Goal: Communication & Community: Answer question/provide support

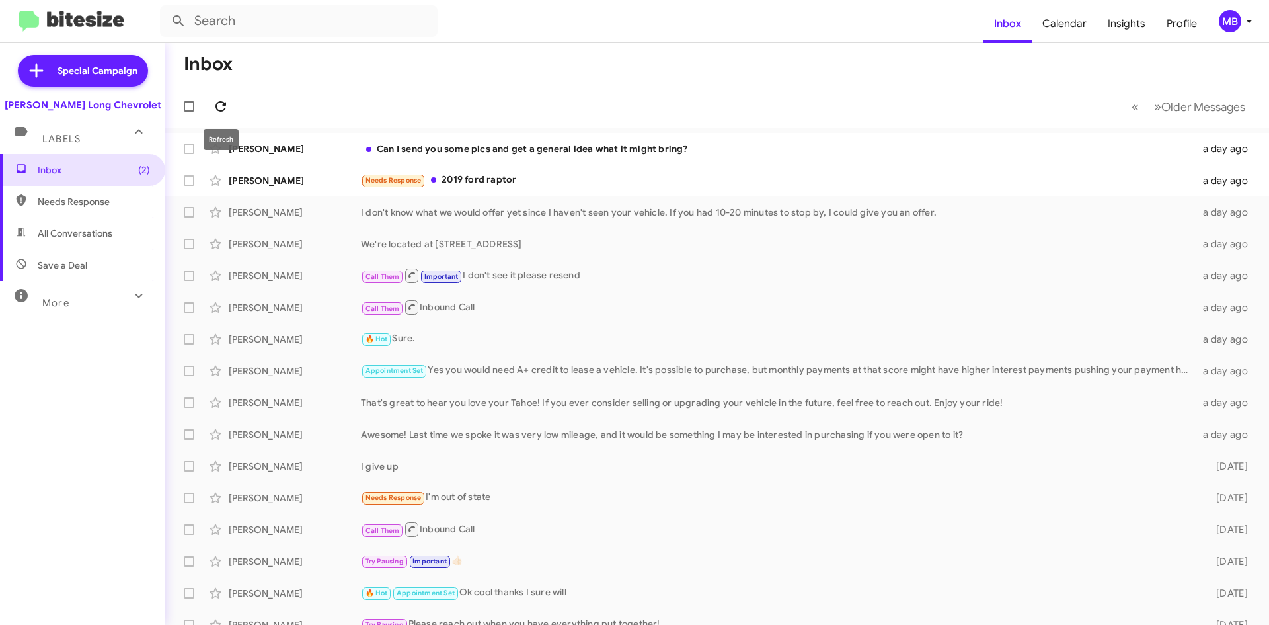
click at [213, 111] on icon at bounding box center [221, 107] width 16 height 16
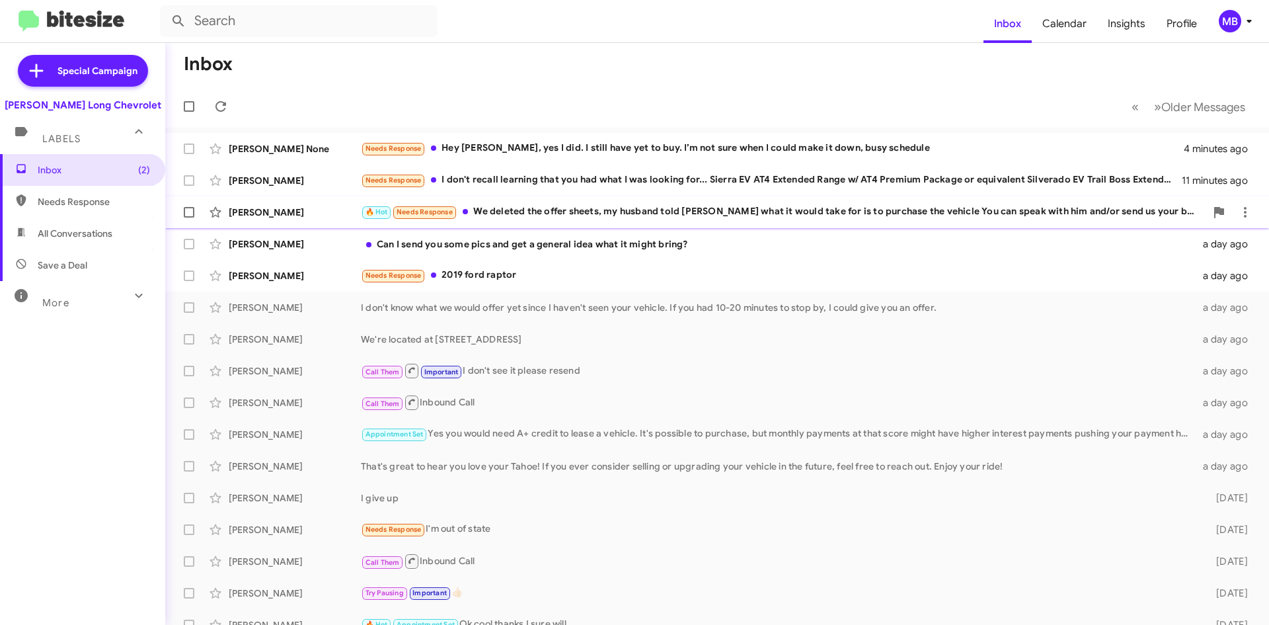
click at [763, 210] on div "🔥 Hot Needs Response We deleted the offer sheets, my husband told [PERSON_NAME]…" at bounding box center [783, 211] width 845 height 15
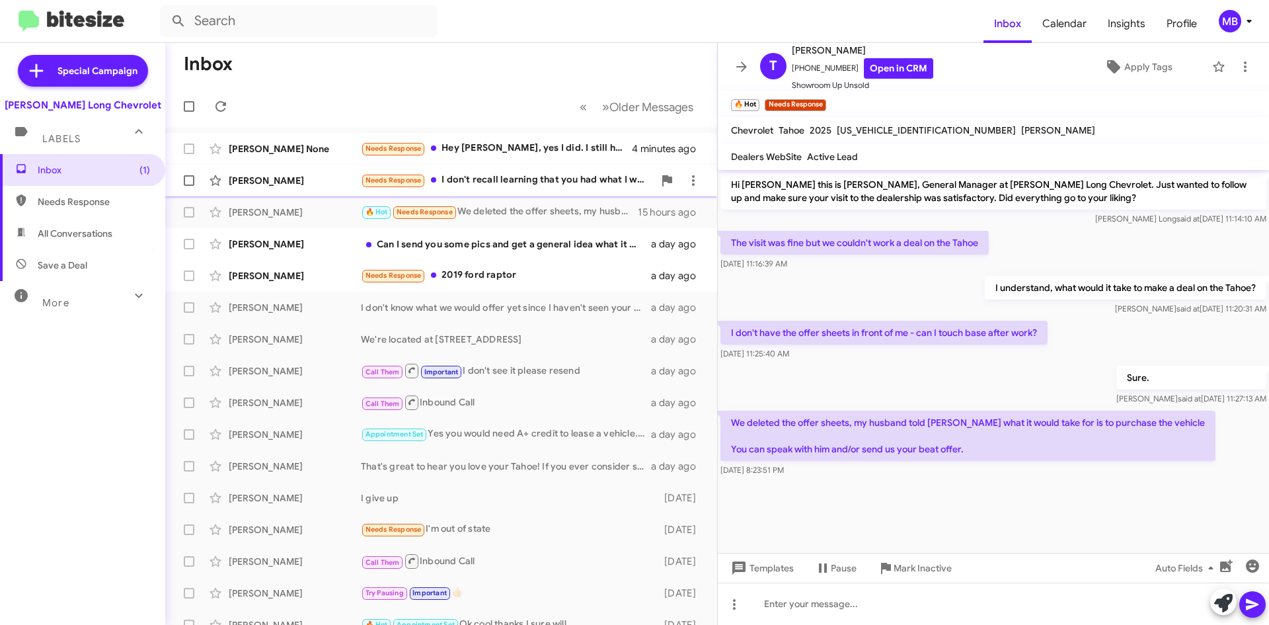
click at [339, 192] on div "[PERSON_NAME] Needs Response I don't recall learning that you had what I was lo…" at bounding box center [441, 180] width 531 height 26
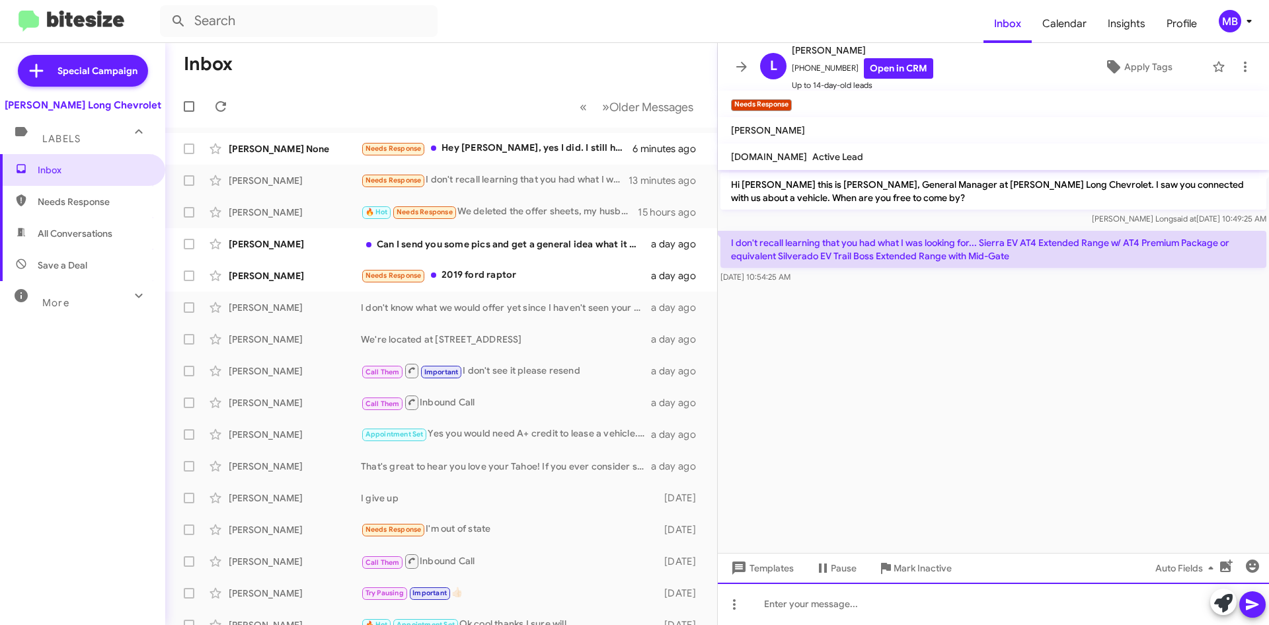
click at [960, 613] on div at bounding box center [993, 603] width 551 height 42
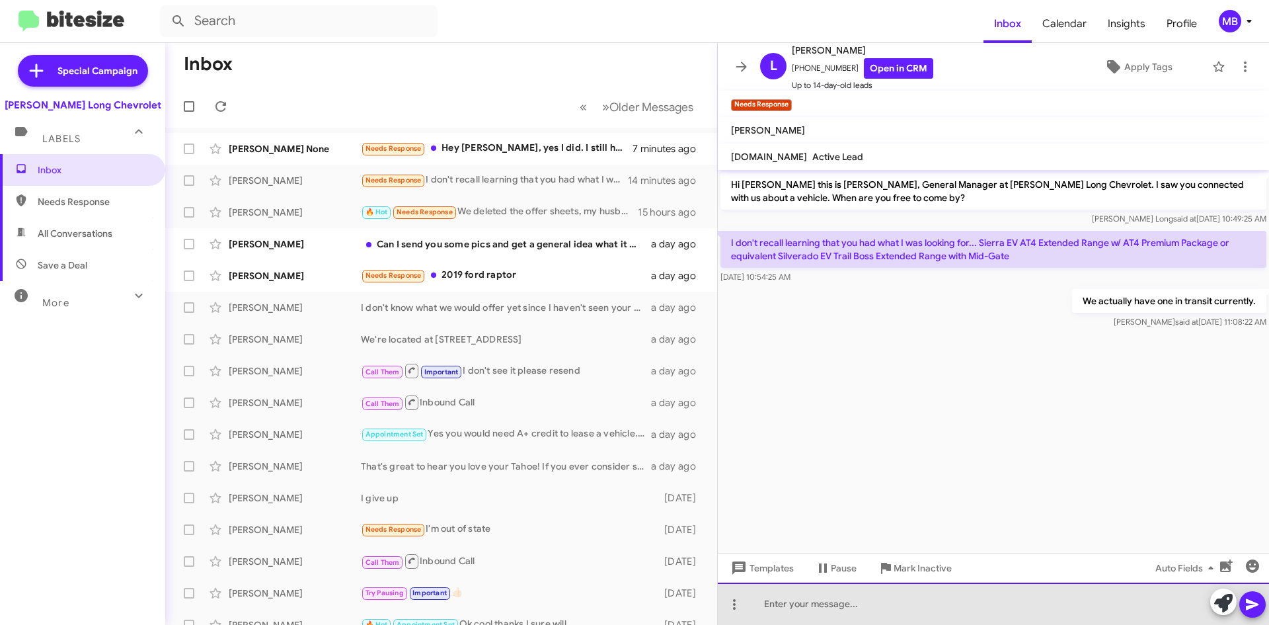
click at [935, 618] on div at bounding box center [993, 603] width 551 height 42
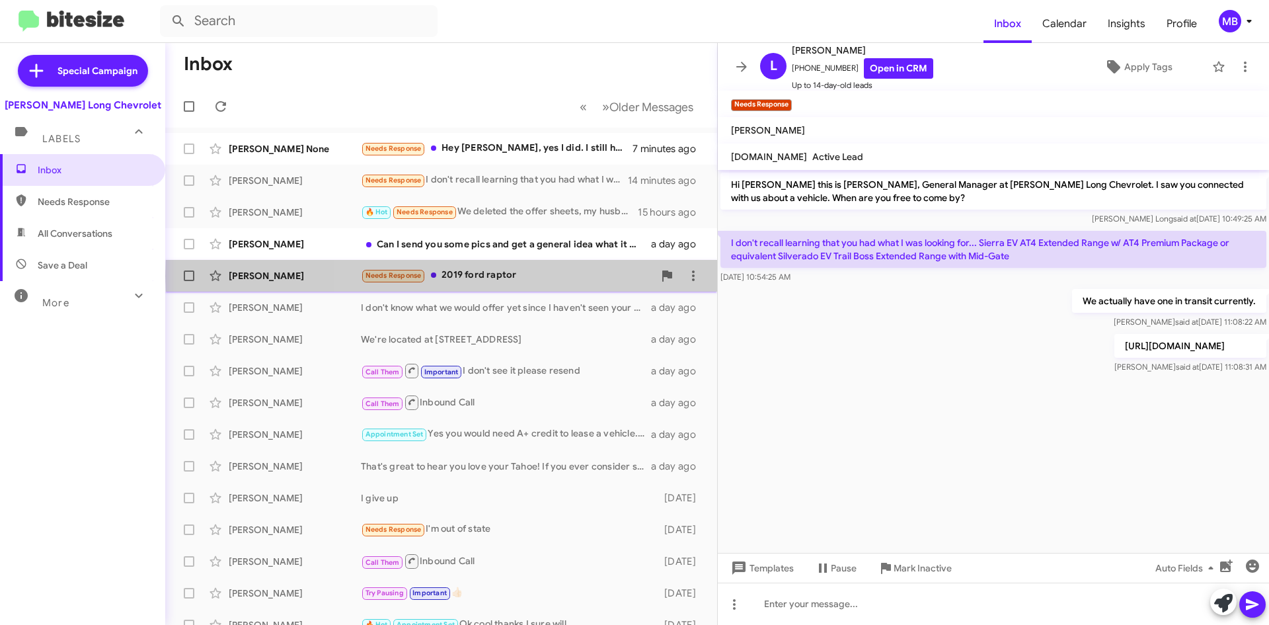
click at [550, 276] on div "Needs Response 2019 ford raptor" at bounding box center [507, 275] width 293 height 15
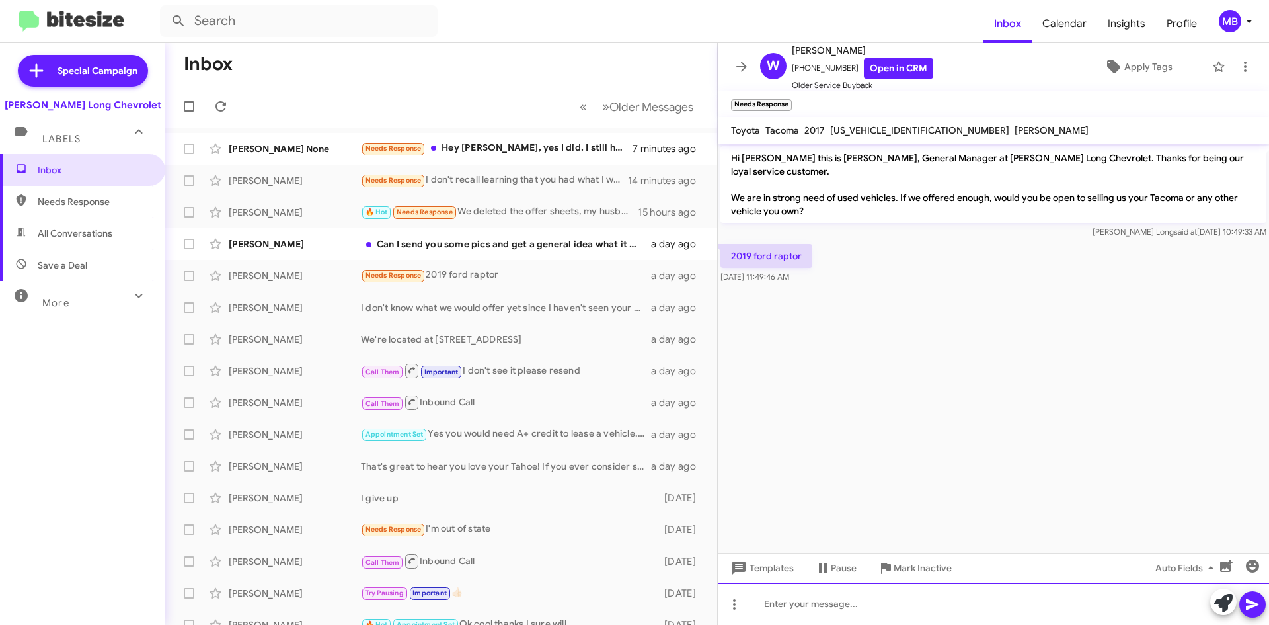
click at [912, 601] on div at bounding box center [993, 603] width 551 height 42
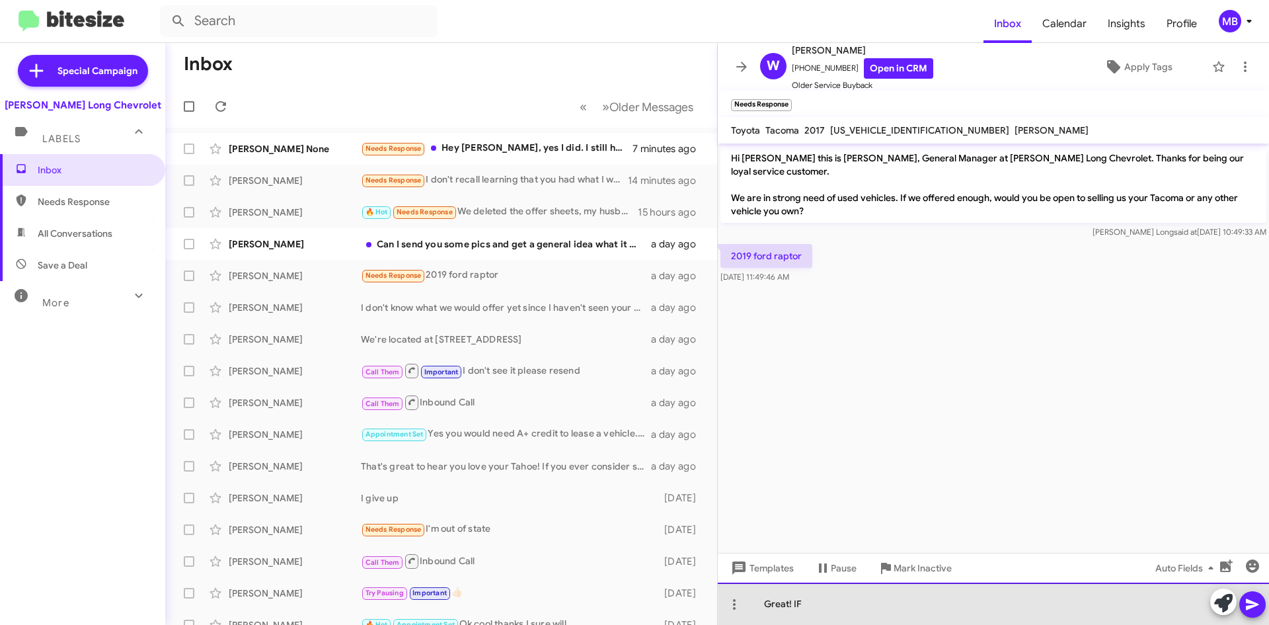
drag, startPoint x: 846, startPoint y: 608, endPoint x: 842, endPoint y: 625, distance: 17.6
click at [842, 624] on html "Inbox Calendar Insights Profile MB Special Campaign [PERSON_NAME] Long Chevrole…" at bounding box center [634, 312] width 1269 height 625
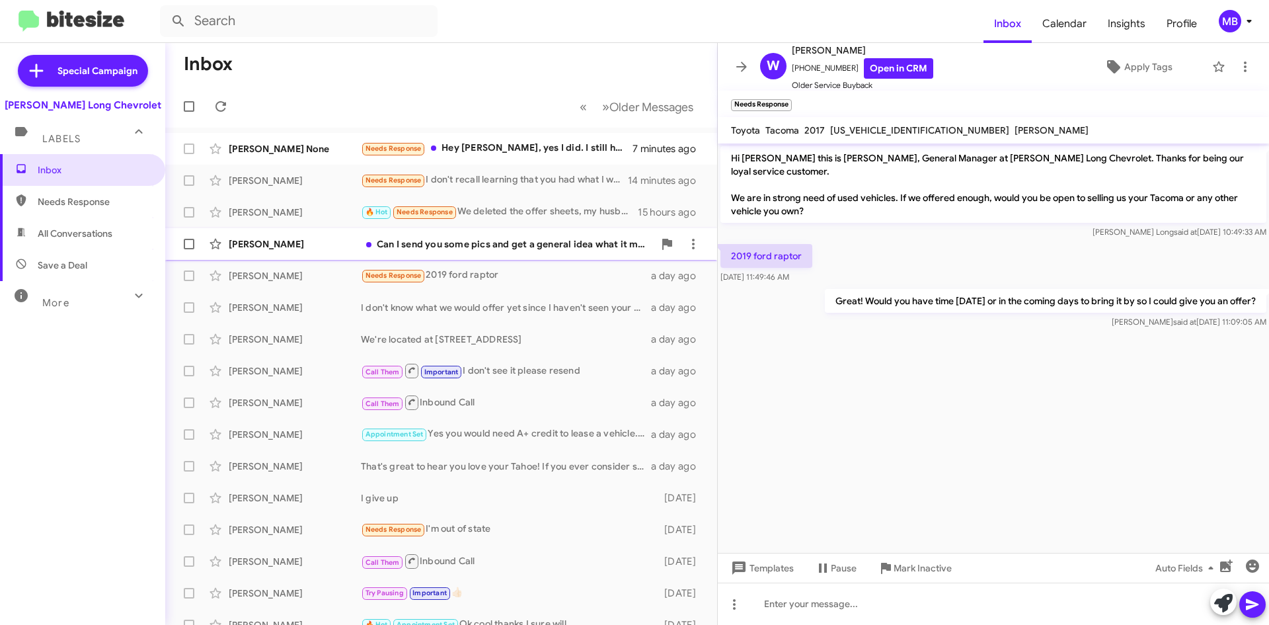
click at [552, 251] on div "[PERSON_NAME] Can I send you some pics and get a general idea what it might bri…" at bounding box center [441, 244] width 531 height 26
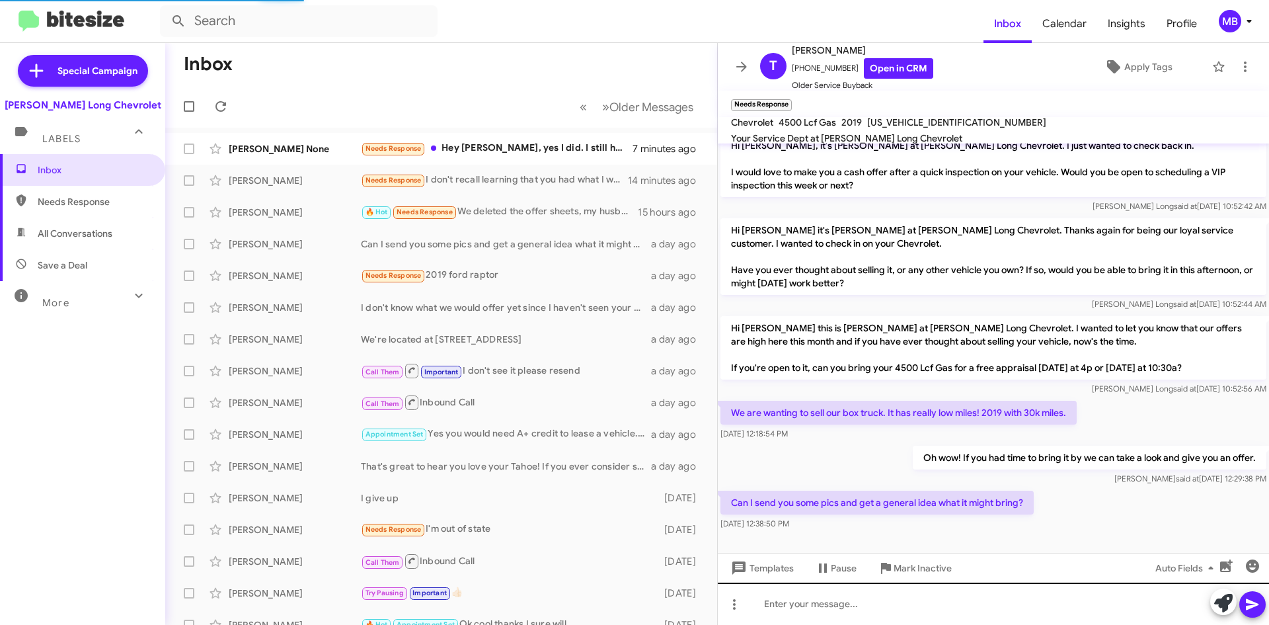
scroll to position [338, 0]
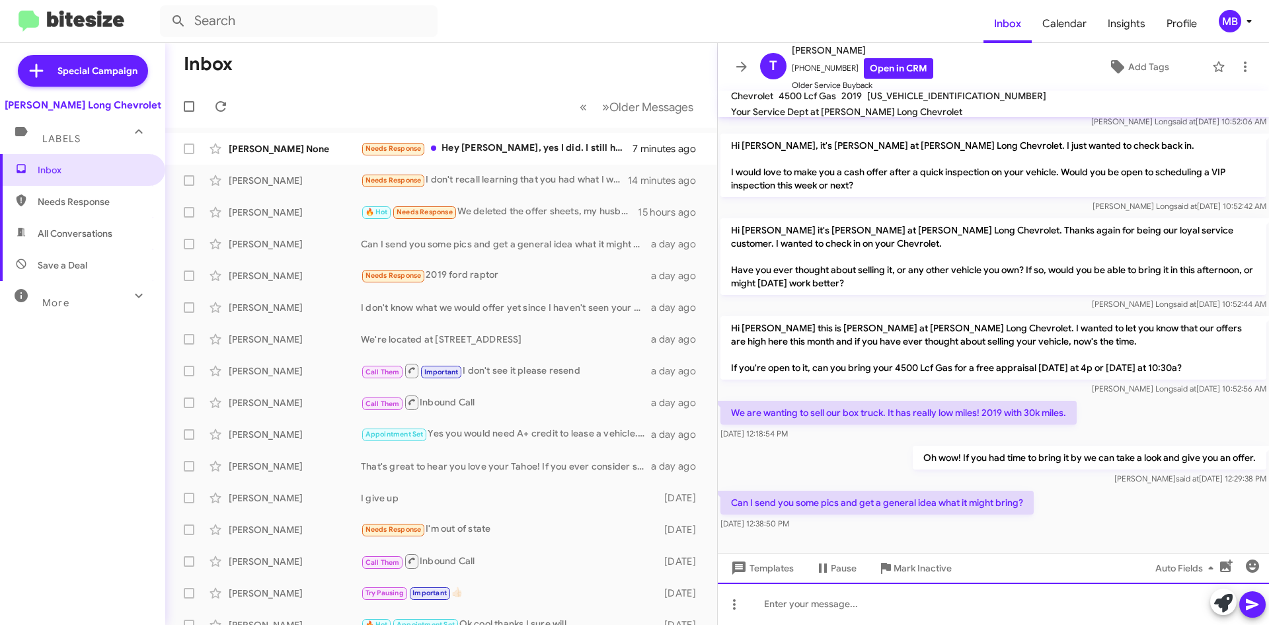
click at [854, 617] on div at bounding box center [993, 603] width 551 height 42
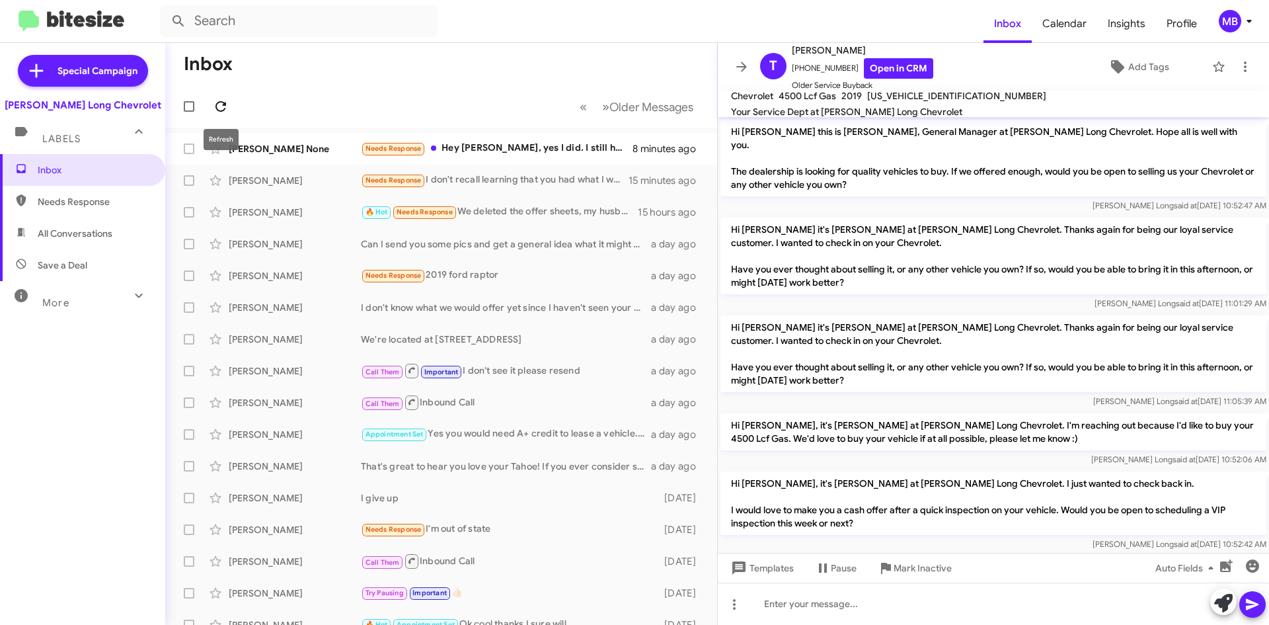
click at [233, 102] on span at bounding box center [221, 107] width 26 height 16
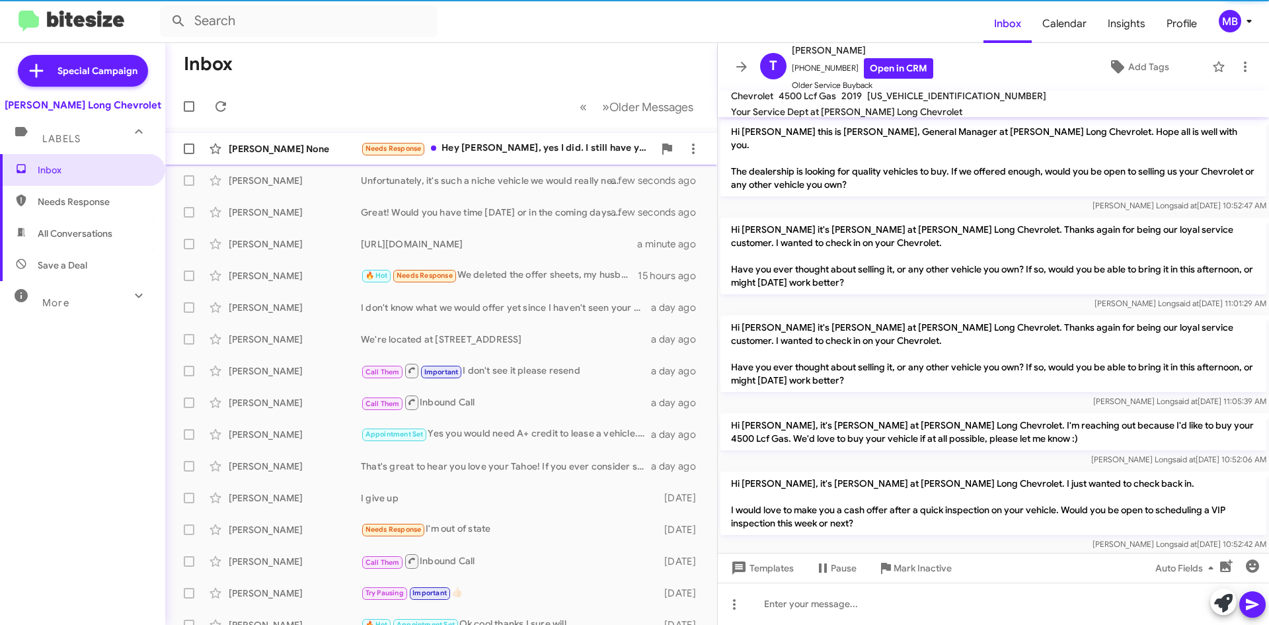
click at [522, 148] on div "Needs Response Hey [PERSON_NAME], yes I did. I still have yet to buy. I’m not s…" at bounding box center [507, 148] width 293 height 15
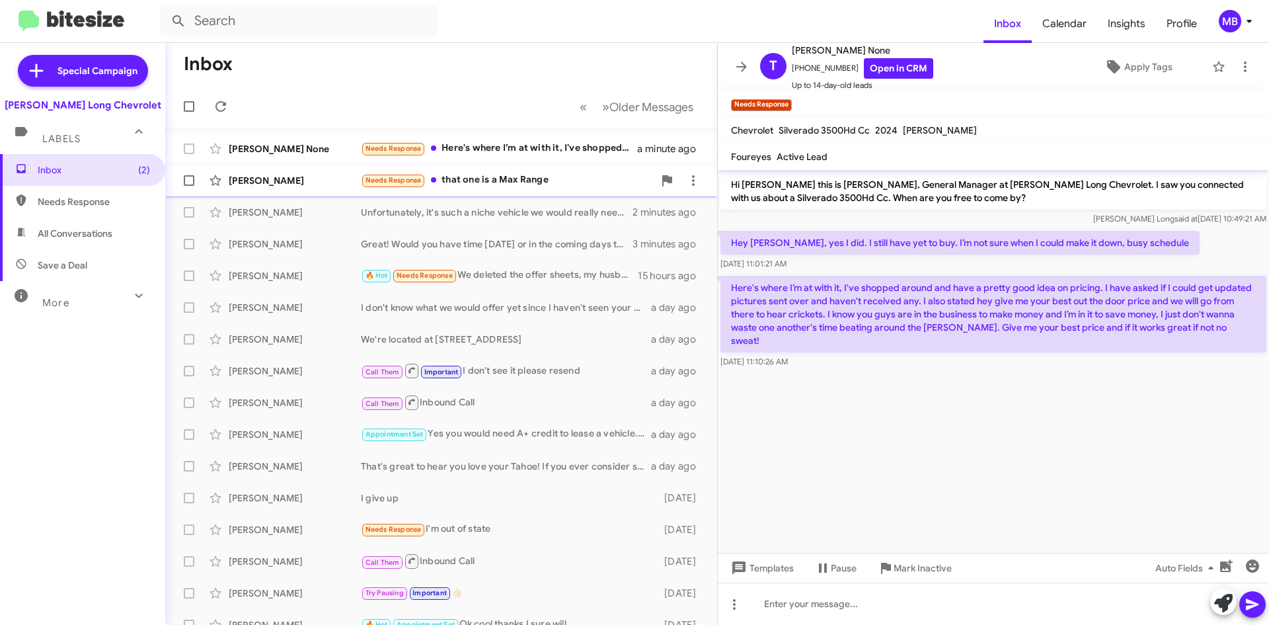
click at [481, 178] on div "Needs Response that one is a Max Range" at bounding box center [507, 180] width 293 height 15
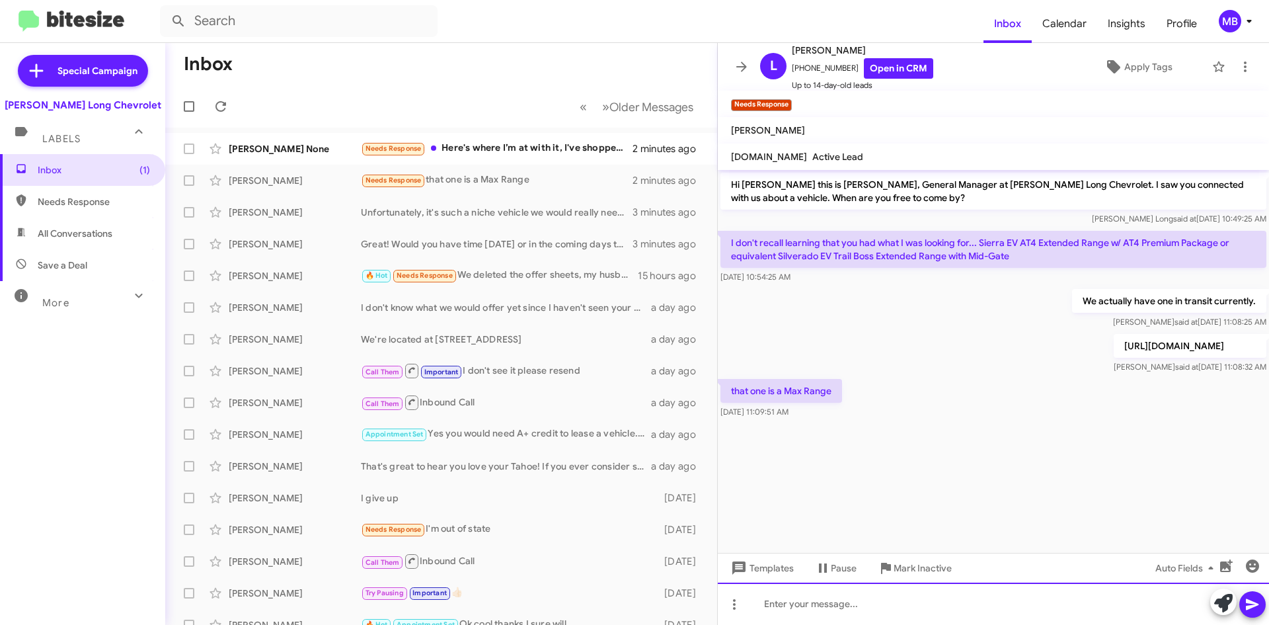
click at [868, 593] on div at bounding box center [993, 603] width 551 height 42
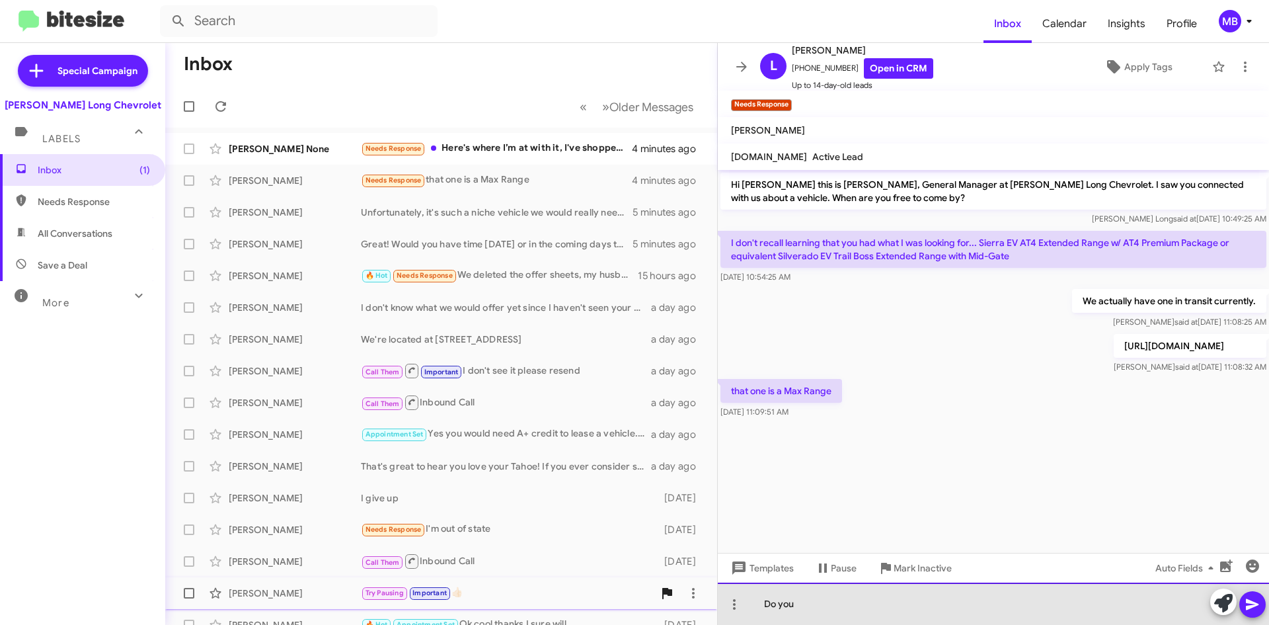
drag, startPoint x: 805, startPoint y: 609, endPoint x: 665, endPoint y: 591, distance: 140.6
click at [665, 592] on div "Inbox « Previous » Next Older Messages [PERSON_NAME] None Needs Response Here's…" at bounding box center [717, 334] width 1104 height 582
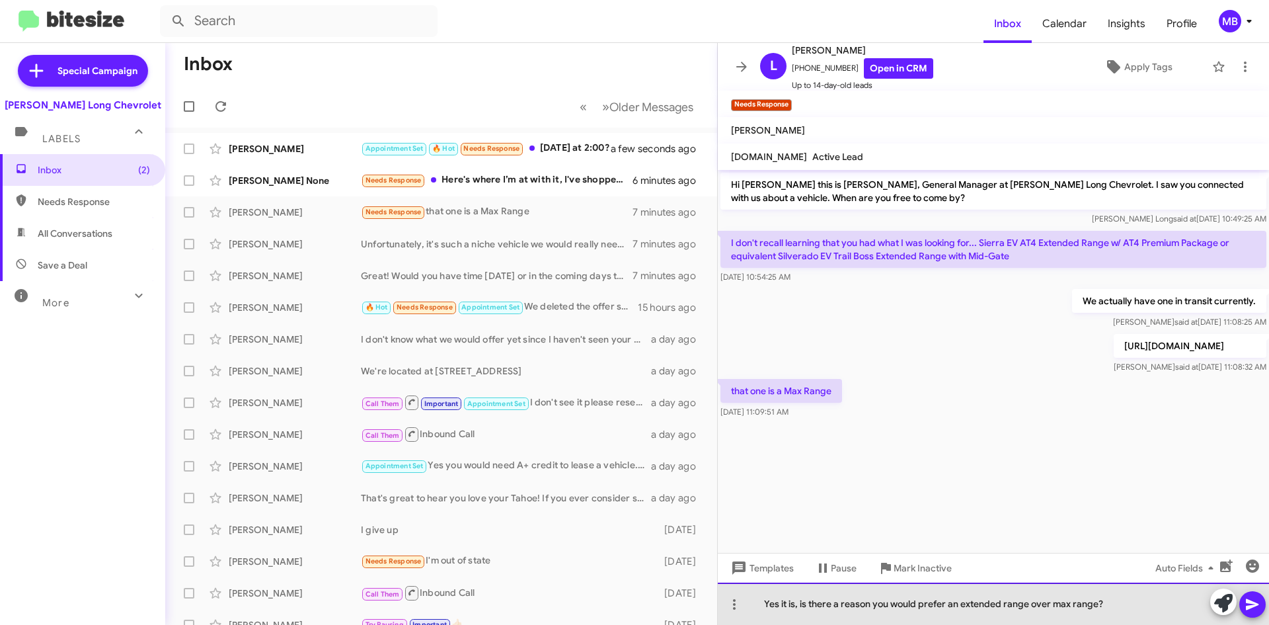
click at [1104, 606] on div "Yes it is, is there a reason you would prefer an extended range over max range?" at bounding box center [993, 603] width 551 height 42
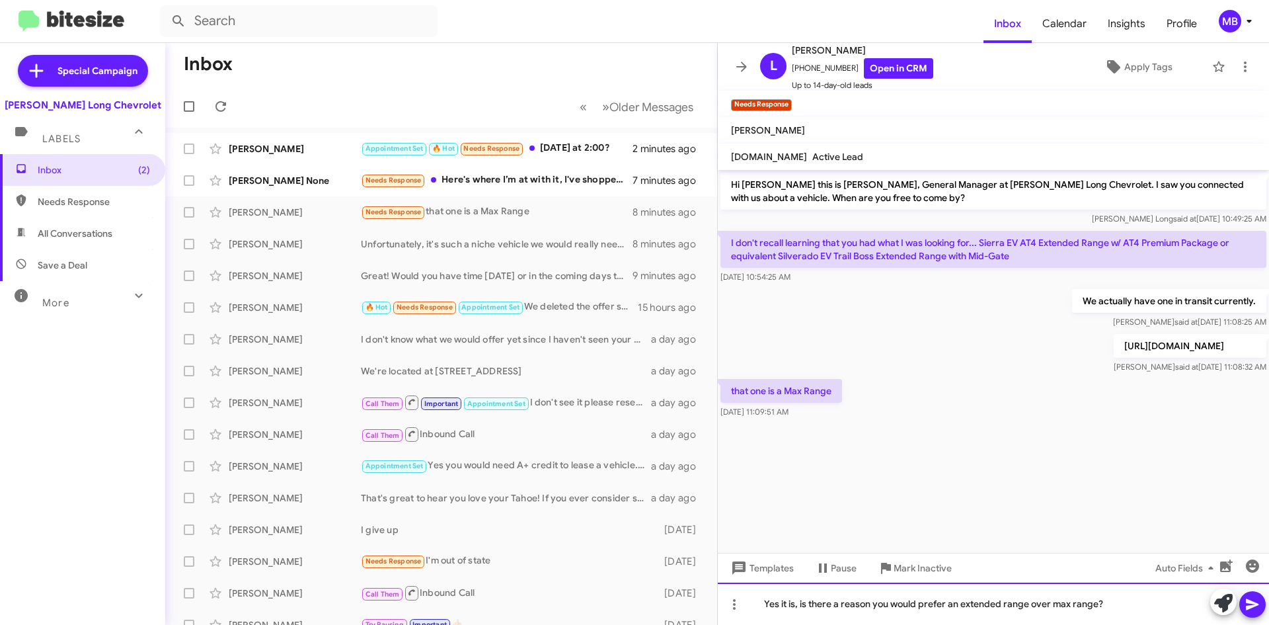
click at [1094, 600] on div "Yes it is, is there a reason you would prefer an extended range over max range?" at bounding box center [993, 603] width 551 height 42
click at [1101, 604] on div "Yes it is, is there a reason you would prefer an extended range over max range?" at bounding box center [993, 603] width 551 height 42
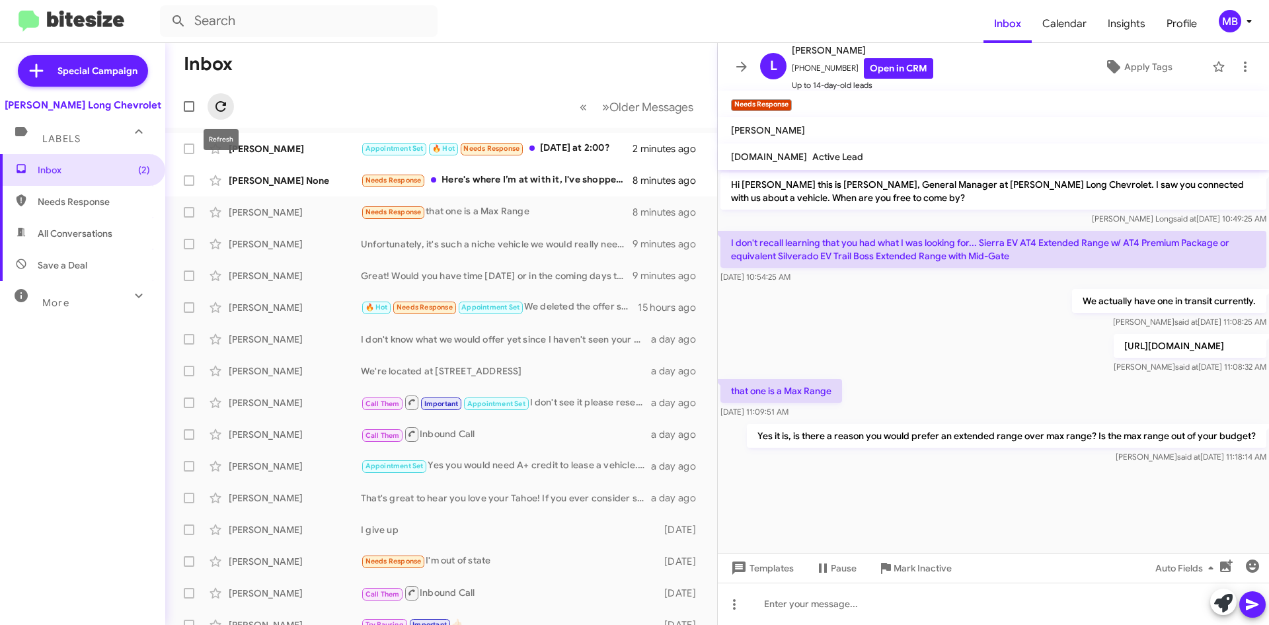
click at [225, 111] on icon at bounding box center [221, 107] width 16 height 16
click at [88, 197] on span "Needs Response" at bounding box center [94, 201] width 112 height 13
type input "in:needs-response"
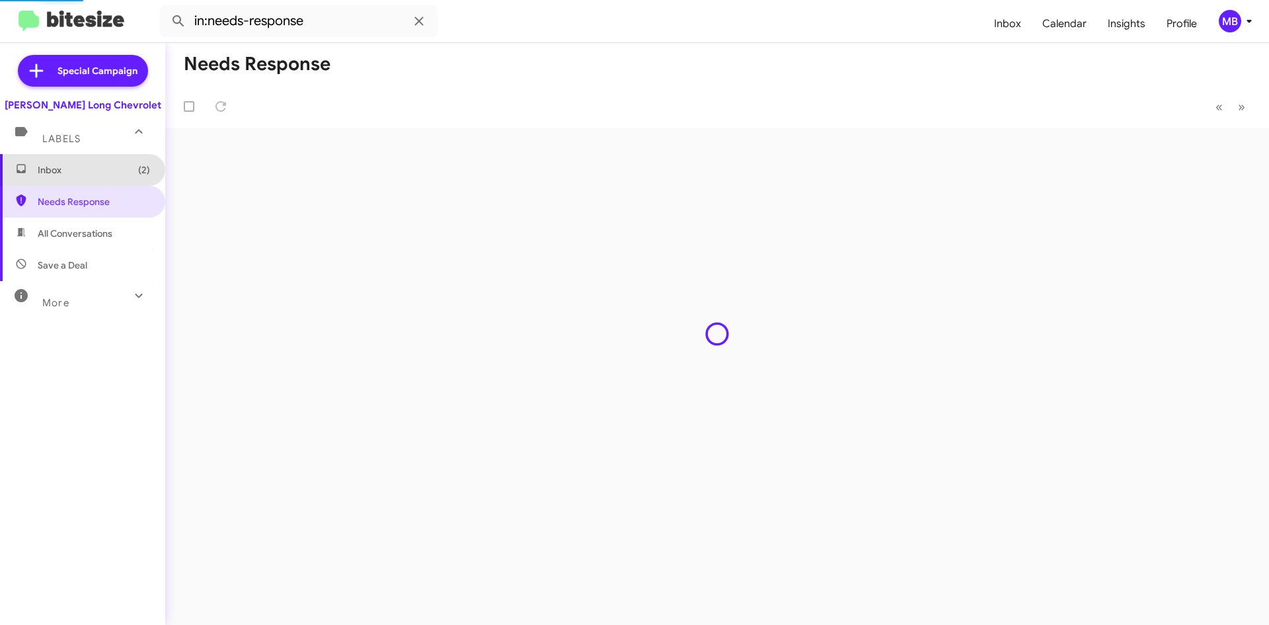
click at [97, 177] on span "Inbox (2)" at bounding box center [82, 170] width 165 height 32
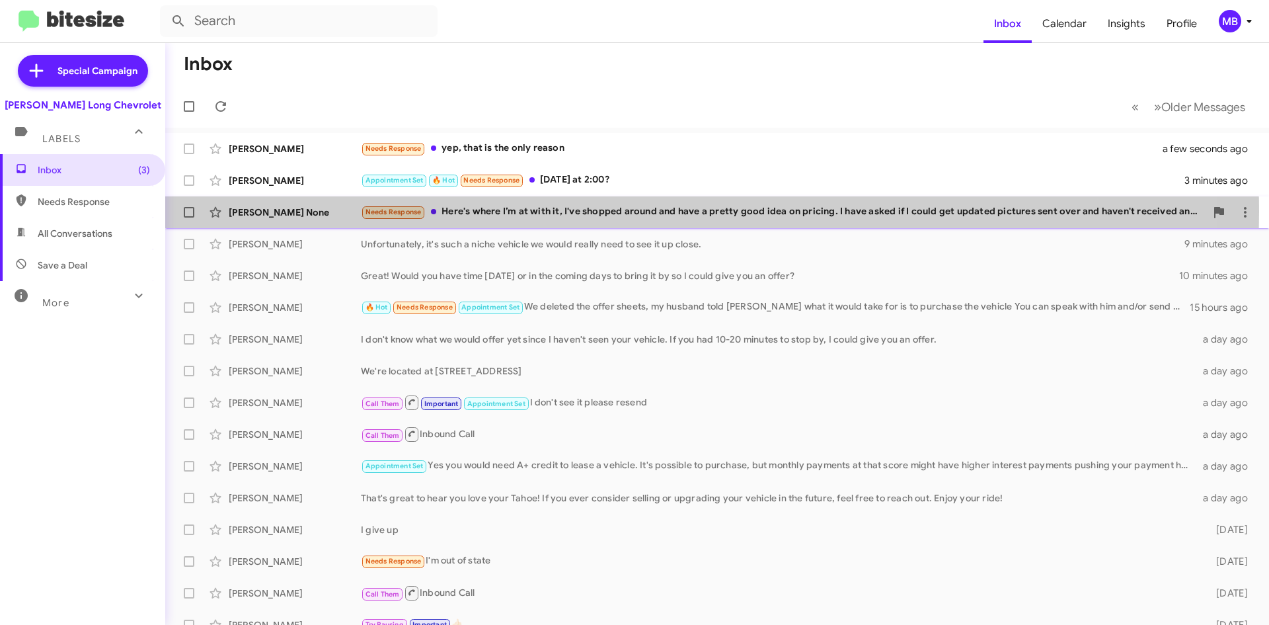
click at [567, 212] on div "Needs Response Here's where I’m at with it, I've shopped around and have a pret…" at bounding box center [783, 211] width 845 height 15
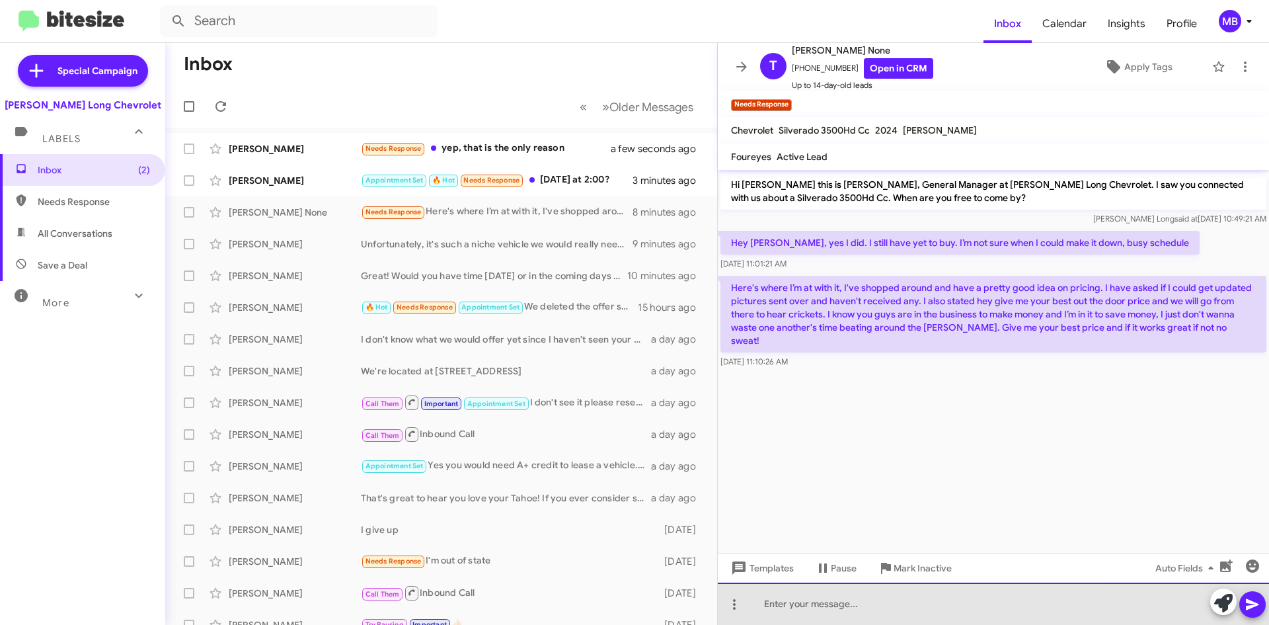
click at [938, 613] on div at bounding box center [993, 603] width 551 height 42
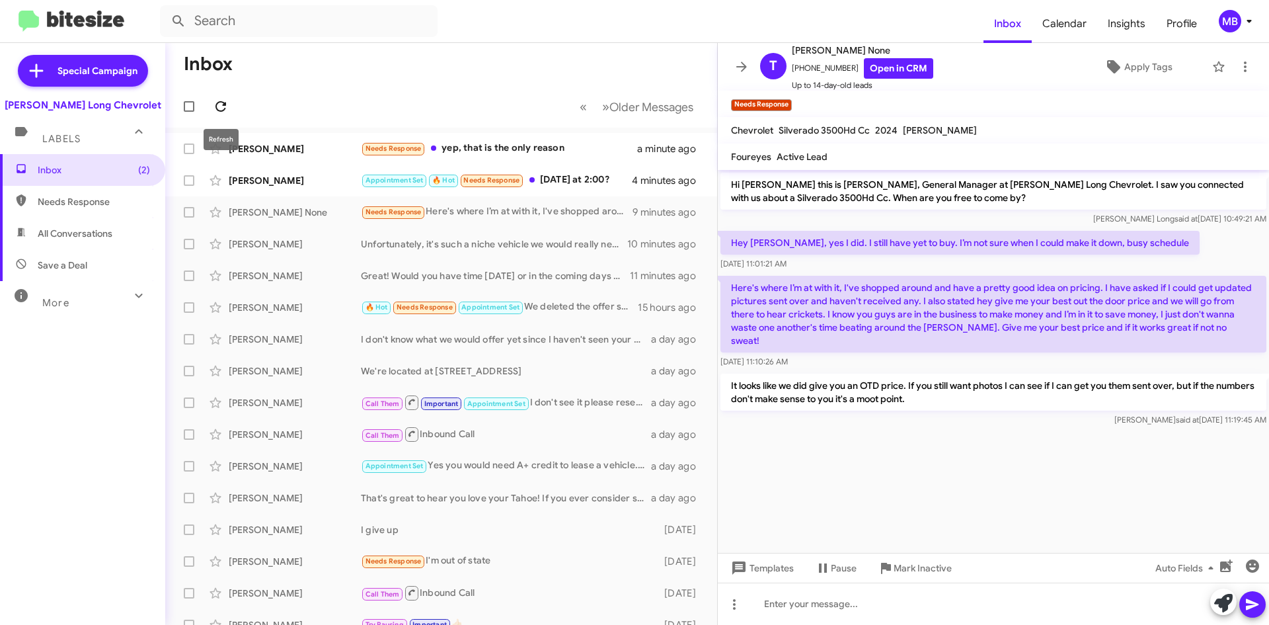
click at [224, 106] on icon at bounding box center [221, 107] width 16 height 16
click at [93, 200] on span "Needs Response" at bounding box center [94, 201] width 112 height 13
type input "in:needs-response"
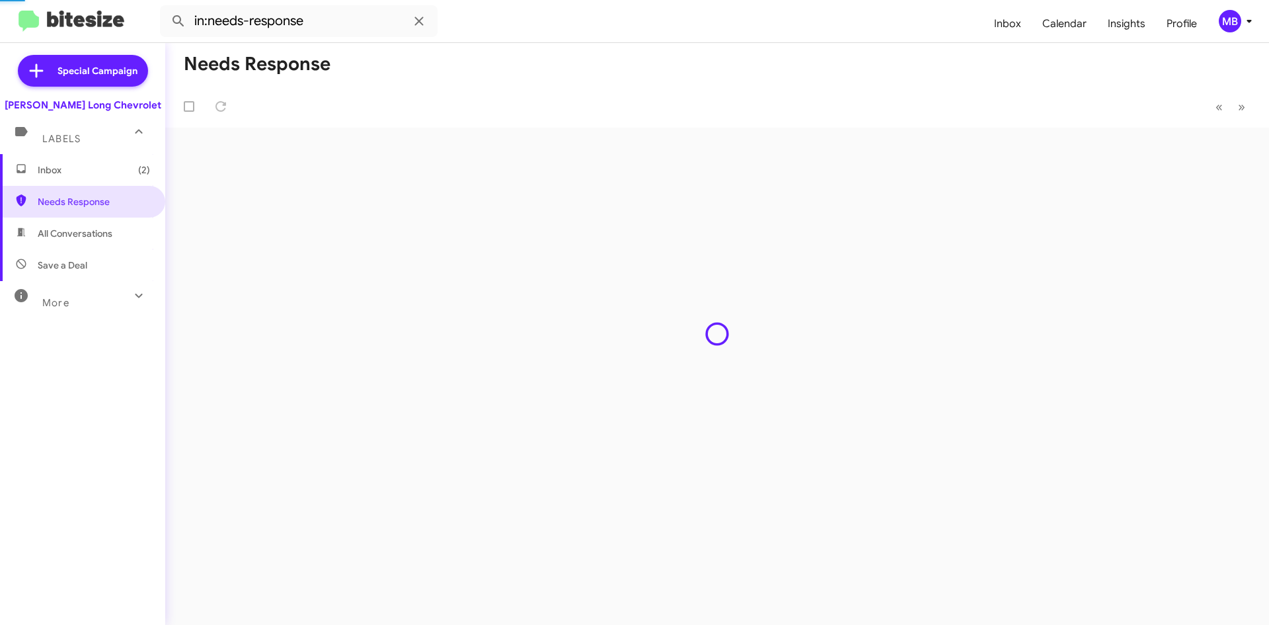
click at [102, 179] on span "Inbox (2)" at bounding box center [82, 170] width 165 height 32
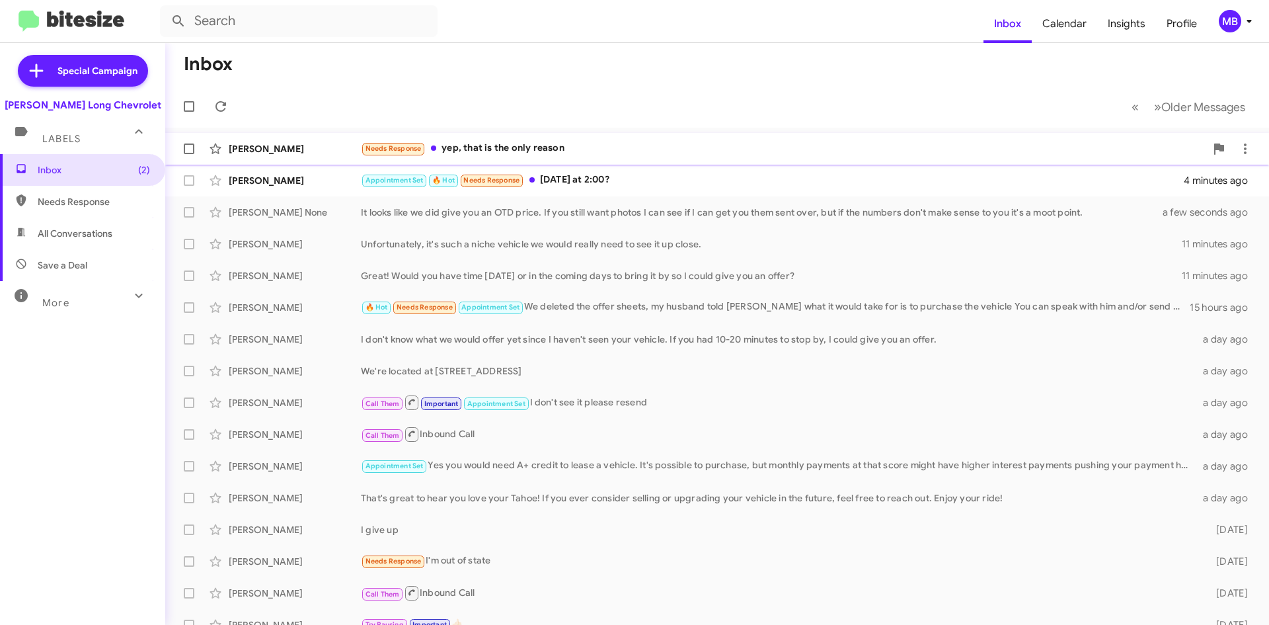
click at [598, 140] on div "[PERSON_NAME] Needs Response yep, that is the only reason a minute ago" at bounding box center [717, 149] width 1083 height 26
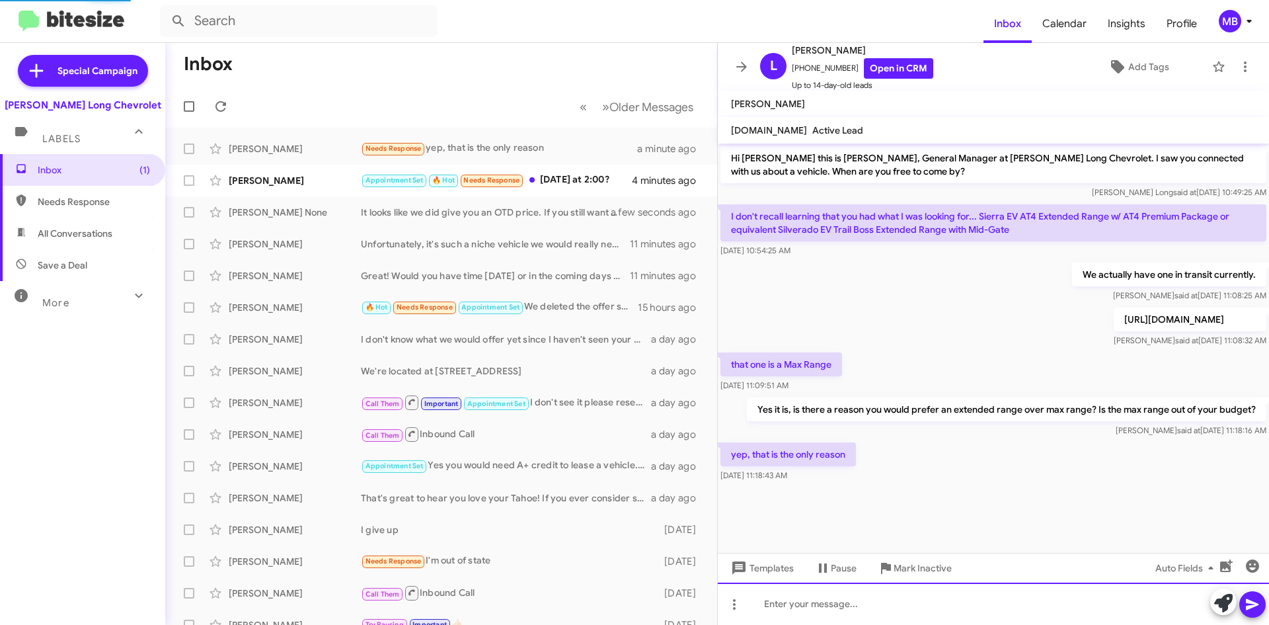
click at [893, 597] on div at bounding box center [993, 603] width 551 height 42
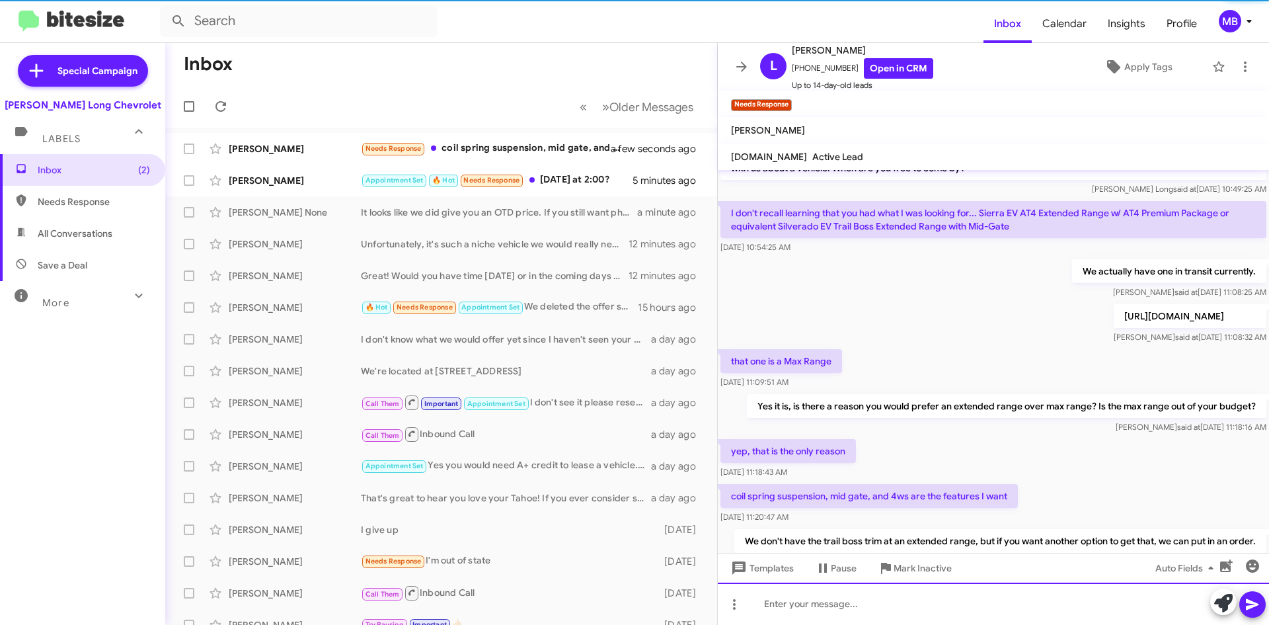
scroll to position [78, 0]
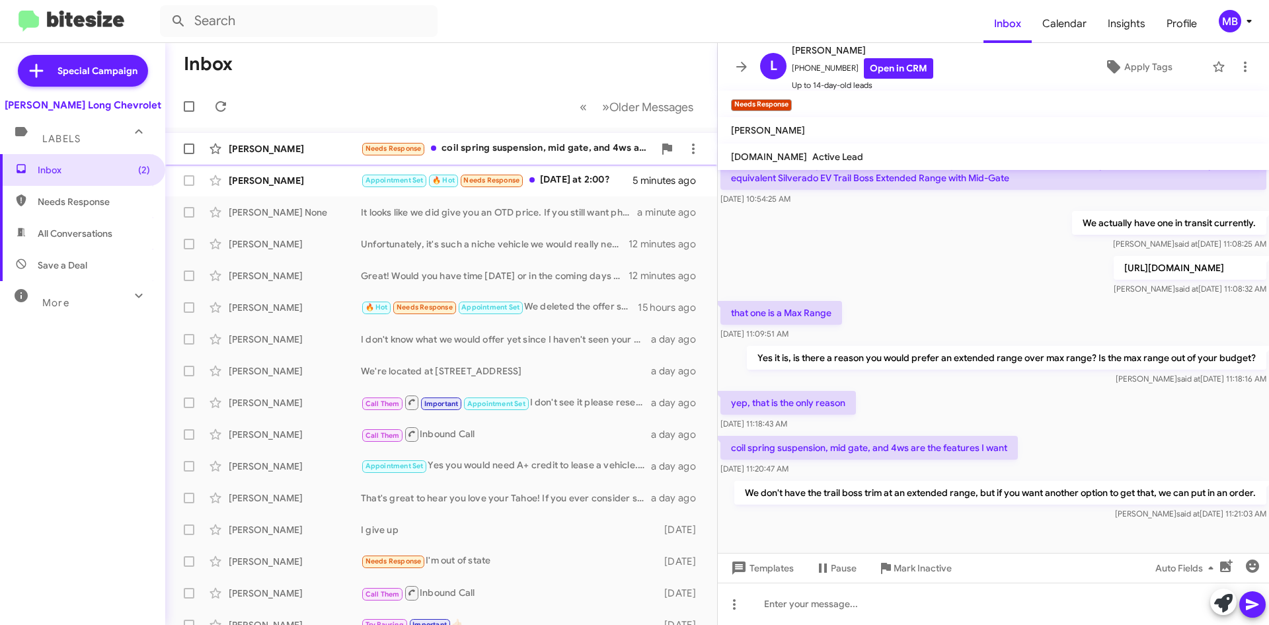
click at [493, 148] on div "Needs Response coil spring suspension, mid gate, and 4ws are the features I want" at bounding box center [507, 148] width 293 height 15
click at [216, 111] on icon at bounding box center [221, 107] width 16 height 16
click at [557, 147] on div "Appointment Set 🔥 Hot Needs Response [DATE] at 2:00?" at bounding box center [507, 148] width 293 height 15
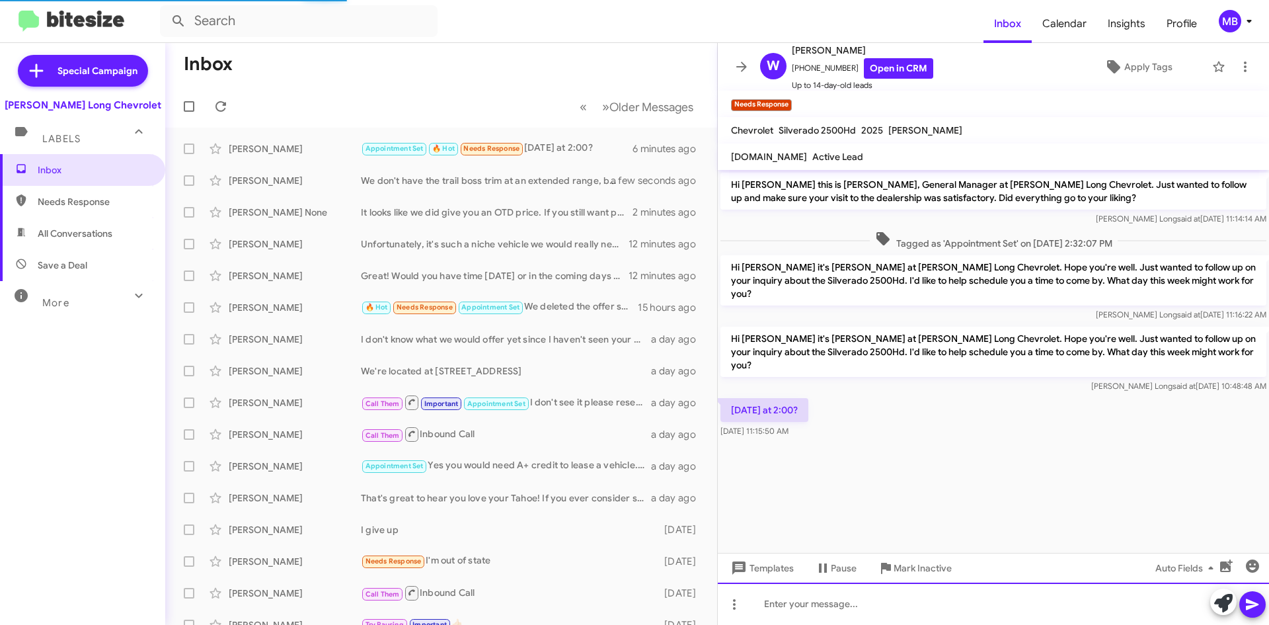
click at [923, 601] on div at bounding box center [993, 603] width 551 height 42
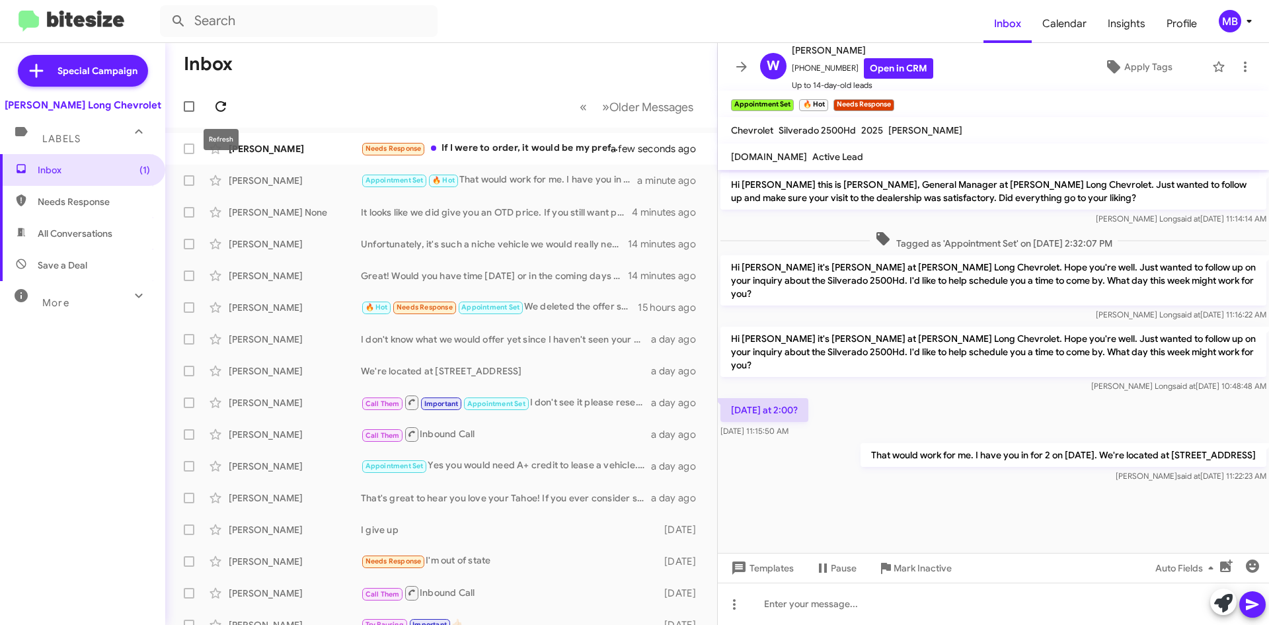
click at [221, 106] on icon at bounding box center [221, 107] width 16 height 16
click at [530, 151] on div "Needs Response If I were to order, it would be my preference for the Sierra" at bounding box center [507, 148] width 293 height 15
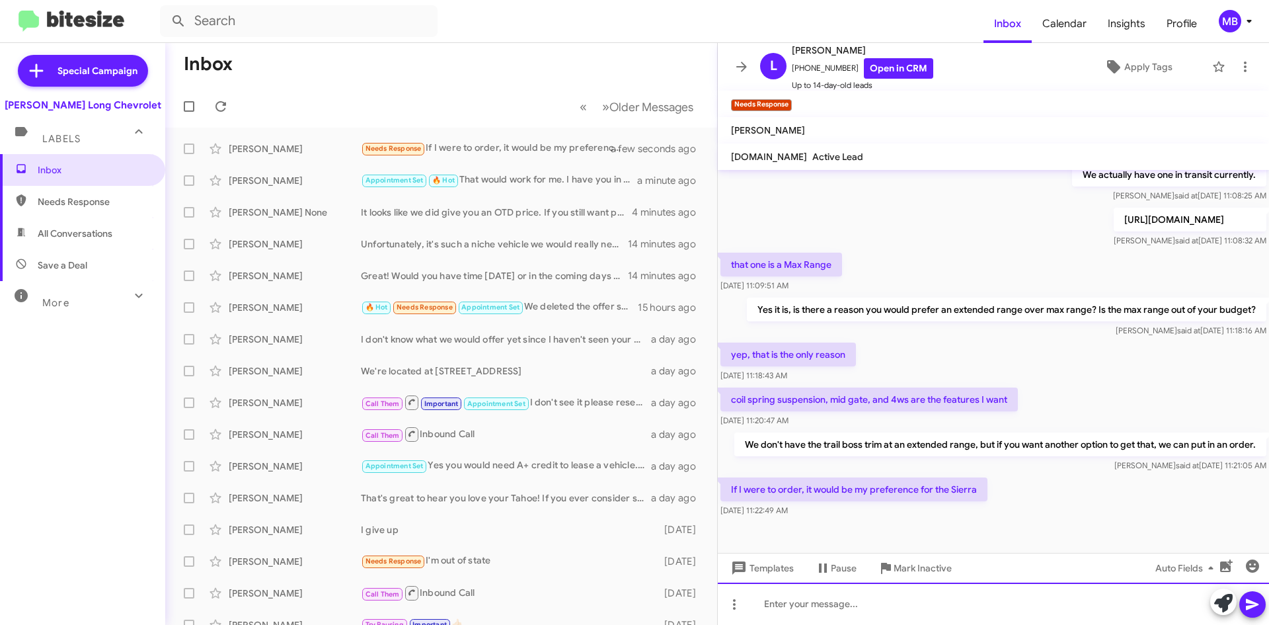
click at [851, 603] on div at bounding box center [993, 603] width 551 height 42
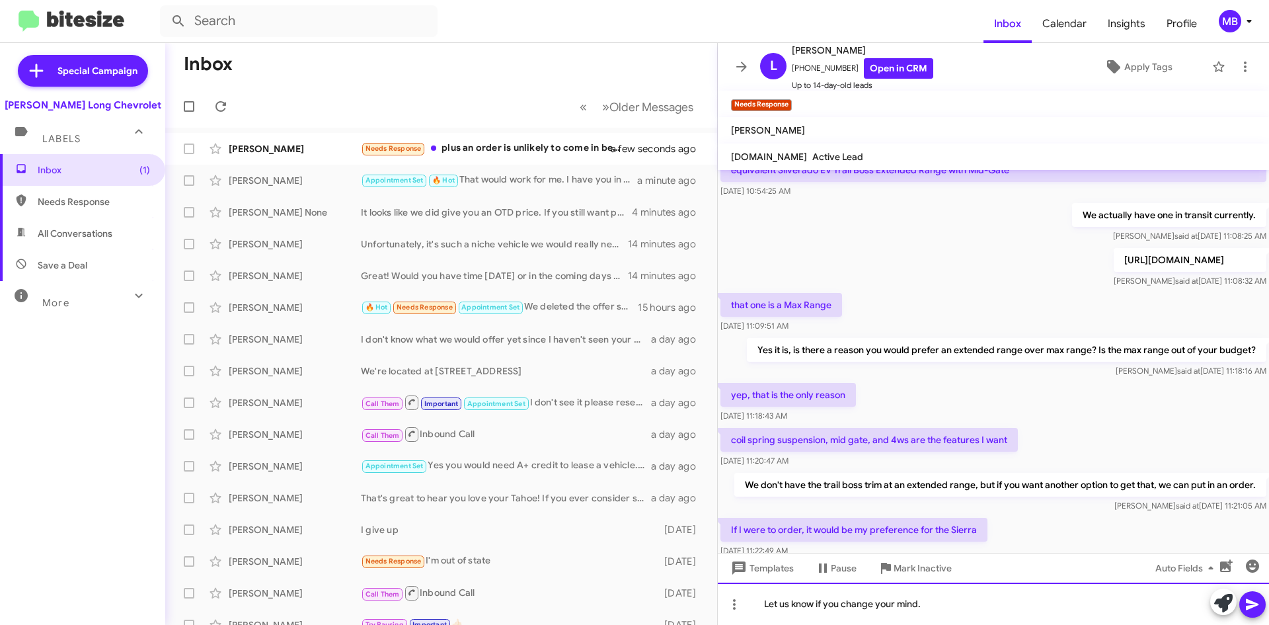
scroll to position [175, 0]
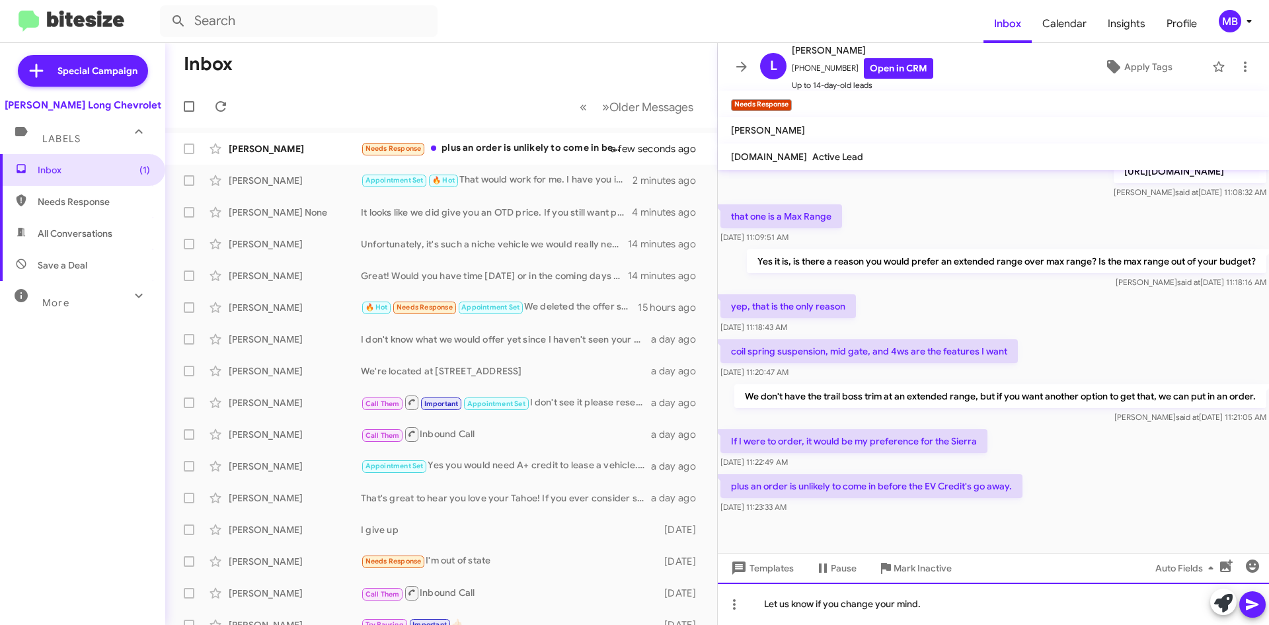
click at [941, 604] on div "Let us know if you change your mind." at bounding box center [993, 603] width 551 height 42
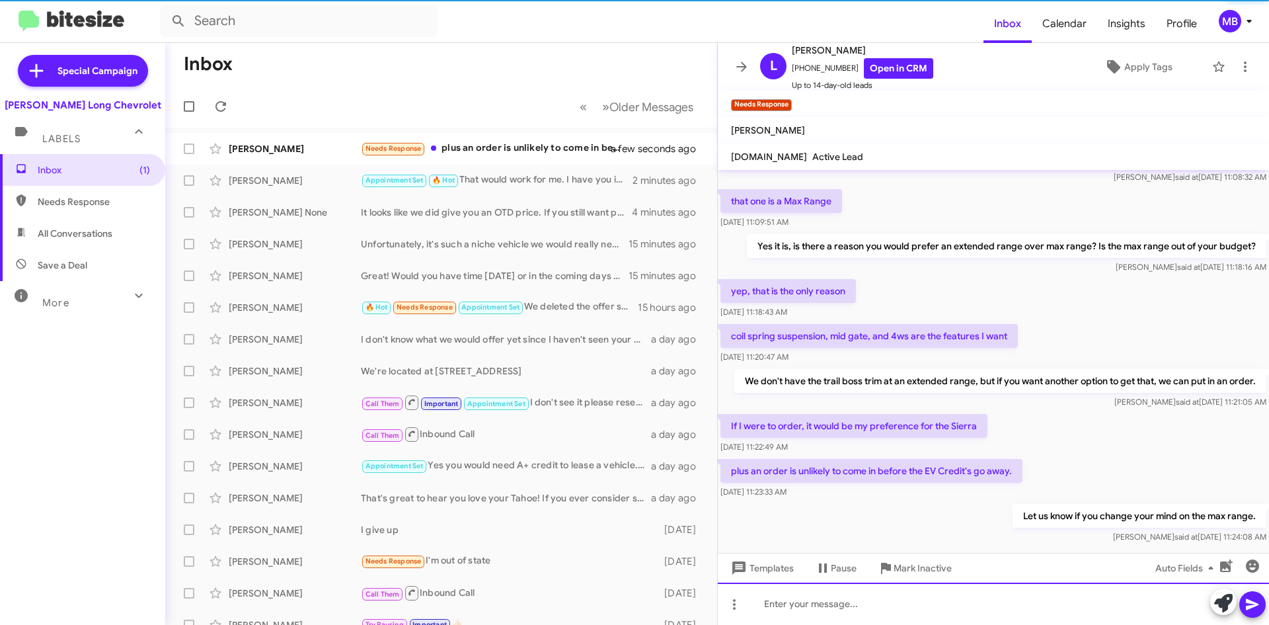
scroll to position [223, 0]
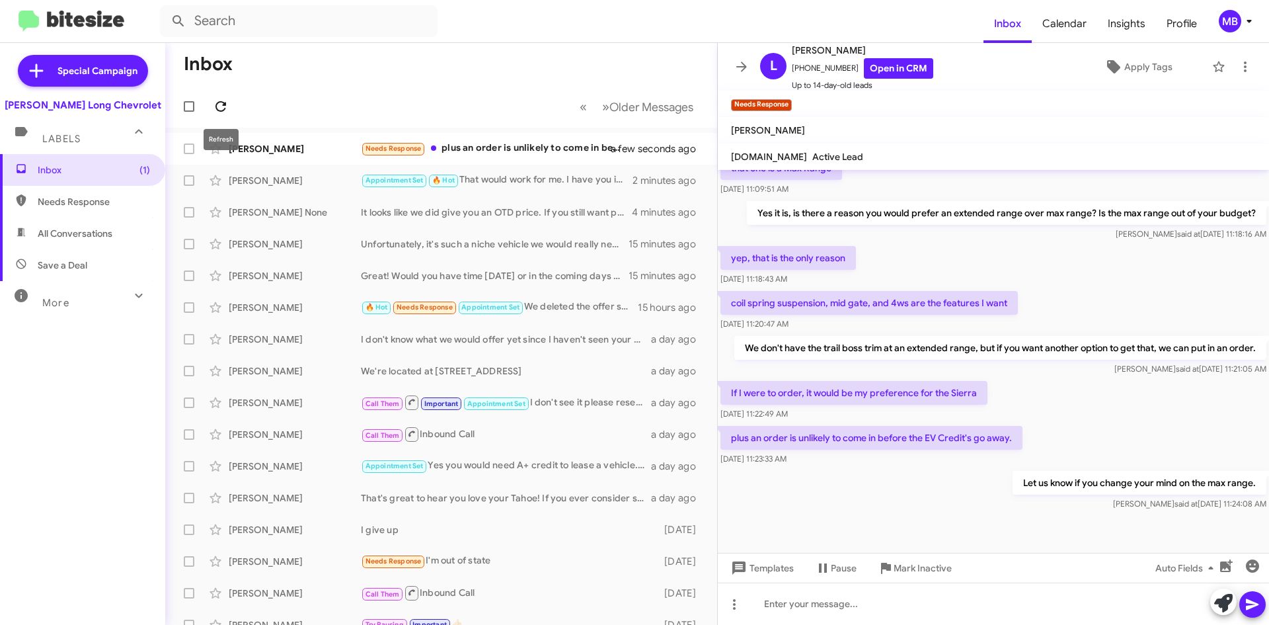
click at [216, 106] on icon at bounding box center [221, 106] width 11 height 11
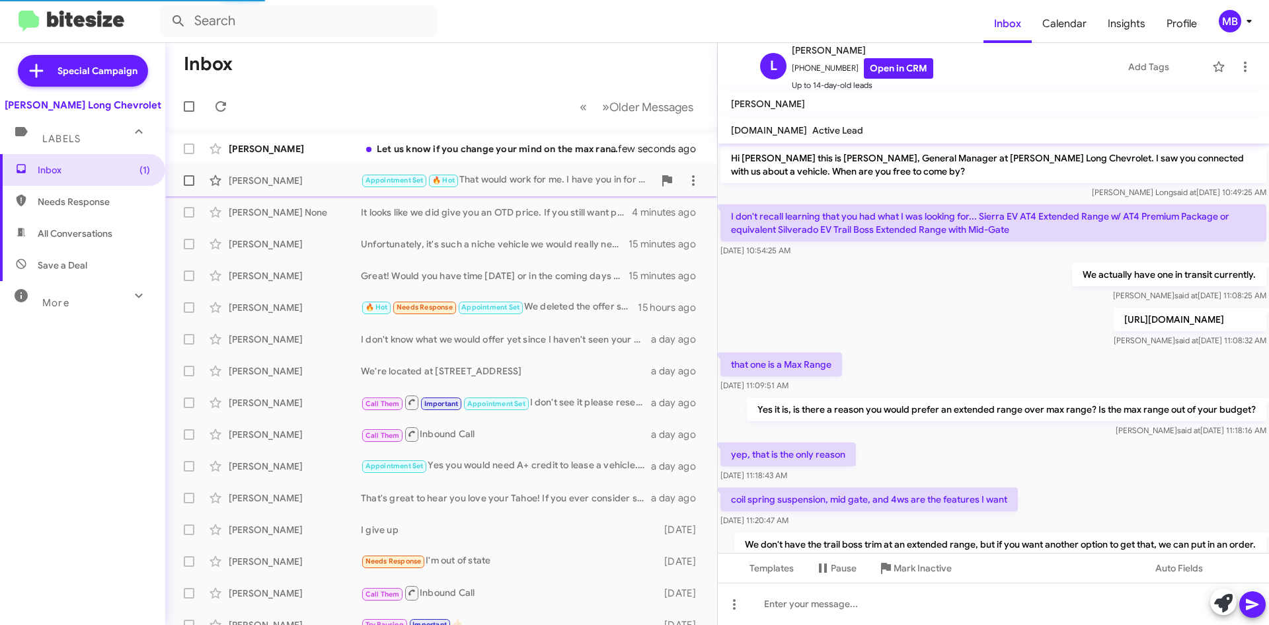
scroll to position [196, 0]
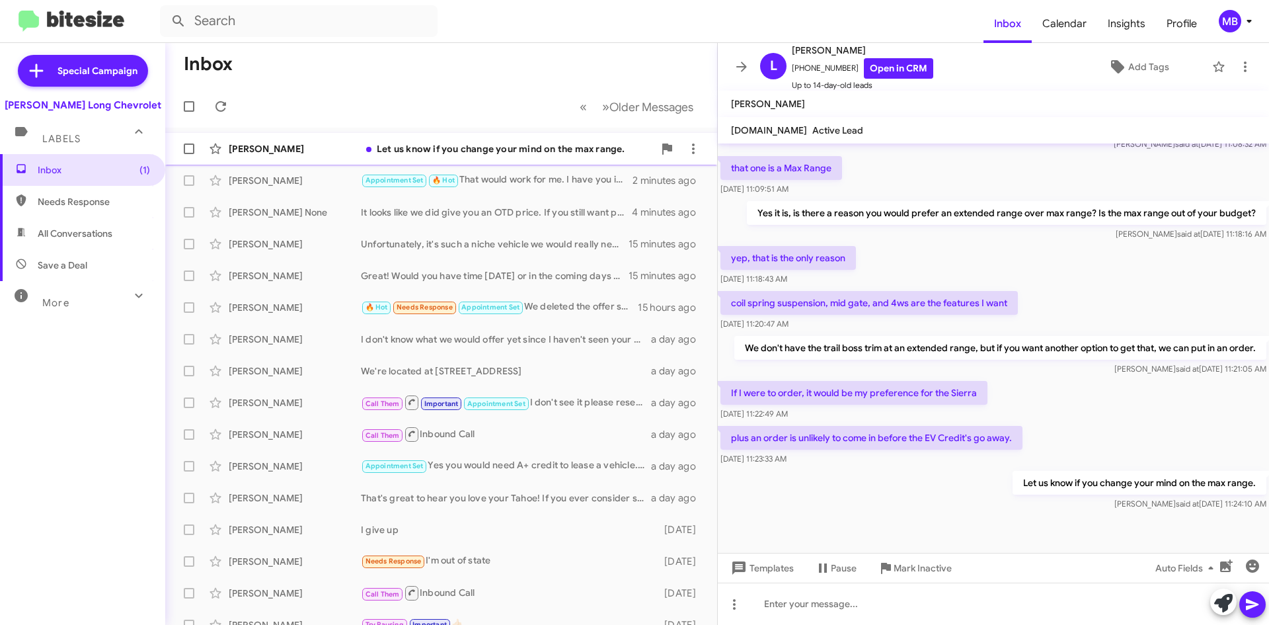
click at [350, 154] on div "[PERSON_NAME]" at bounding box center [295, 148] width 132 height 13
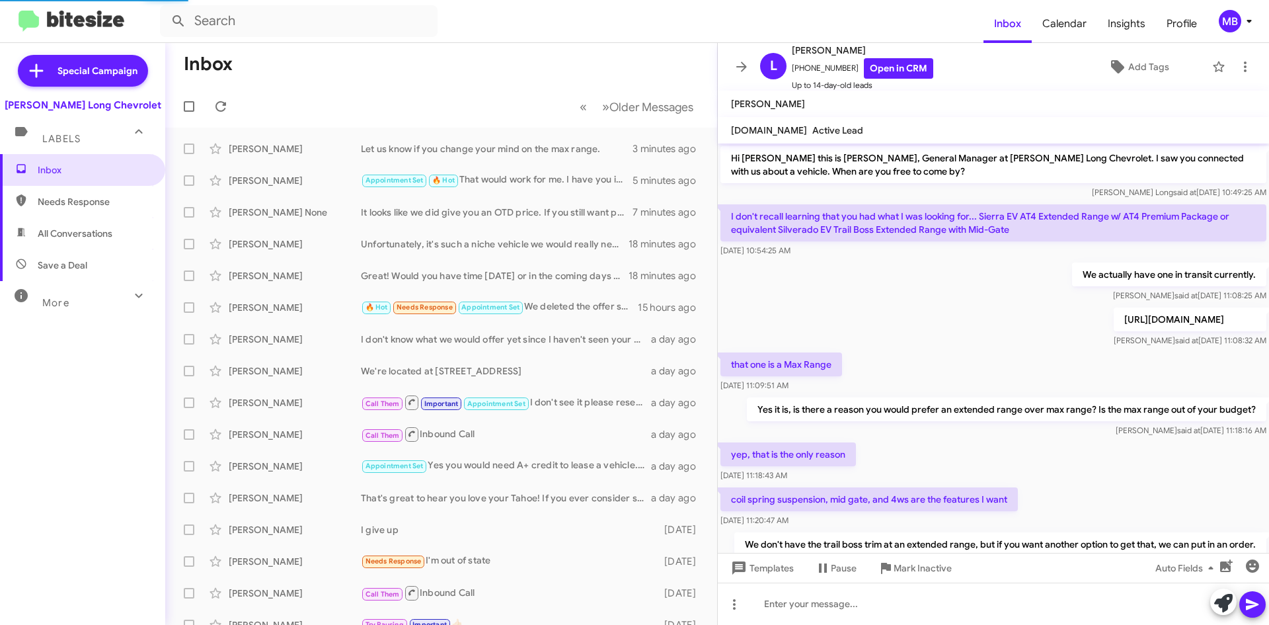
scroll to position [196, 0]
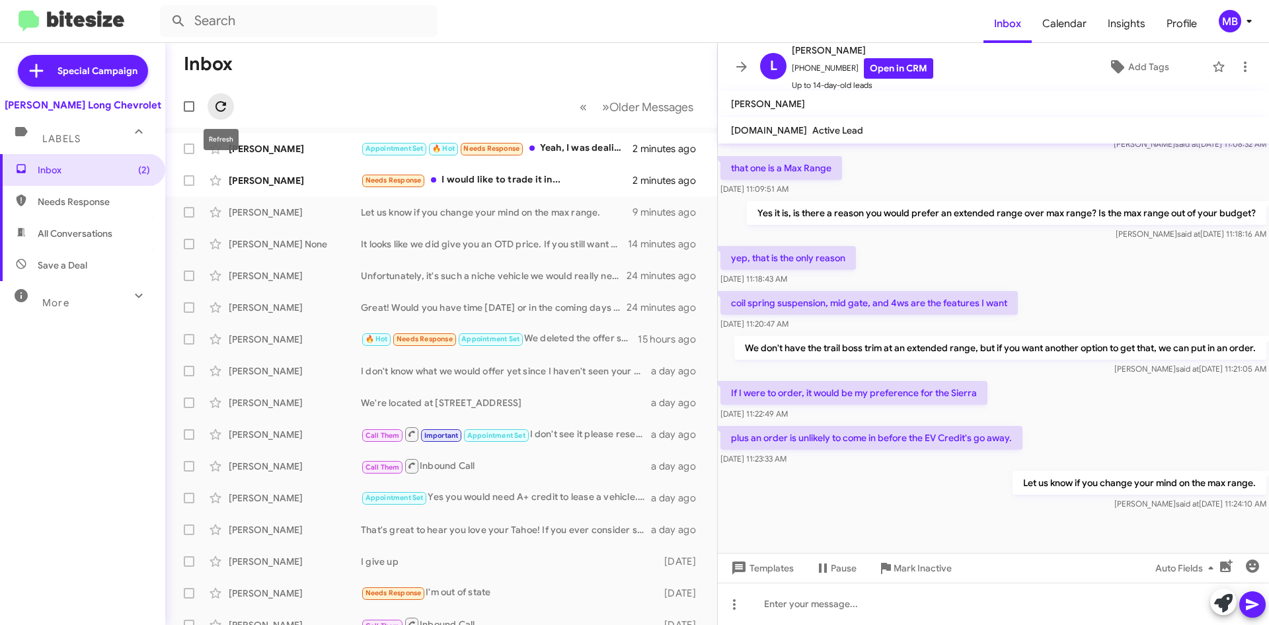
click at [221, 103] on icon at bounding box center [221, 107] width 16 height 16
click at [602, 156] on div "Appointment Set 🔥 Hot Needs Response Yeah, I was dealing with James for a while" at bounding box center [507, 148] width 293 height 15
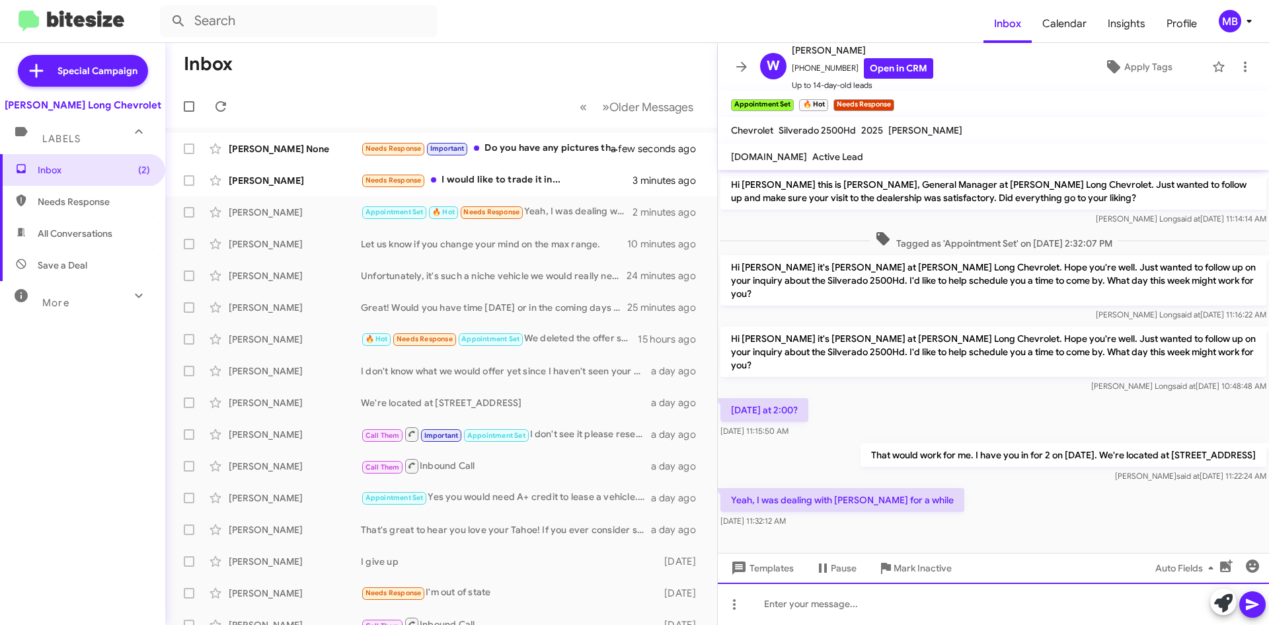
click at [887, 610] on div at bounding box center [993, 603] width 551 height 42
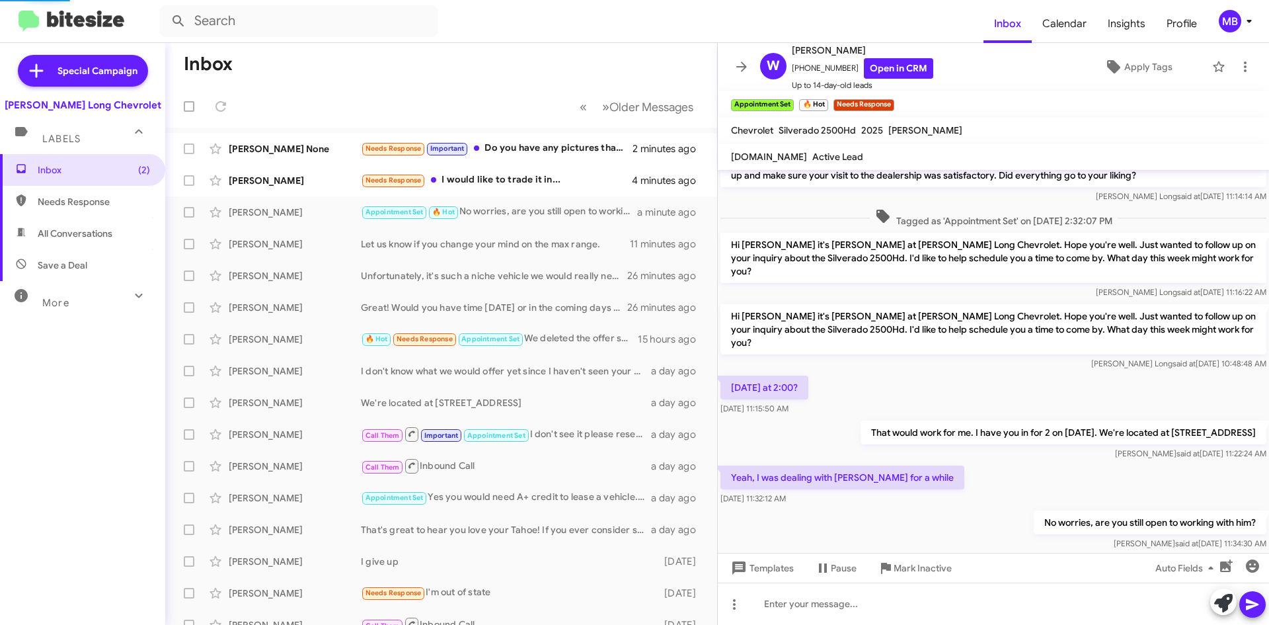
scroll to position [71, 0]
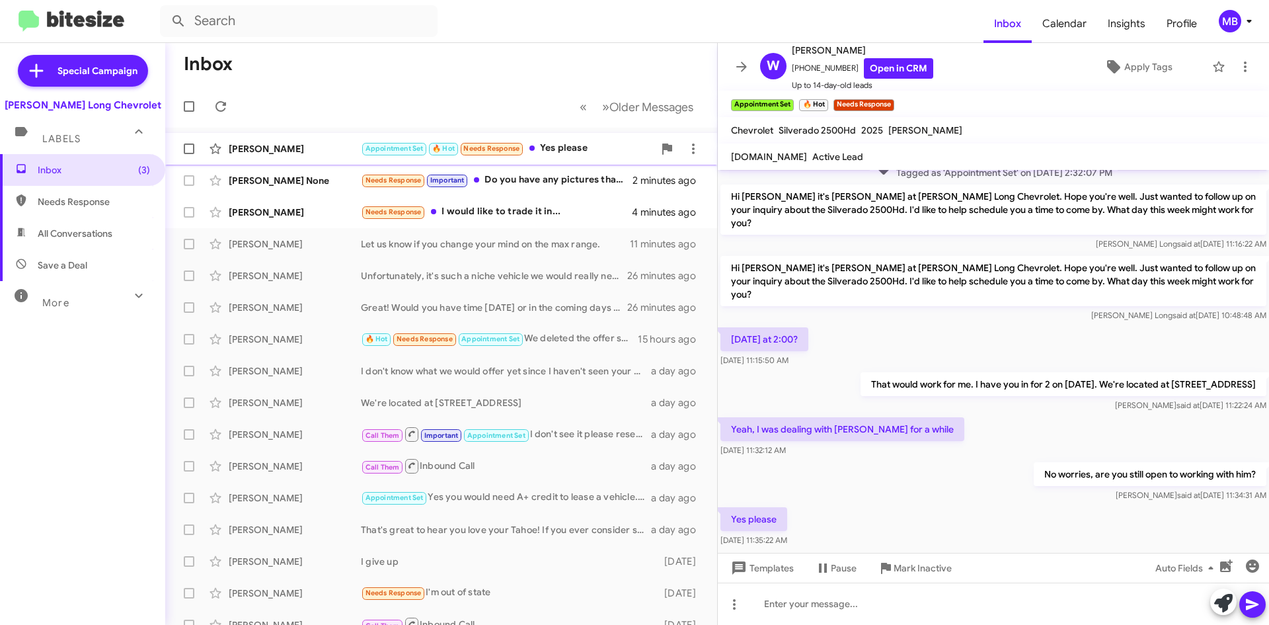
click at [542, 149] on div "Appointment Set 🔥 Hot Needs Response Yes please" at bounding box center [507, 148] width 293 height 15
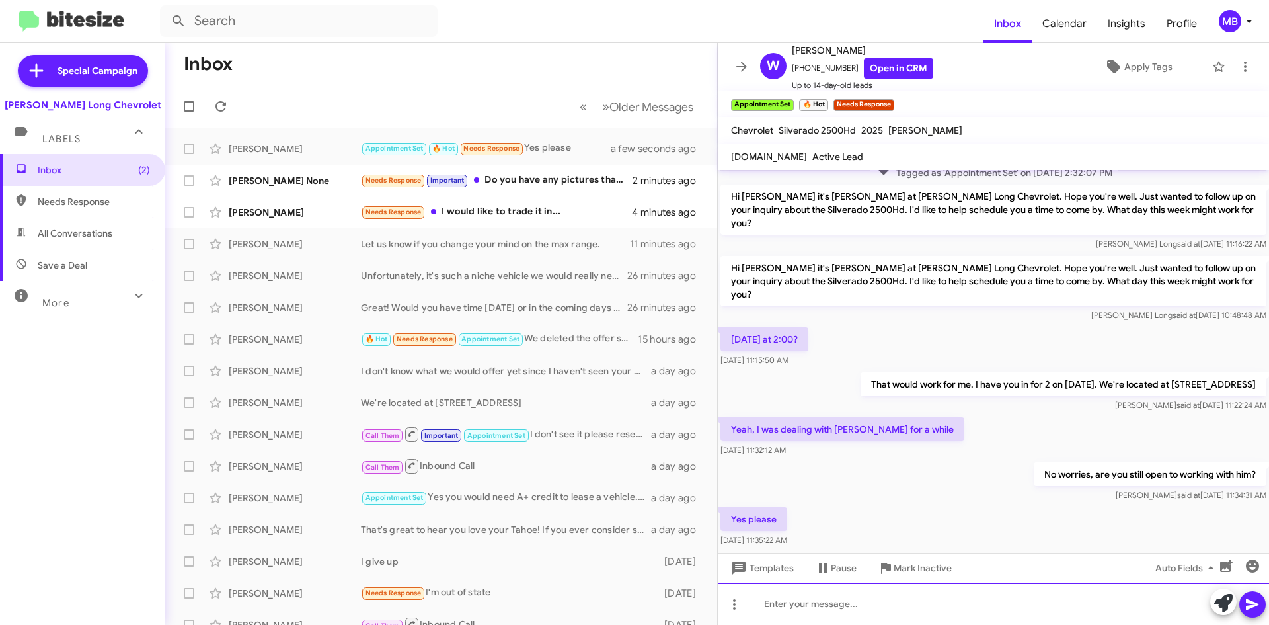
click at [865, 606] on div at bounding box center [993, 603] width 551 height 42
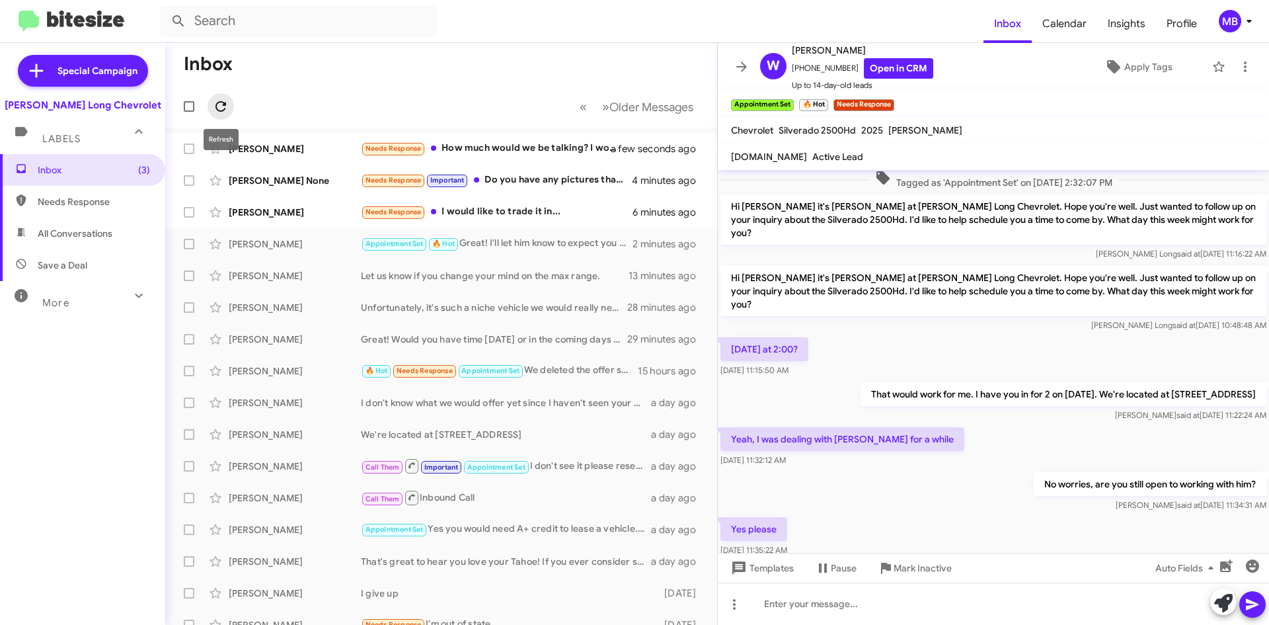
click at [213, 100] on icon at bounding box center [221, 107] width 16 height 16
click at [115, 202] on span "Needs Response" at bounding box center [94, 201] width 112 height 13
type input "in:needs-response"
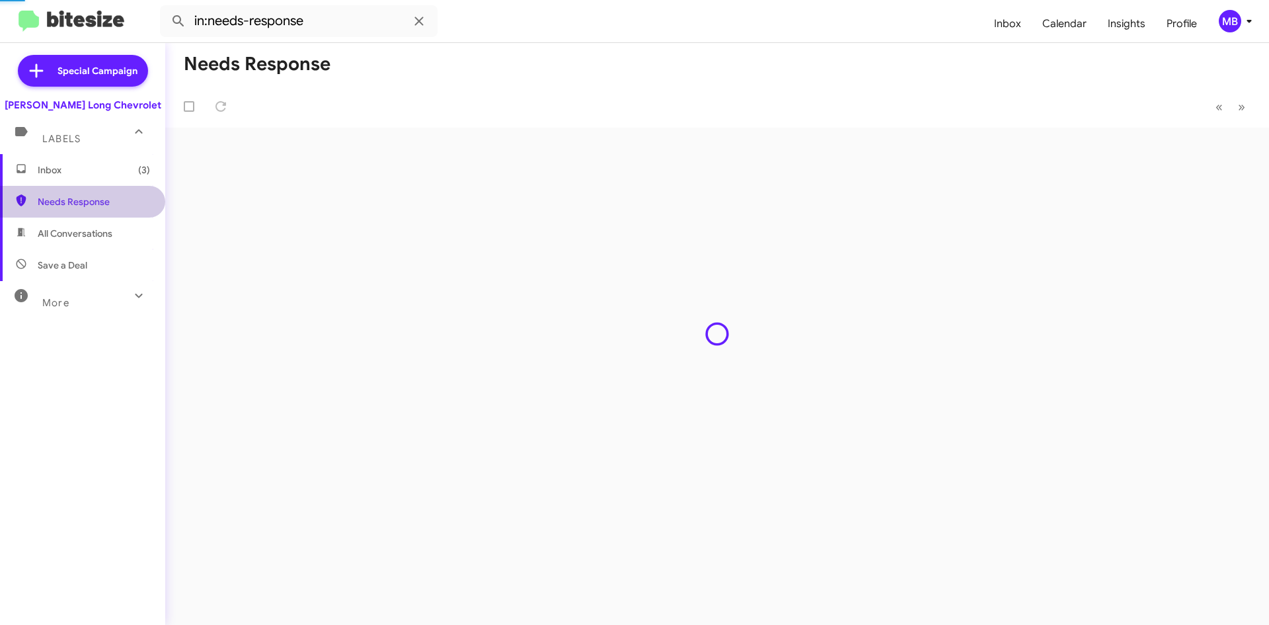
click at [106, 182] on span "Inbox (3)" at bounding box center [82, 170] width 165 height 32
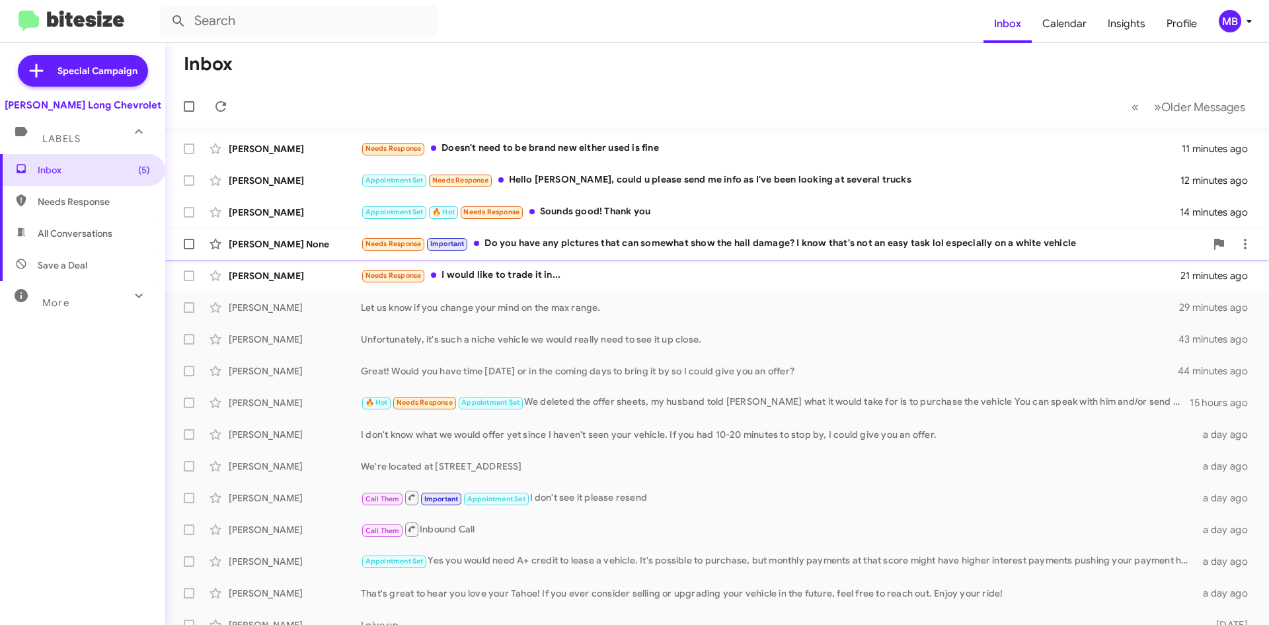
click at [724, 246] on div "Needs Response Important Do you have any pictures that can somewhat show the ha…" at bounding box center [783, 243] width 845 height 15
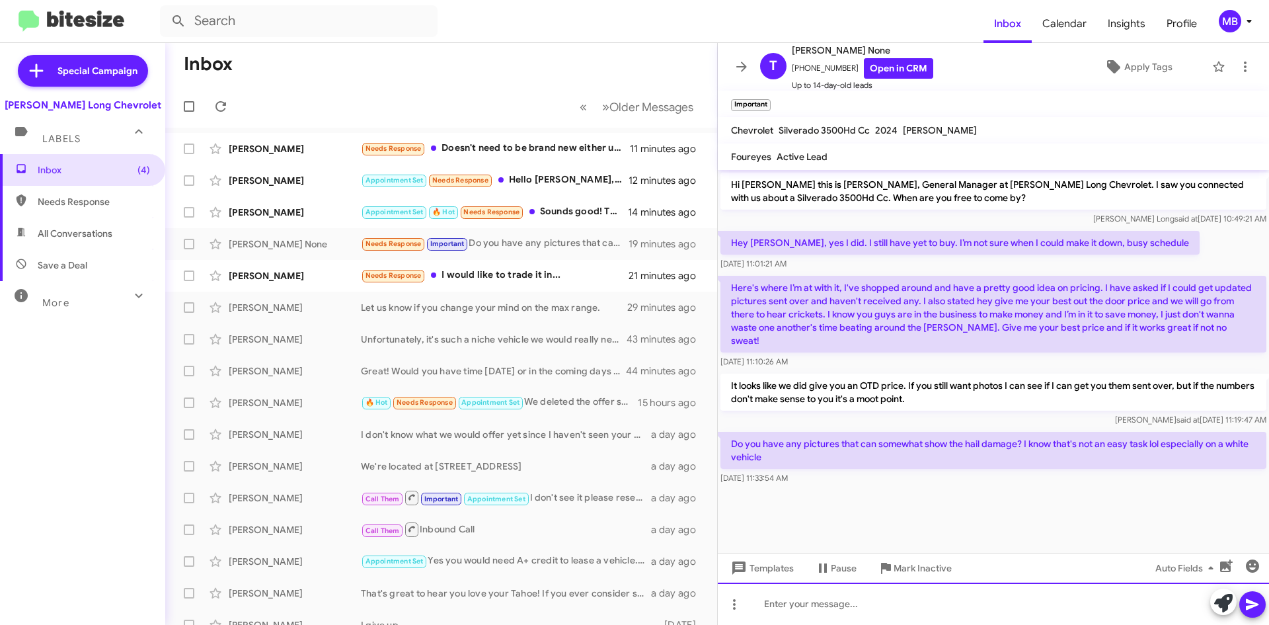
click at [1001, 610] on div at bounding box center [993, 603] width 551 height 42
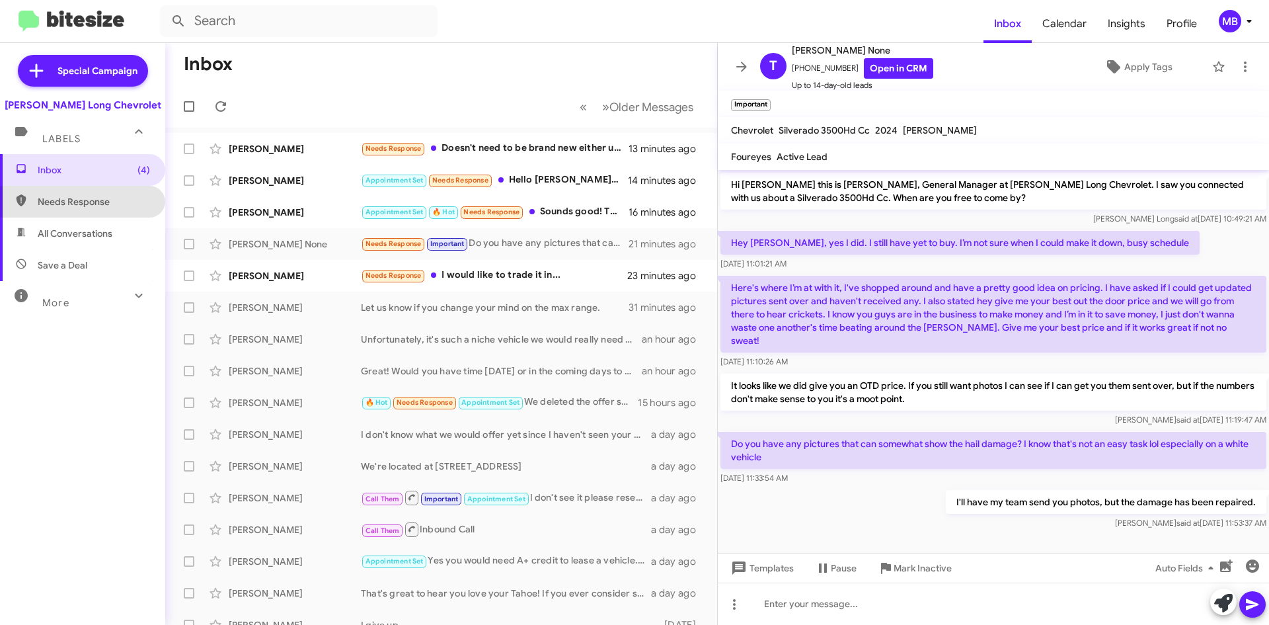
click at [96, 207] on span "Needs Response" at bounding box center [94, 201] width 112 height 13
type input "in:needs-response"
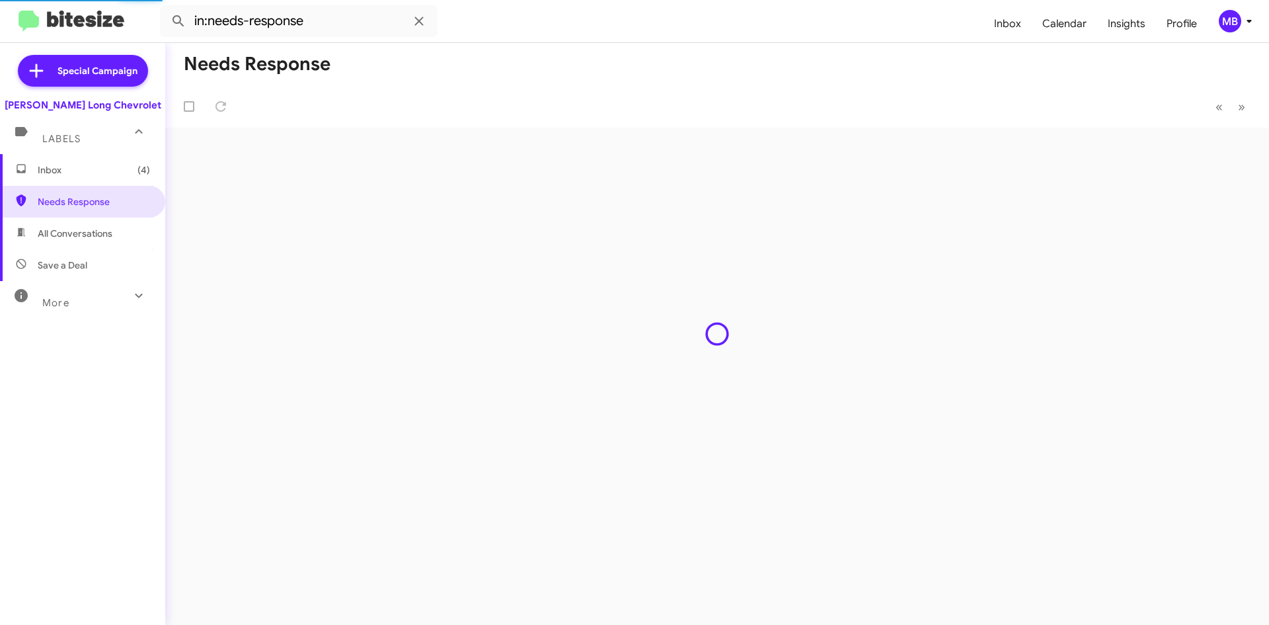
click at [101, 173] on span "Inbox (4)" at bounding box center [94, 169] width 112 height 13
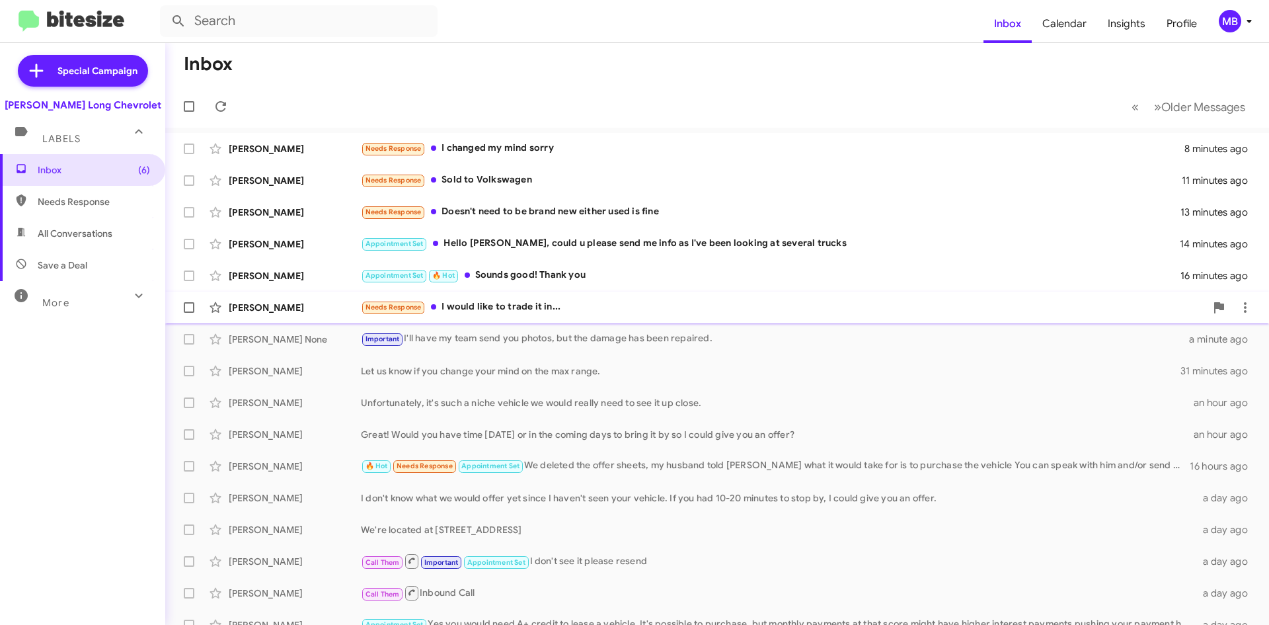
drag, startPoint x: 559, startPoint y: 316, endPoint x: 551, endPoint y: 306, distance: 12.7
click at [559, 315] on div "Camille Mcarthur Needs Response I would like to trade it in... 24 minutes ago" at bounding box center [717, 307] width 1083 height 26
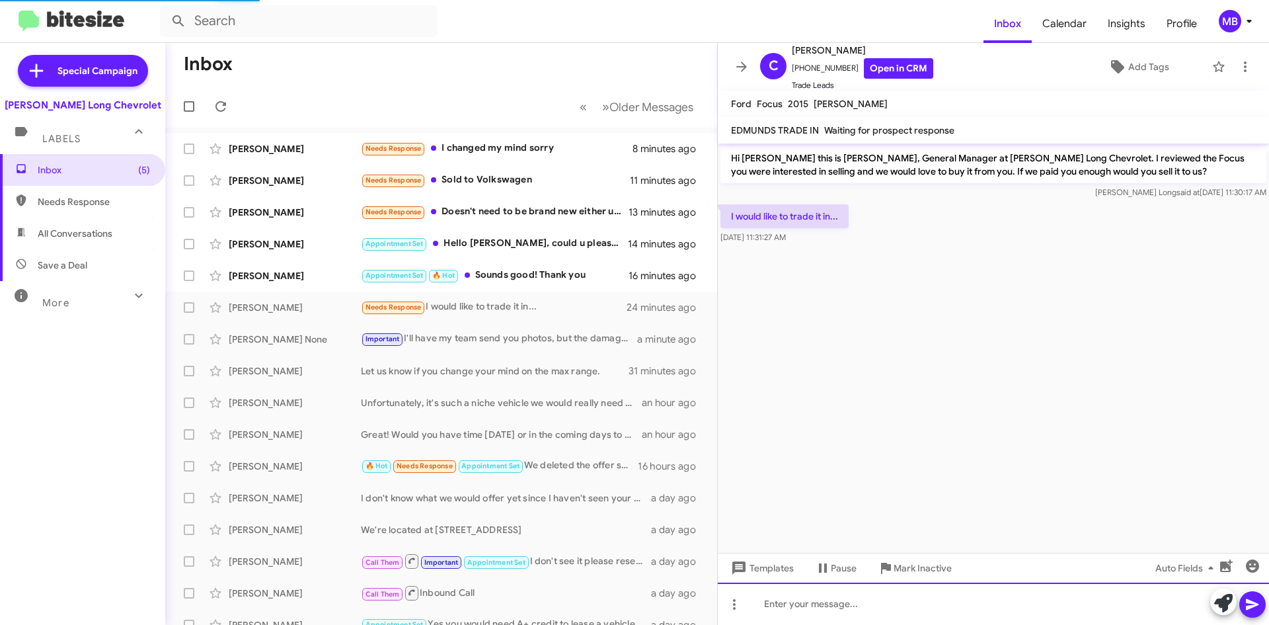
click at [944, 594] on div at bounding box center [993, 603] width 551 height 42
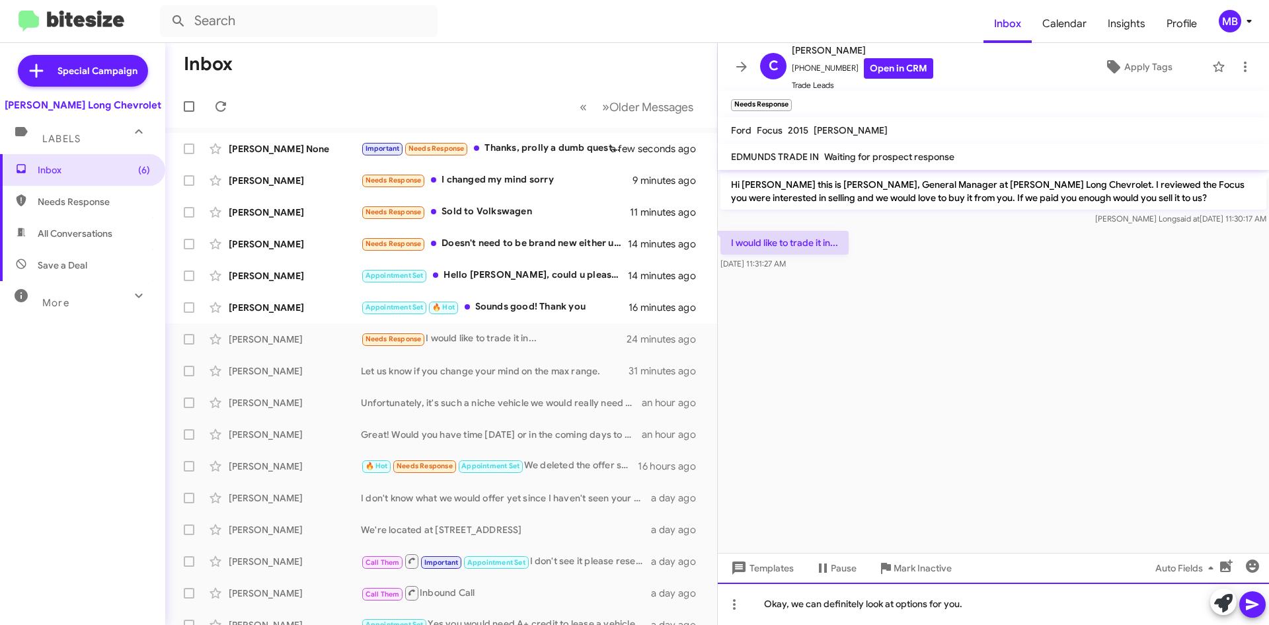
click at [996, 604] on div "Okay, we can definitely look at options for you." at bounding box center [993, 603] width 551 height 42
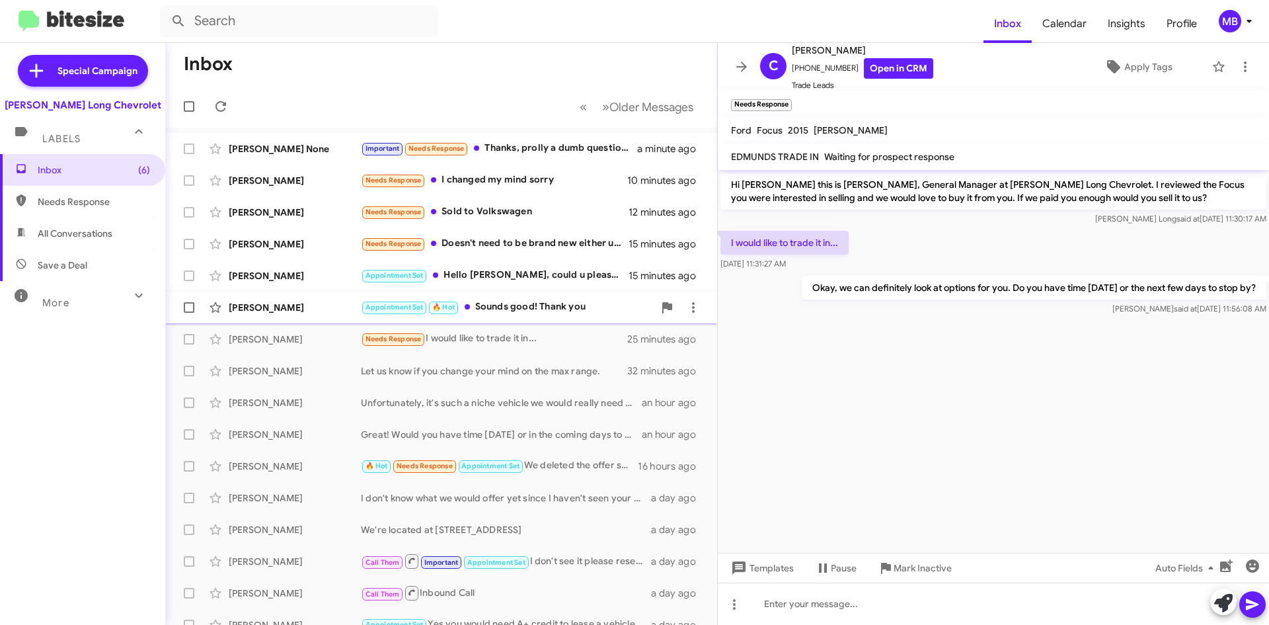
click at [568, 307] on div "Appointment Set 🔥 Hot Sounds good! Thank you" at bounding box center [507, 306] width 293 height 15
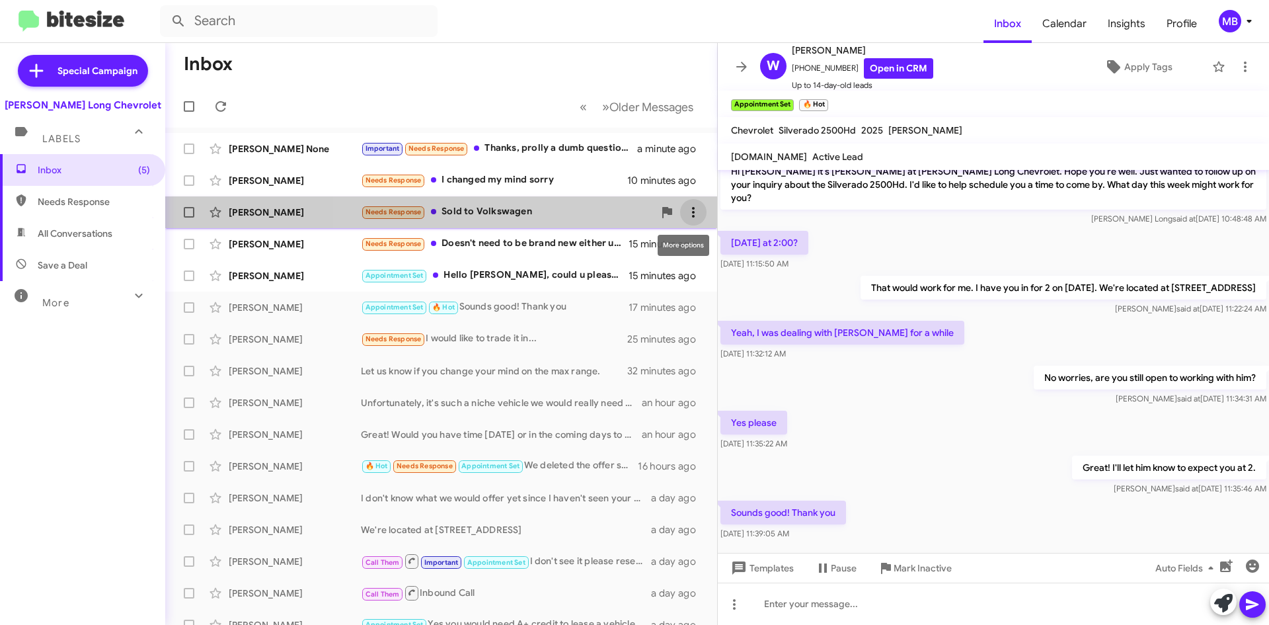
click at [686, 206] on icon at bounding box center [694, 212] width 16 height 16
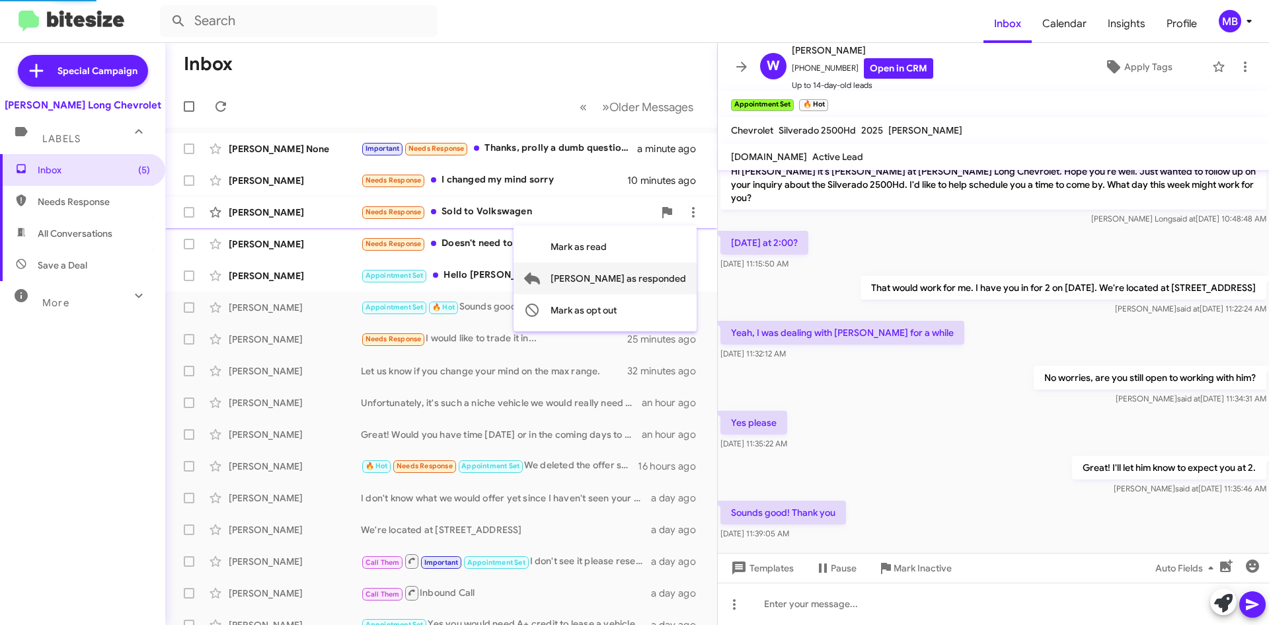
click at [660, 277] on span "Mark as responded" at bounding box center [619, 278] width 136 height 32
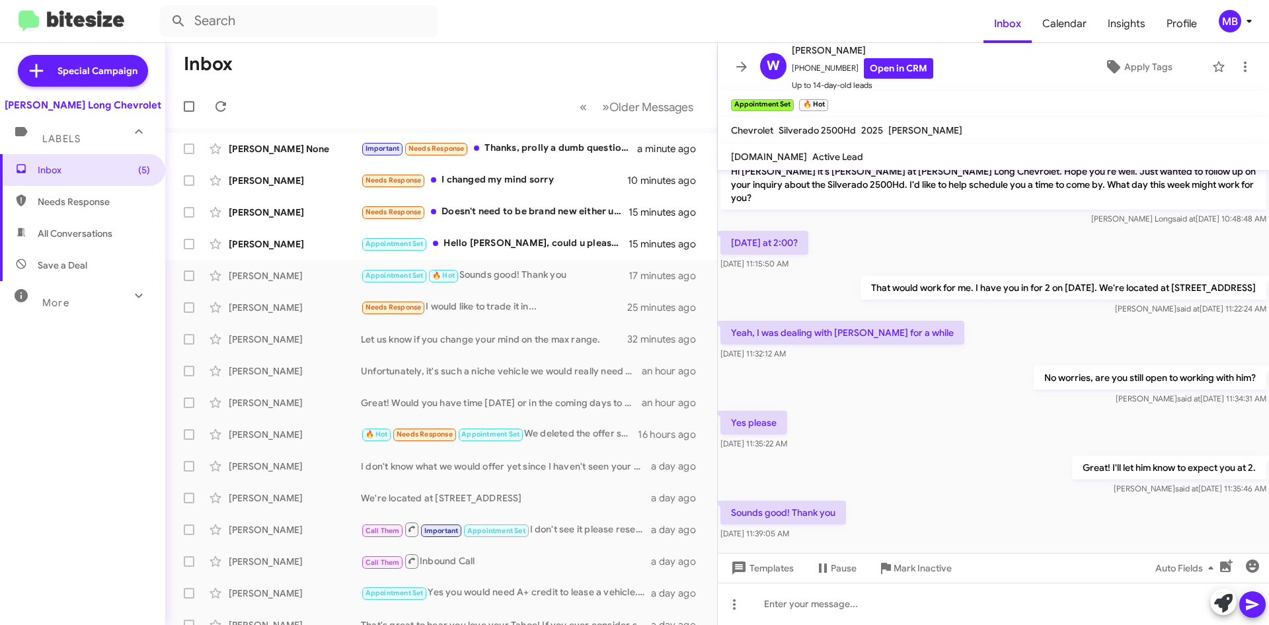
click at [91, 200] on span "Needs Response" at bounding box center [94, 201] width 112 height 13
type input "in:needs-response"
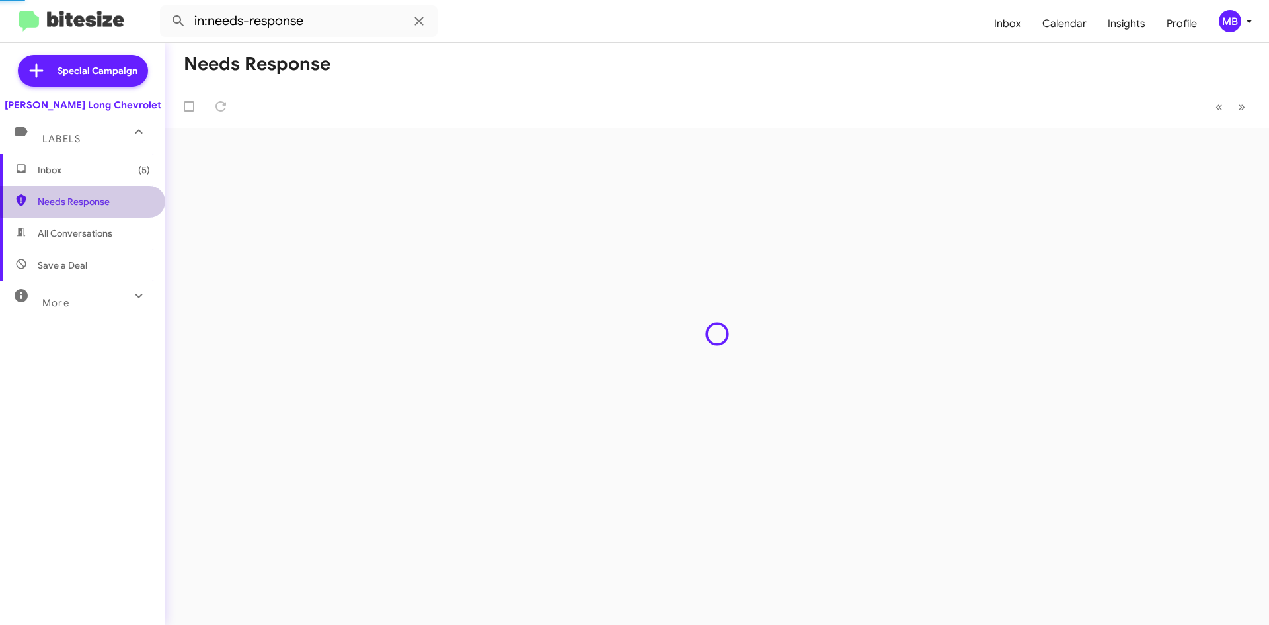
click at [97, 179] on span "Inbox (5)" at bounding box center [82, 170] width 165 height 32
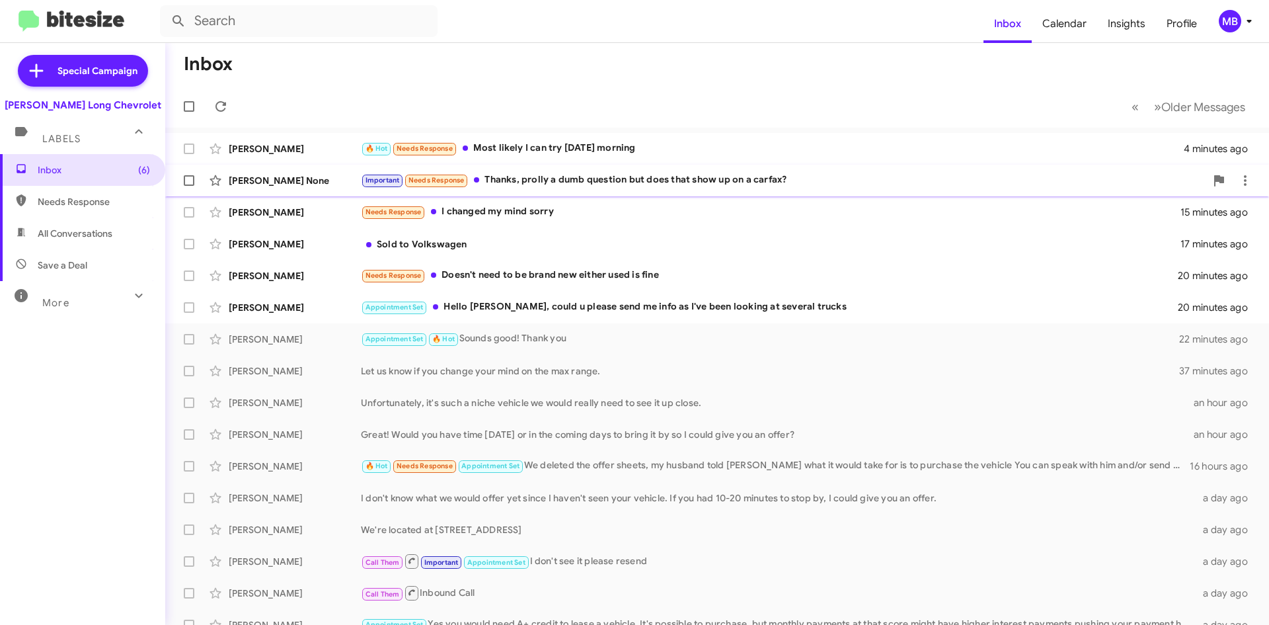
drag, startPoint x: 618, startPoint y: 185, endPoint x: 623, endPoint y: 180, distance: 7.5
click at [619, 184] on div "Important Needs Response Thanks, prolly a dumb question but does that show up o…" at bounding box center [783, 180] width 845 height 15
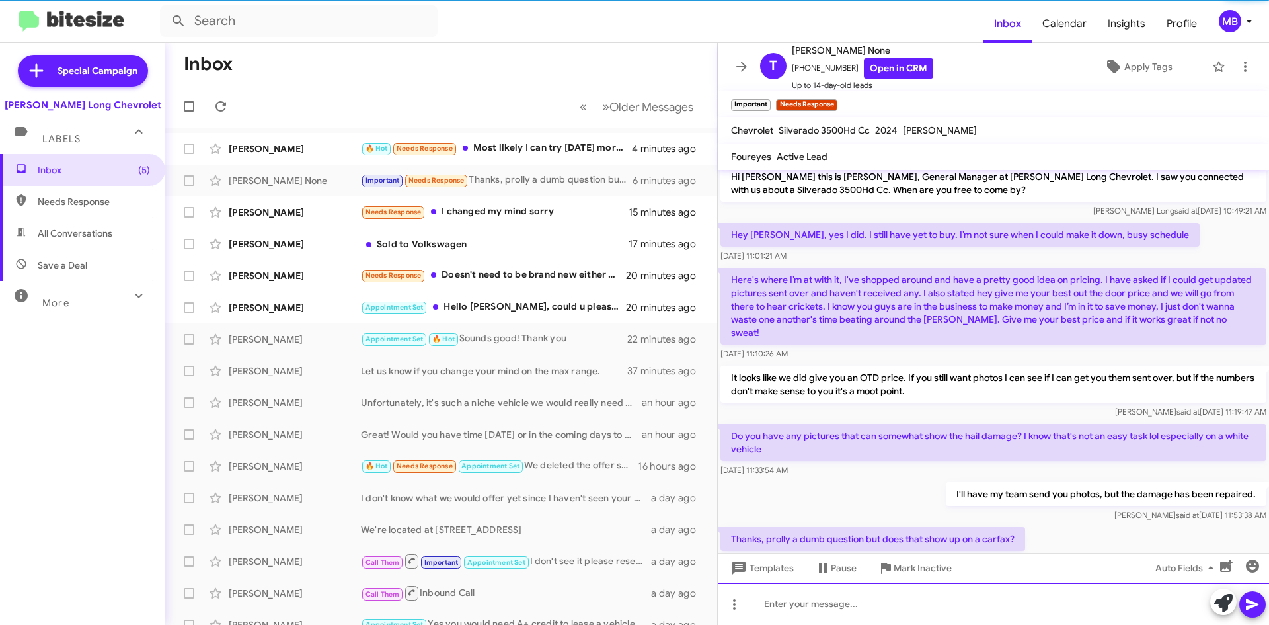
click at [900, 586] on div at bounding box center [993, 603] width 551 height 42
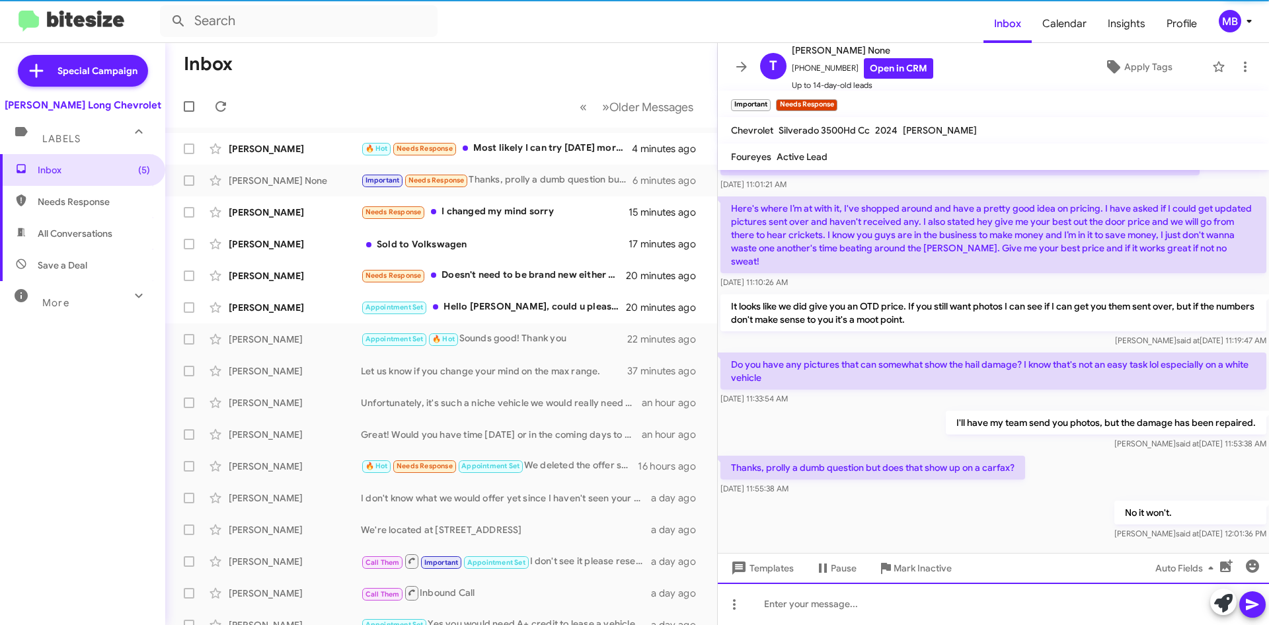
scroll to position [83, 0]
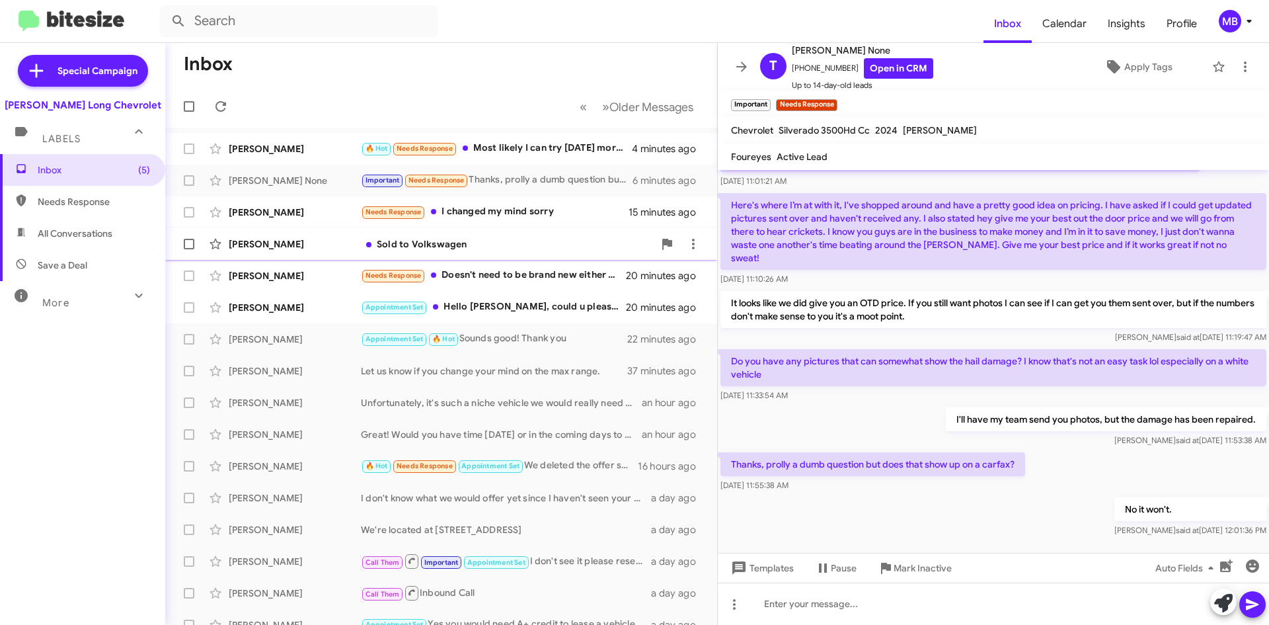
click at [522, 253] on div "Richard Dawson Sold to Volkswagen 17 minutes ago" at bounding box center [441, 244] width 531 height 26
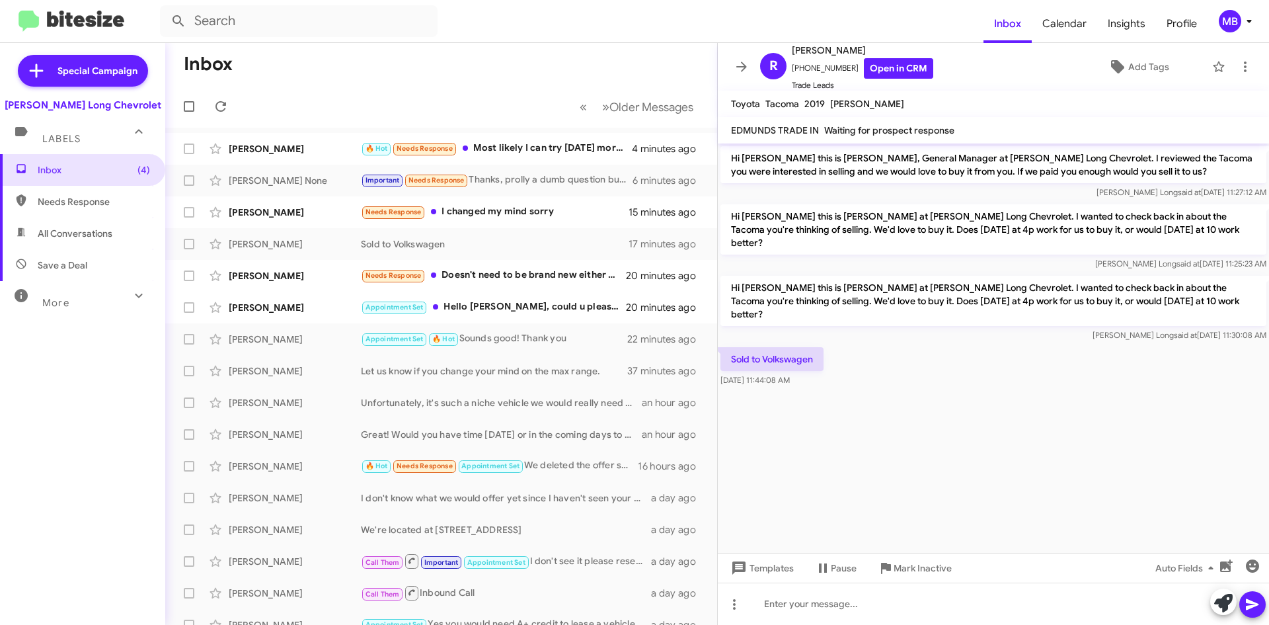
click at [108, 192] on span "Needs Response" at bounding box center [82, 202] width 165 height 32
type input "in:needs-response"
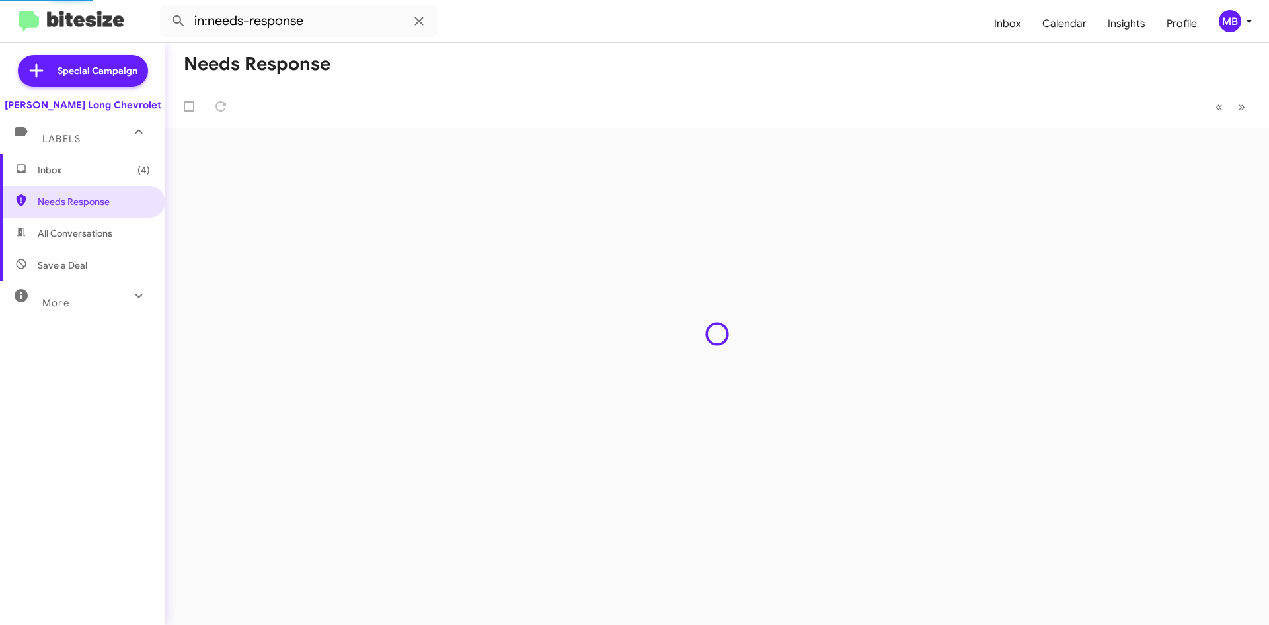
click at [110, 178] on span "Inbox (4)" at bounding box center [82, 170] width 165 height 32
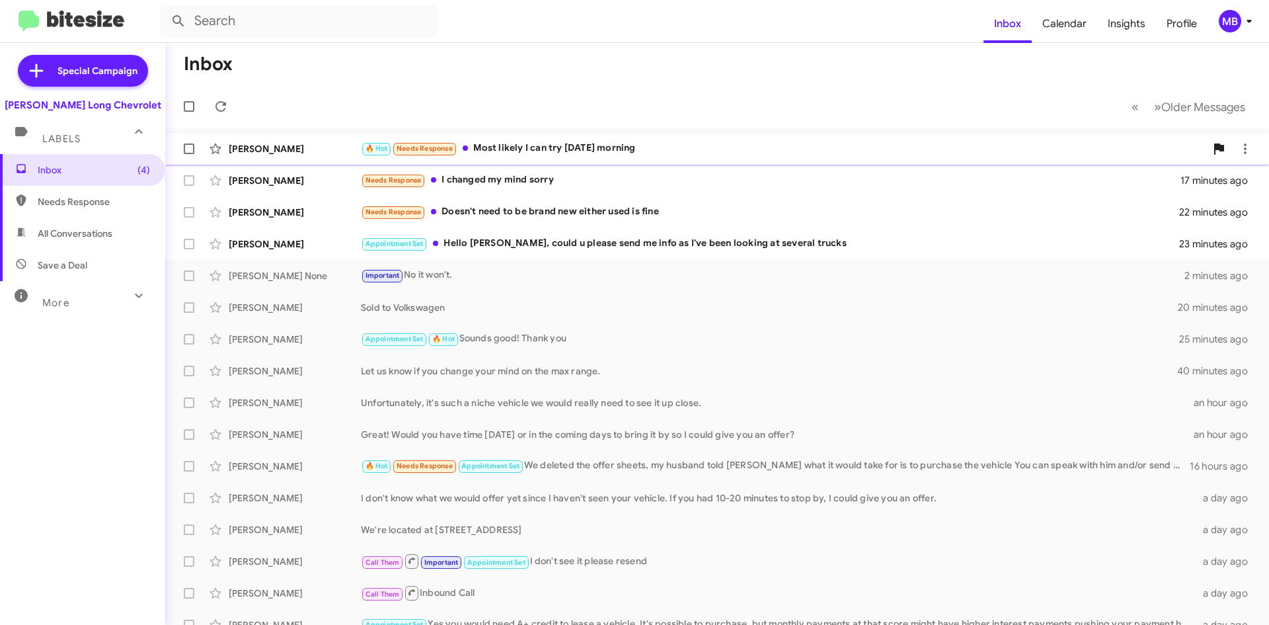
drag, startPoint x: 627, startPoint y: 159, endPoint x: 655, endPoint y: 143, distance: 31.4
click at [627, 159] on div "Camille Mcarthur 🔥 Hot Needs Response Most likely I can try Saturday morning 7 …" at bounding box center [717, 149] width 1083 height 26
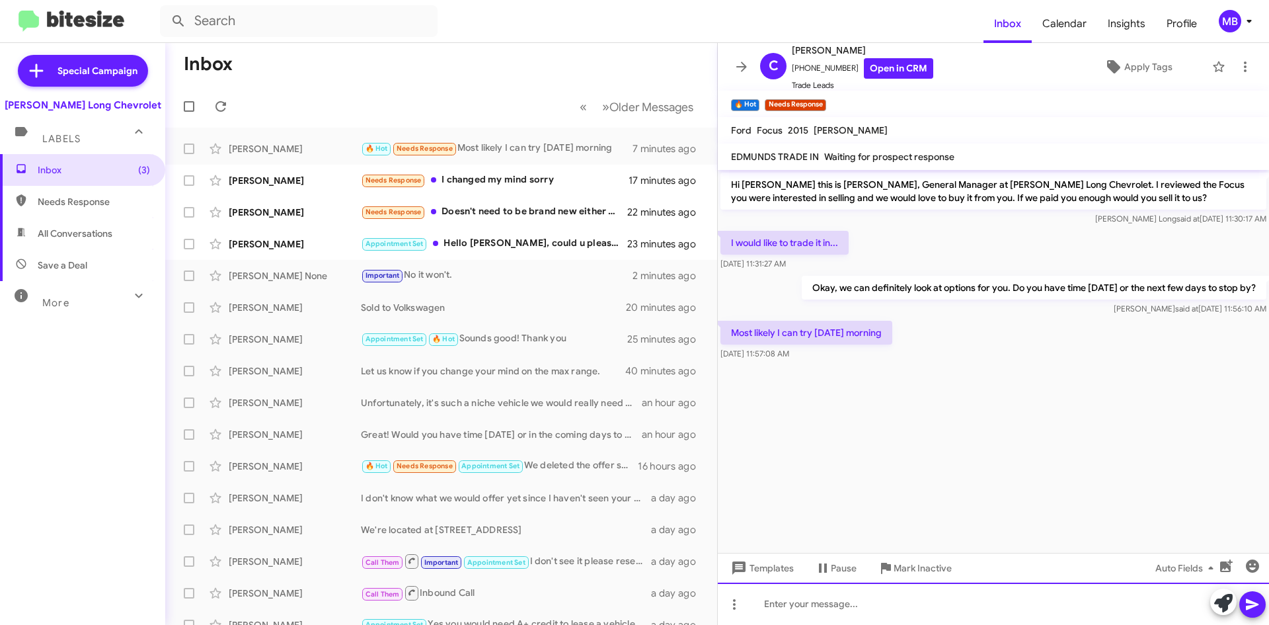
click at [858, 608] on div at bounding box center [993, 603] width 551 height 42
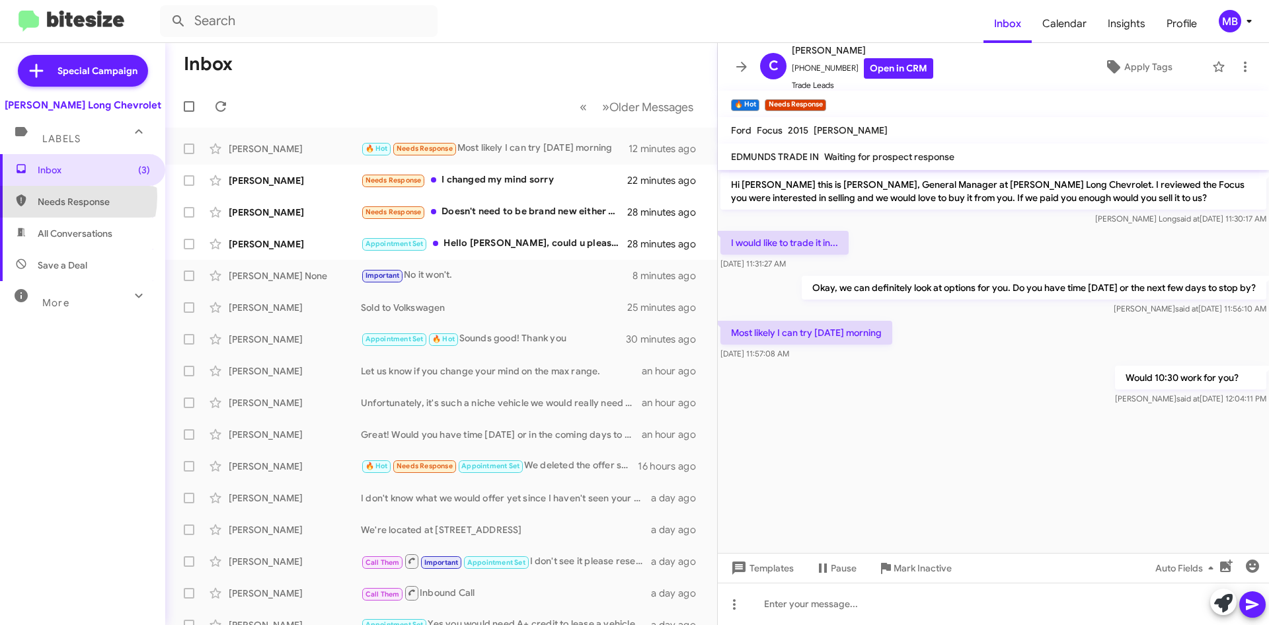
click at [52, 196] on span "Needs Response" at bounding box center [94, 201] width 112 height 13
type input "in:needs-response"
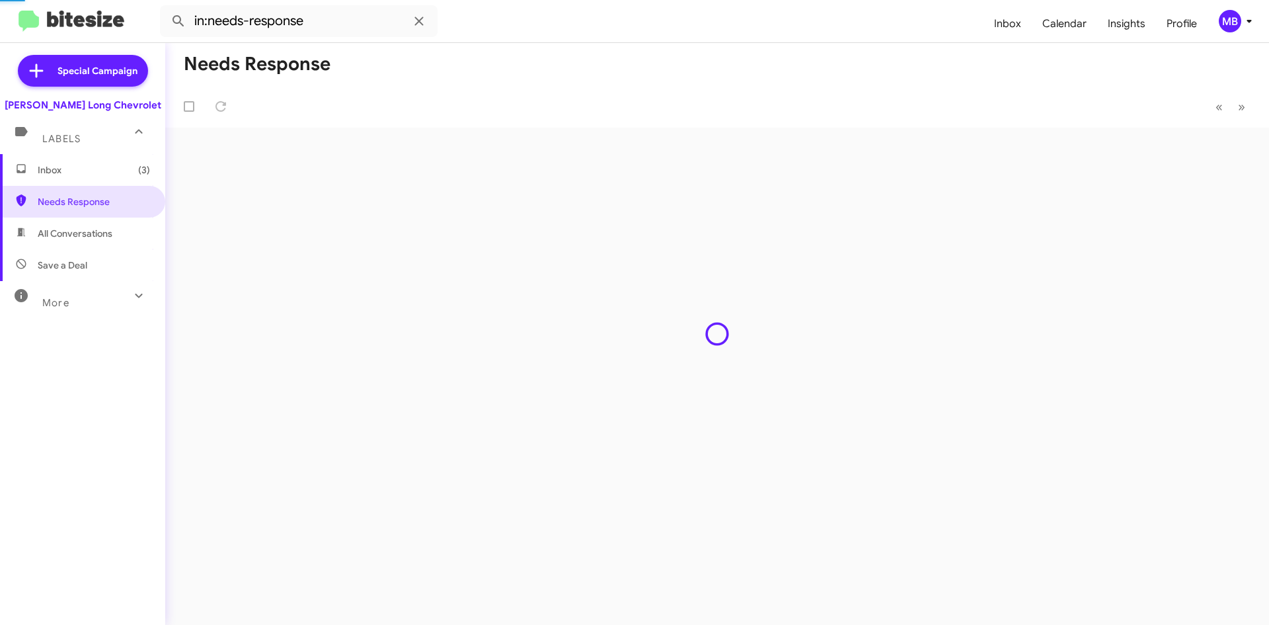
click at [69, 179] on span "Inbox (3)" at bounding box center [82, 170] width 165 height 32
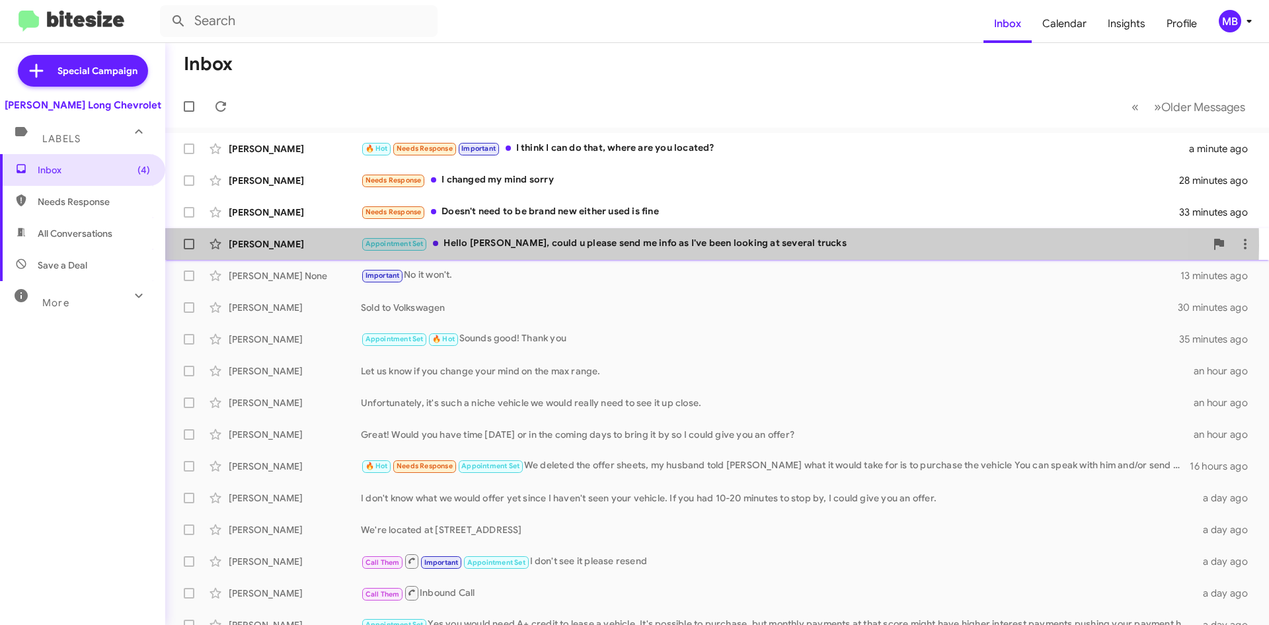
click at [636, 245] on div "Appointment Set Hello Mike, could u please send me info as I've been looking at…" at bounding box center [783, 243] width 845 height 15
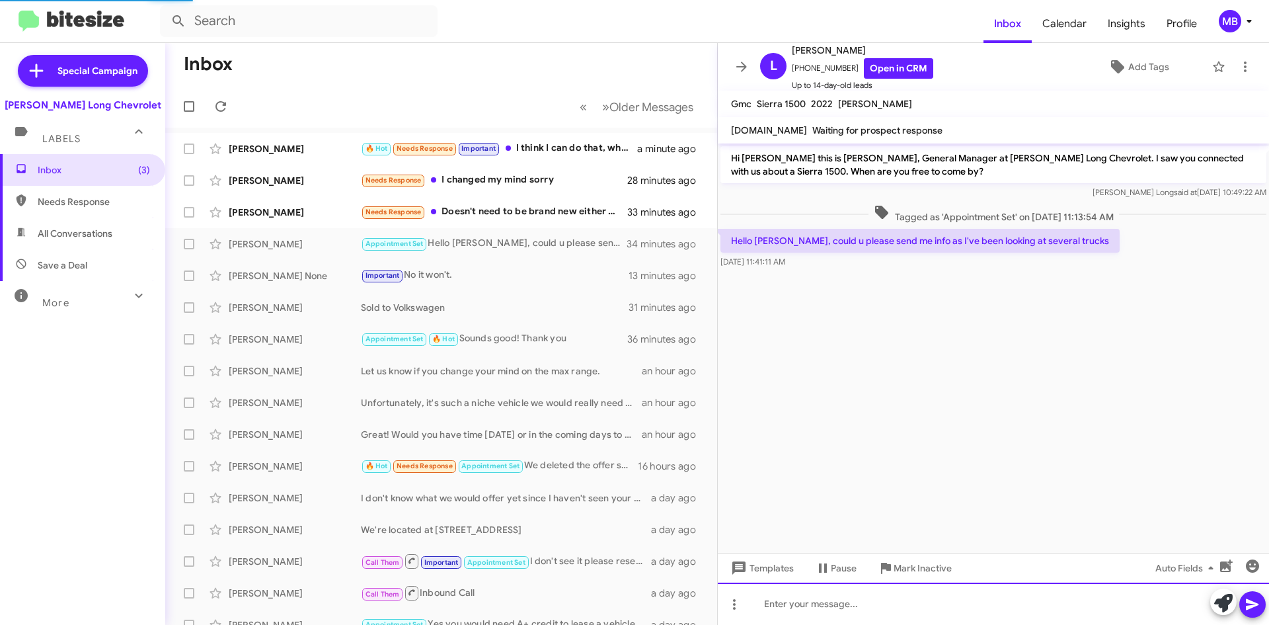
click at [897, 603] on div at bounding box center [993, 603] width 551 height 42
paste div
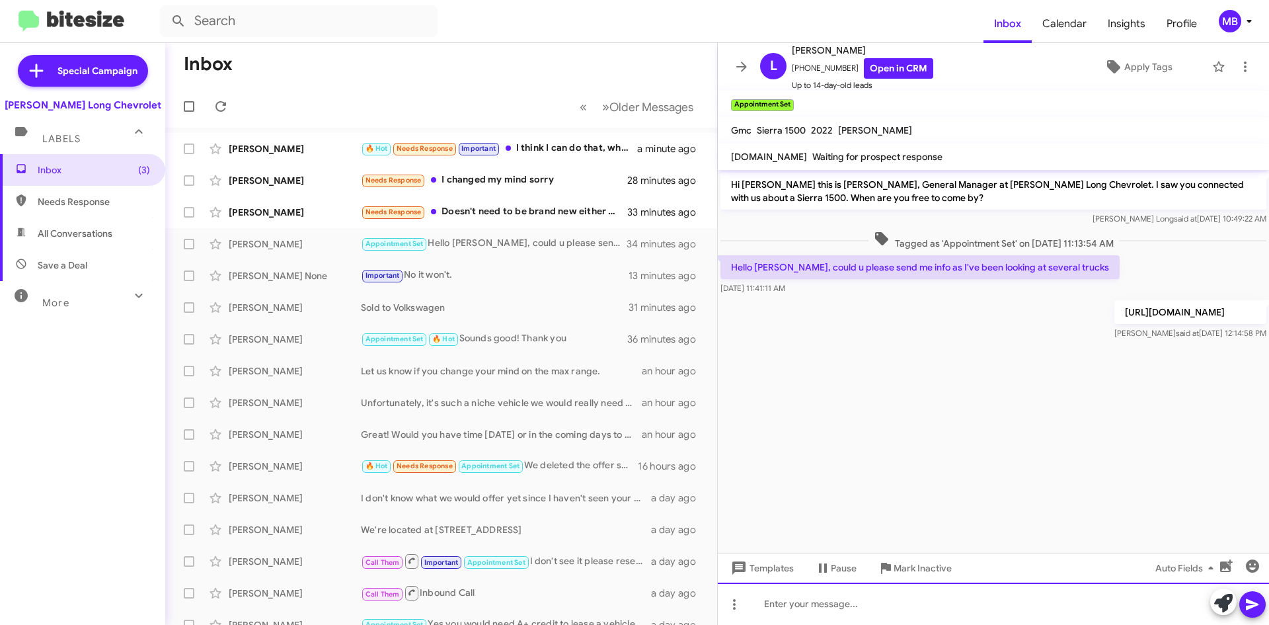
click at [889, 599] on div at bounding box center [993, 603] width 551 height 42
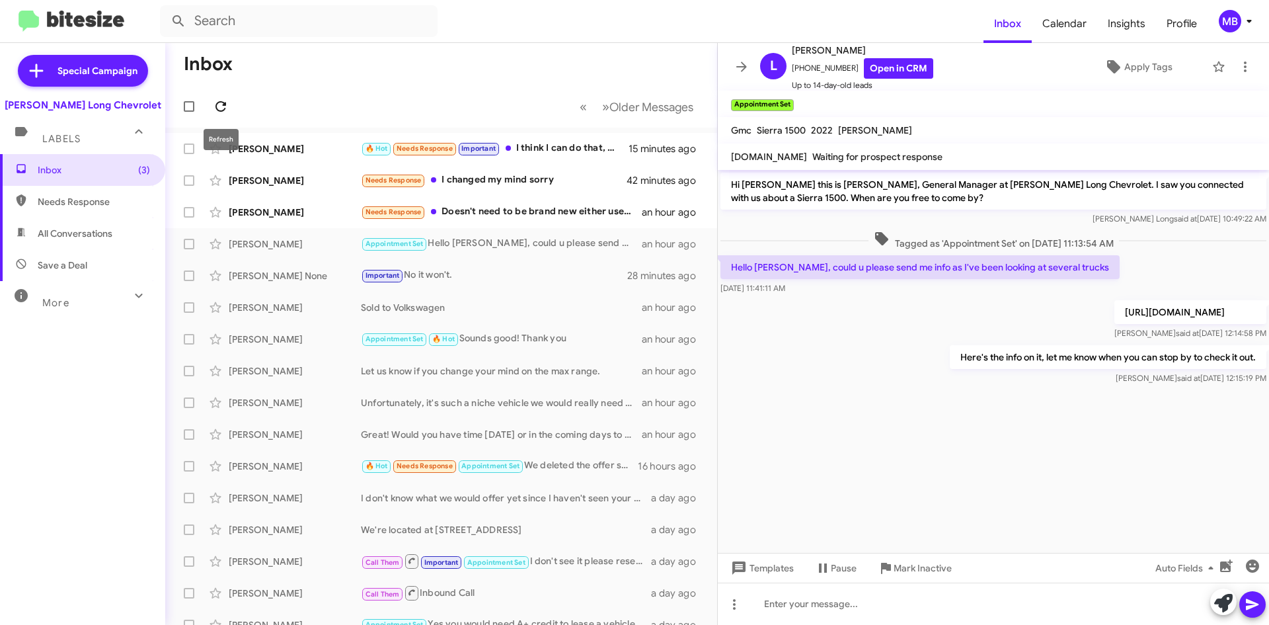
click at [220, 104] on icon at bounding box center [221, 107] width 16 height 16
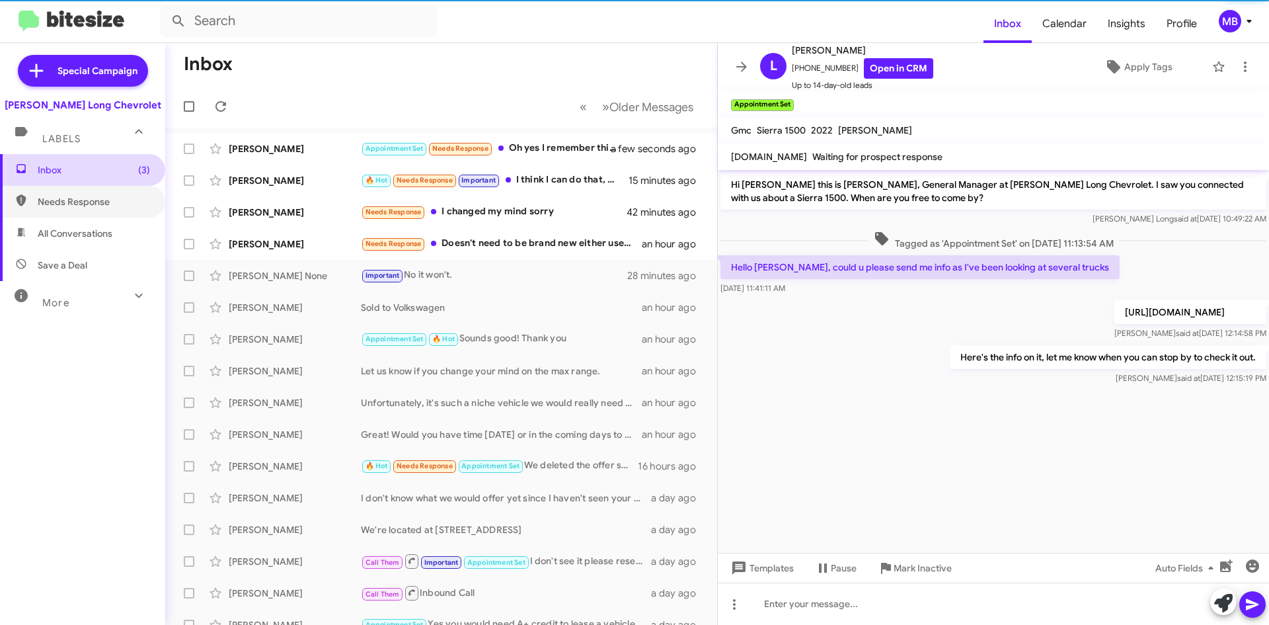
drag, startPoint x: 104, startPoint y: 202, endPoint x: 106, endPoint y: 179, distance: 23.2
click at [104, 202] on span "Needs Response" at bounding box center [94, 201] width 112 height 13
type input "in:needs-response"
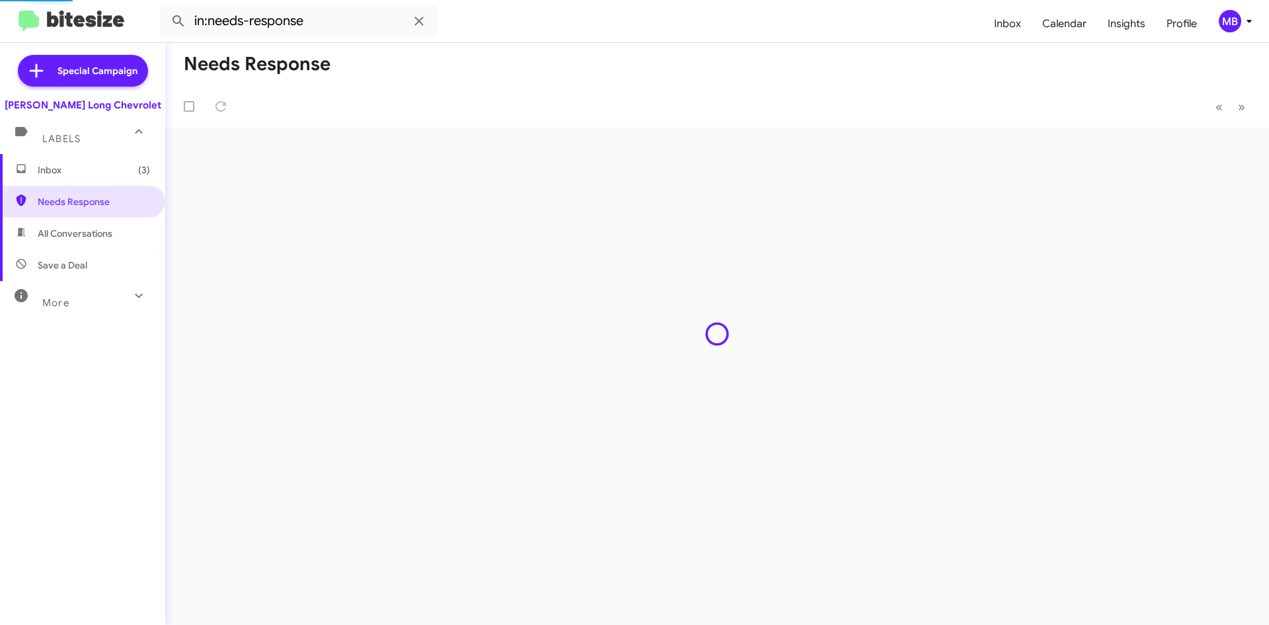
click at [110, 169] on span "Inbox (3)" at bounding box center [94, 169] width 112 height 13
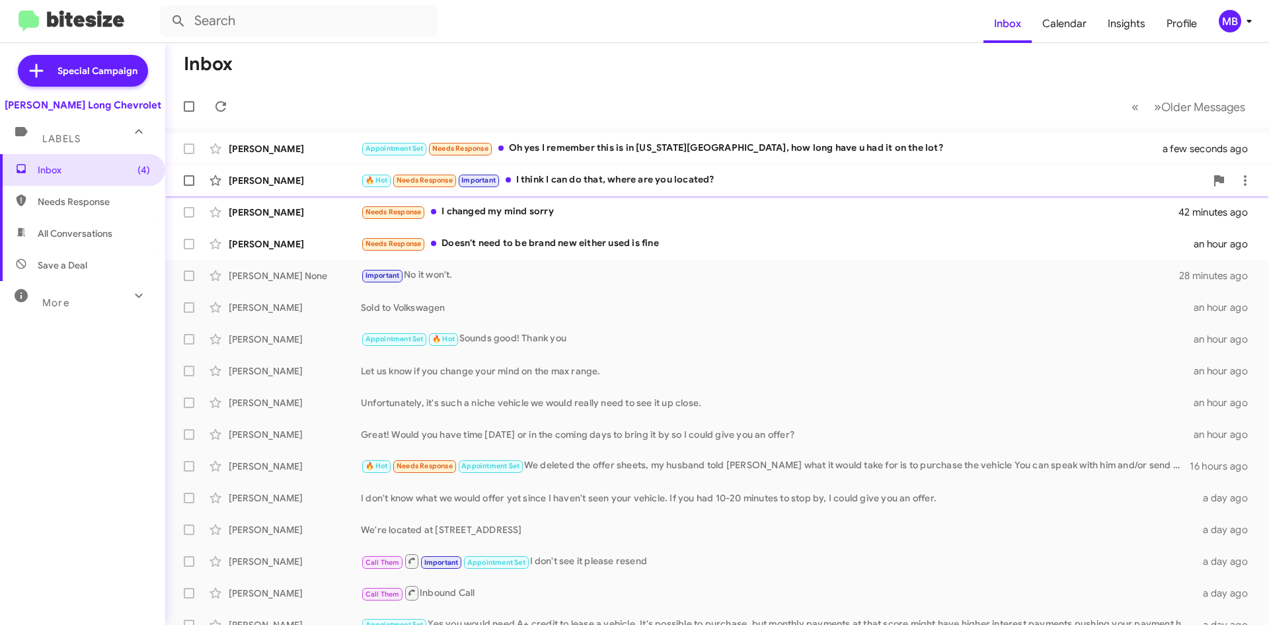
click at [620, 183] on div "🔥 Hot Needs Response Important I think I can do that, where are you located?" at bounding box center [783, 180] width 845 height 15
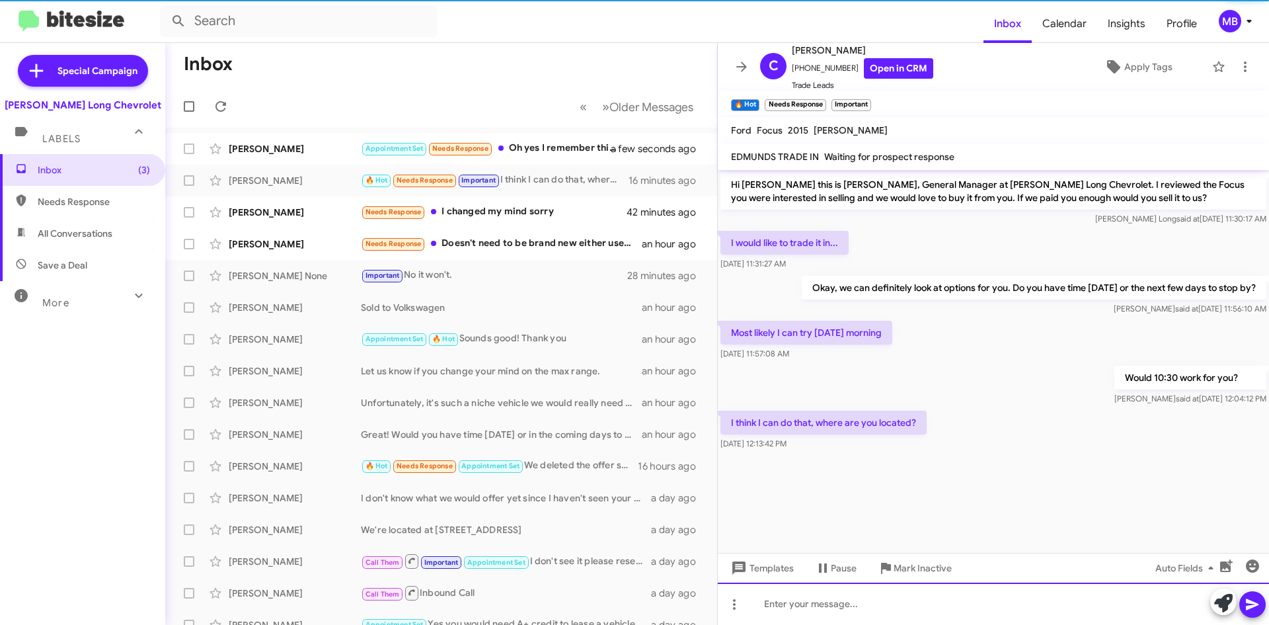
click at [947, 600] on div at bounding box center [993, 603] width 551 height 42
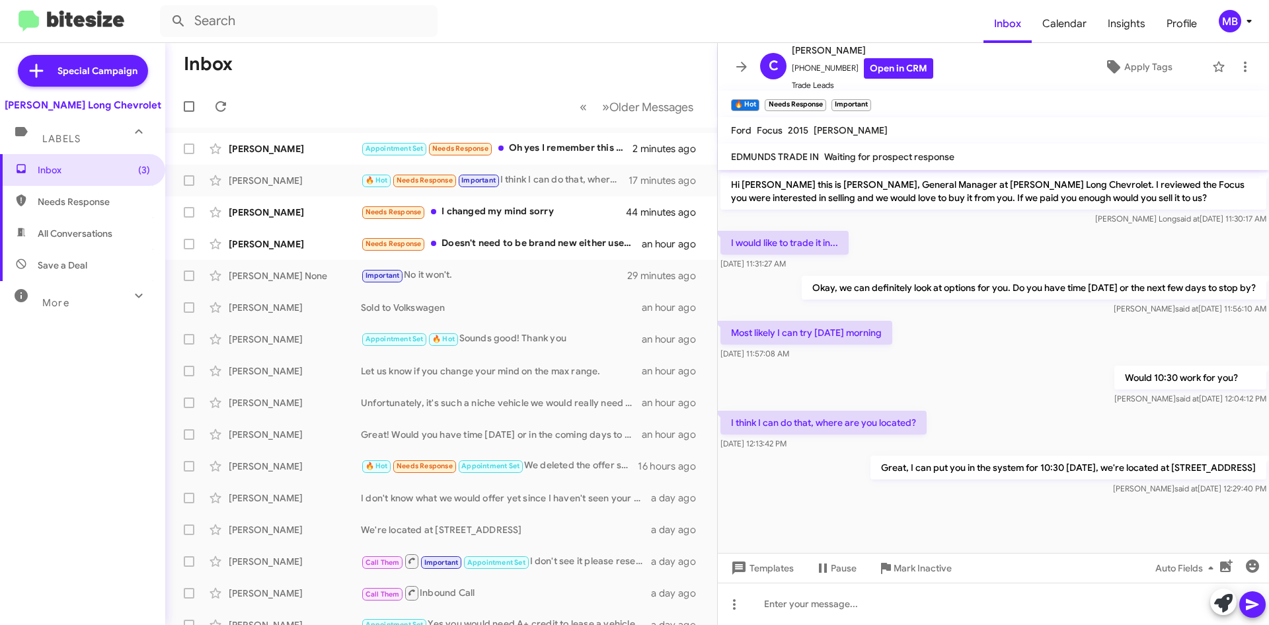
click at [108, 201] on span "Needs Response" at bounding box center [94, 201] width 112 height 13
type input "in:needs-response"
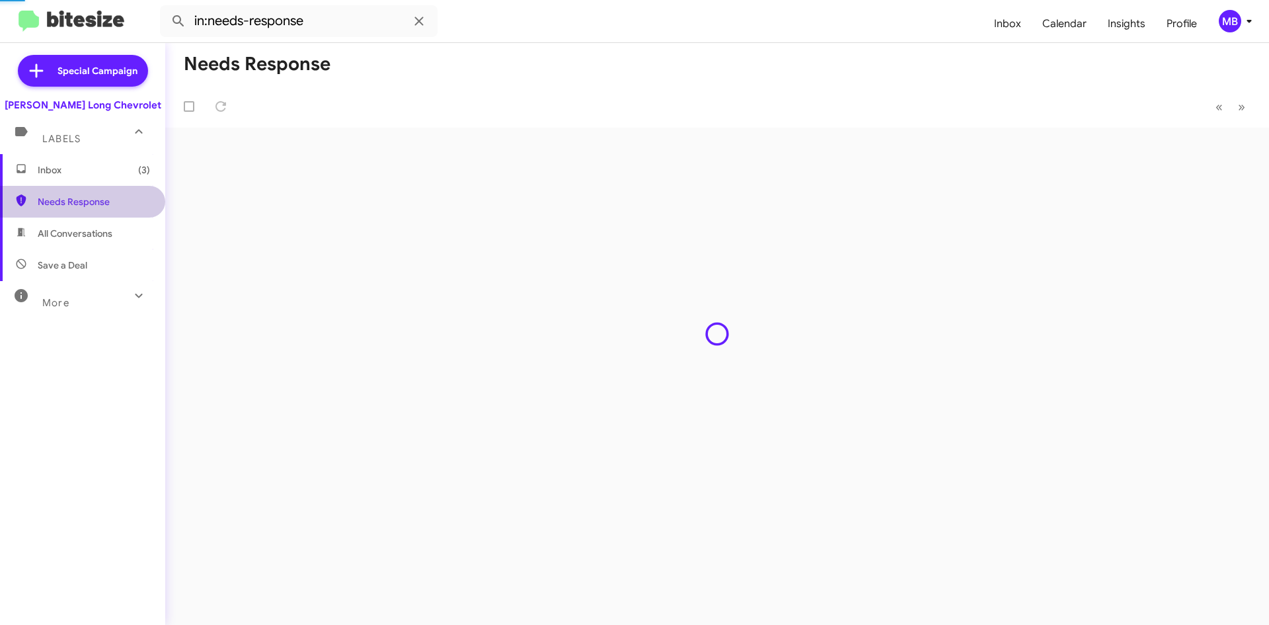
click at [107, 179] on span "Inbox (3)" at bounding box center [82, 170] width 165 height 32
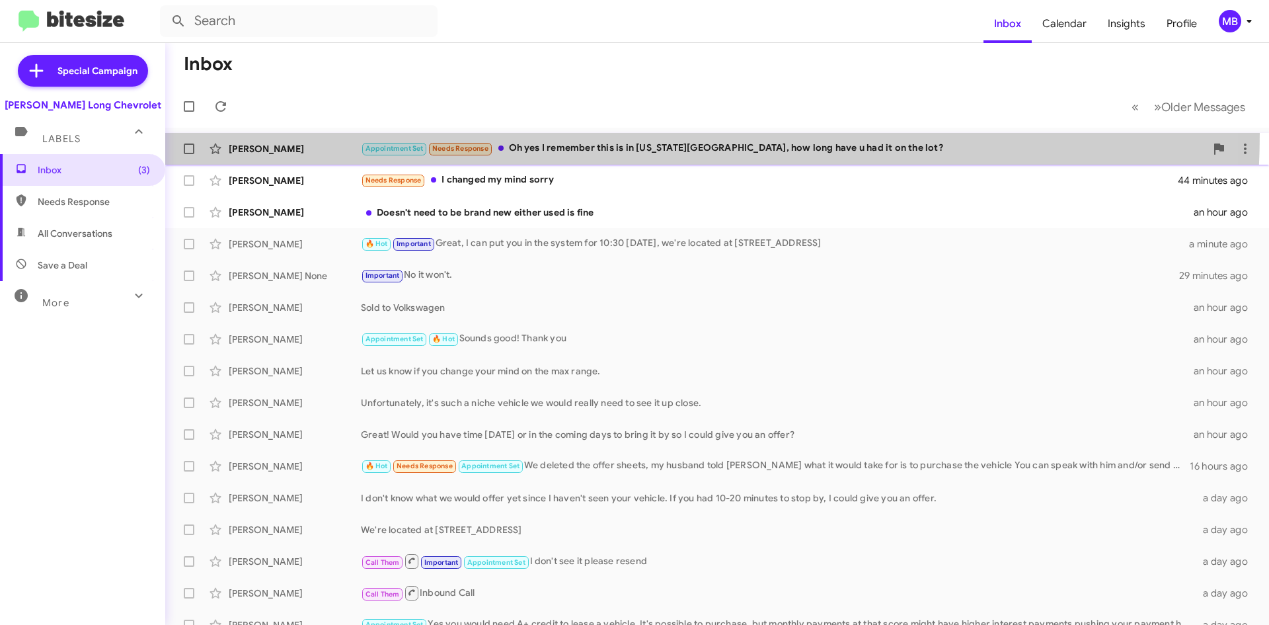
click at [576, 134] on span "Luis Holguin Appointment Set Needs Response Oh yes I remember this is in colora…" at bounding box center [717, 149] width 1104 height 32
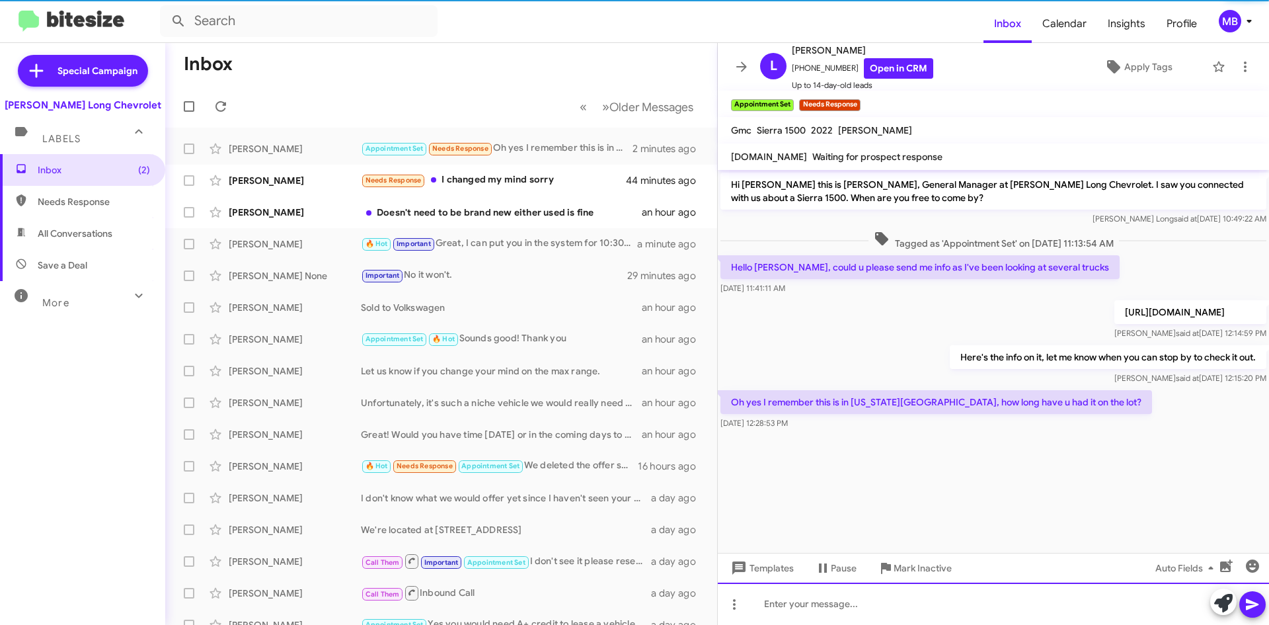
click at [830, 594] on div at bounding box center [993, 603] width 551 height 42
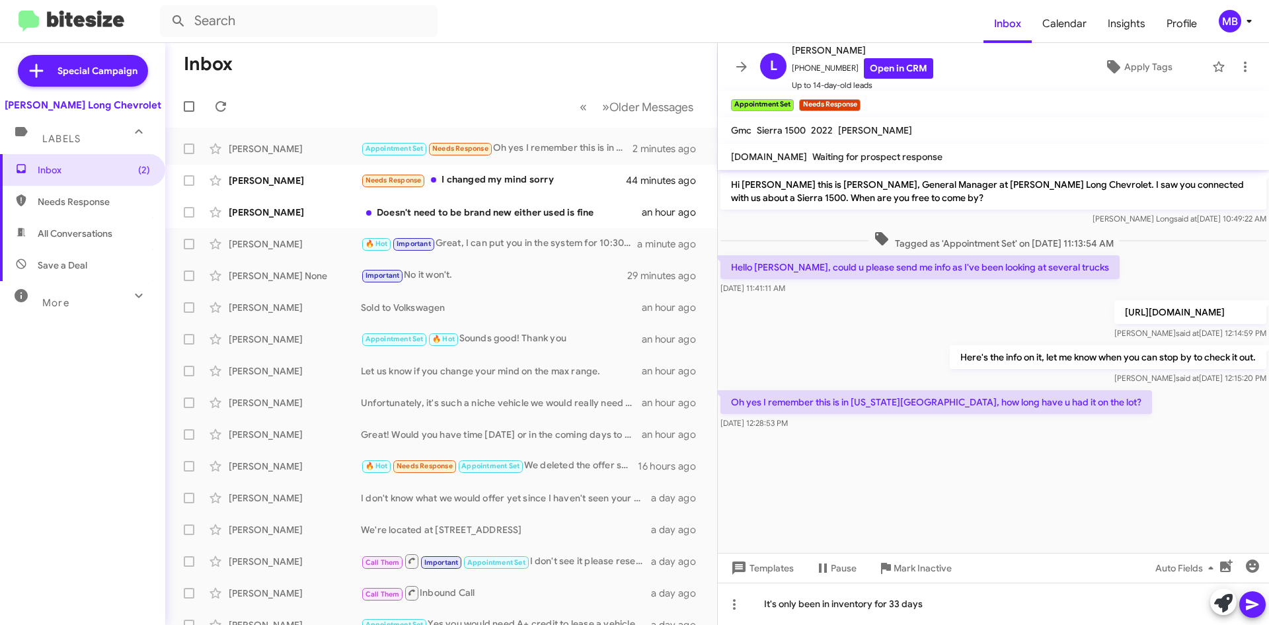
click at [1254, 596] on span at bounding box center [1253, 604] width 16 height 26
click at [521, 210] on div "Doesn't need to be brand new either used is fine" at bounding box center [507, 212] width 293 height 13
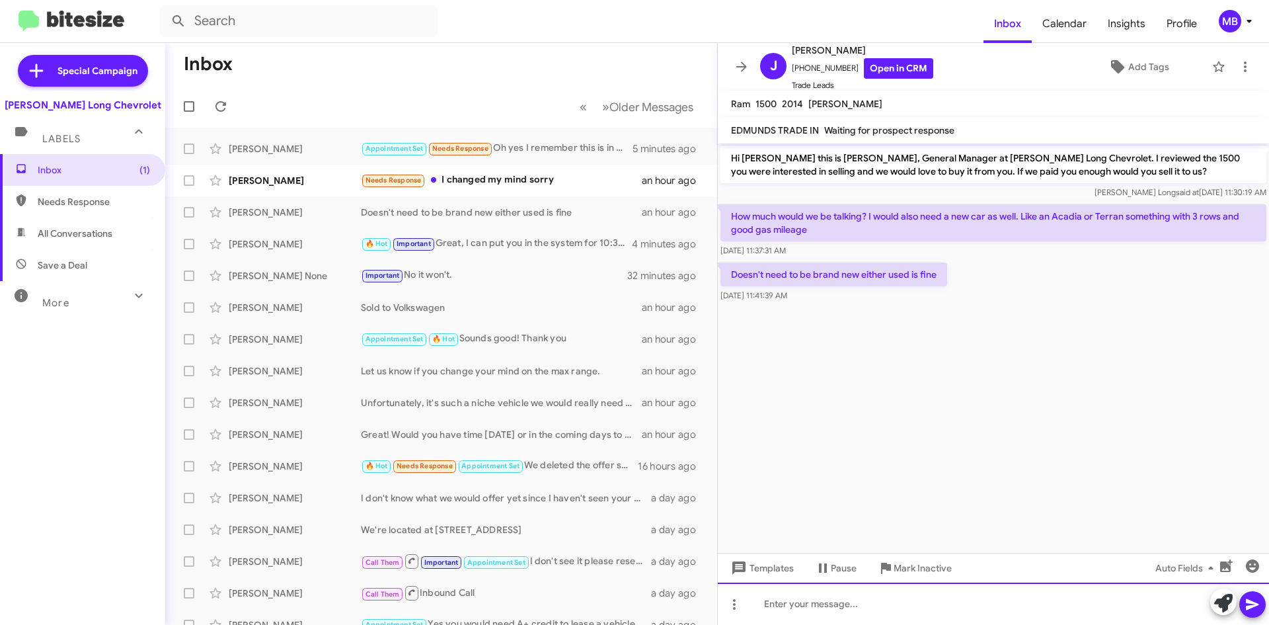
click at [887, 604] on div at bounding box center [993, 603] width 551 height 42
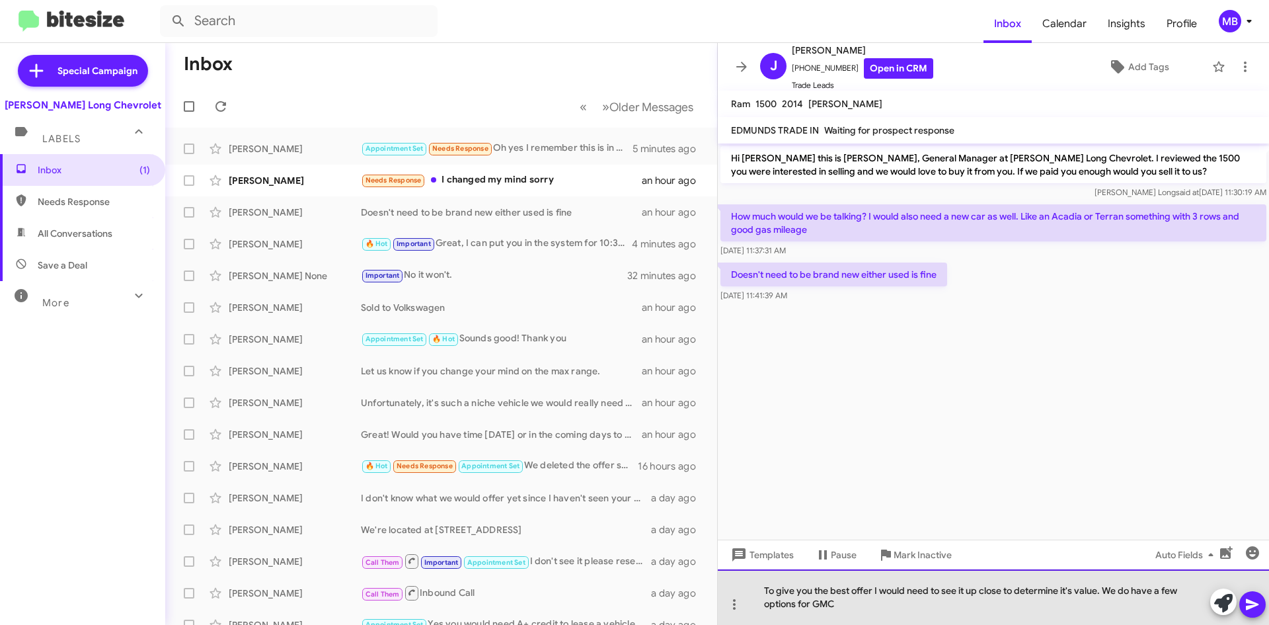
click at [875, 613] on div "To give you the best offer I would need to see it up close to determine it's va…" at bounding box center [993, 597] width 551 height 56
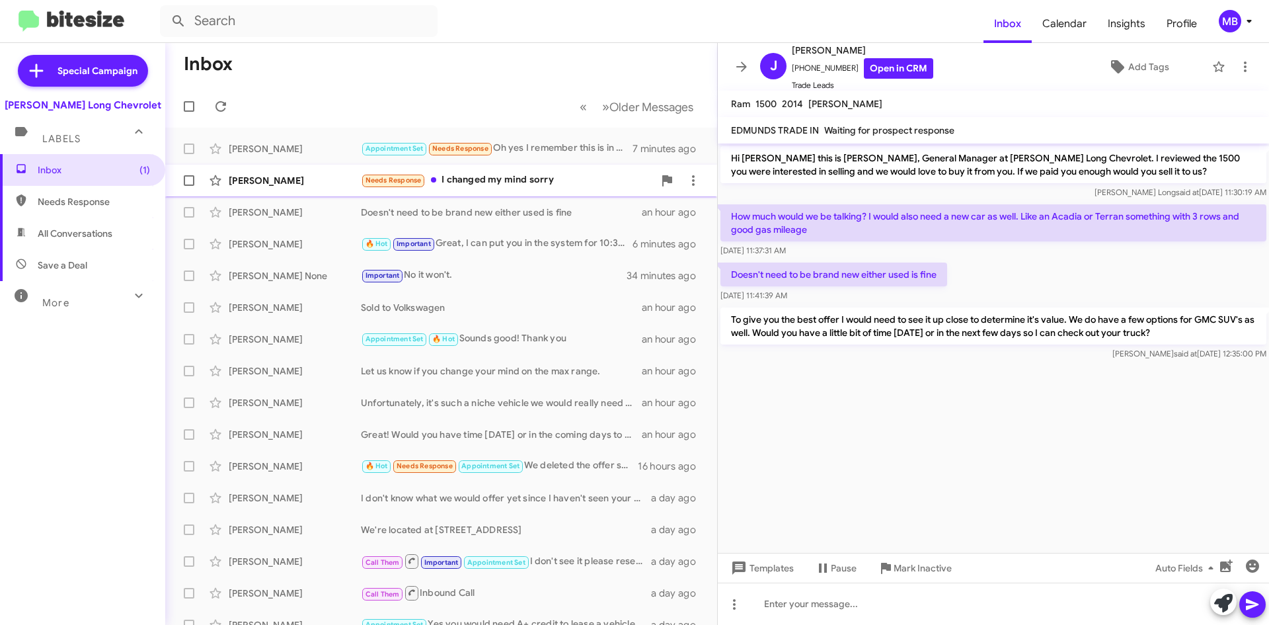
click at [490, 188] on div "Devona Maes Needs Response I changed my mind sorry an hour ago" at bounding box center [441, 180] width 531 height 26
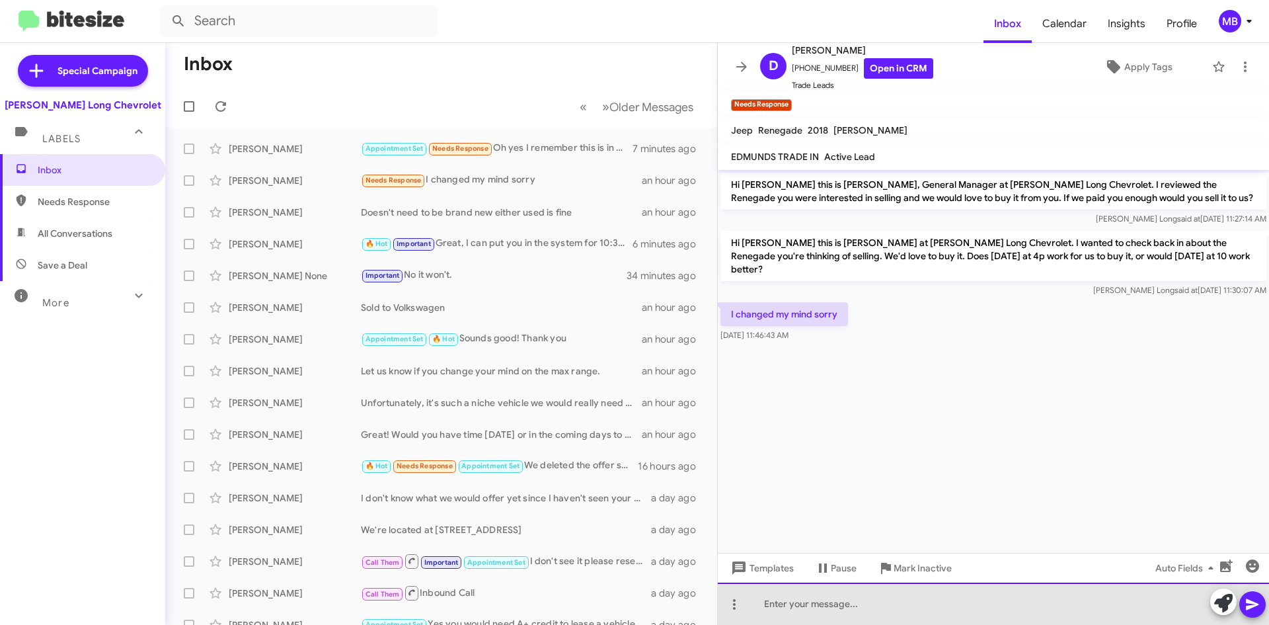
click at [864, 611] on div at bounding box center [993, 603] width 551 height 42
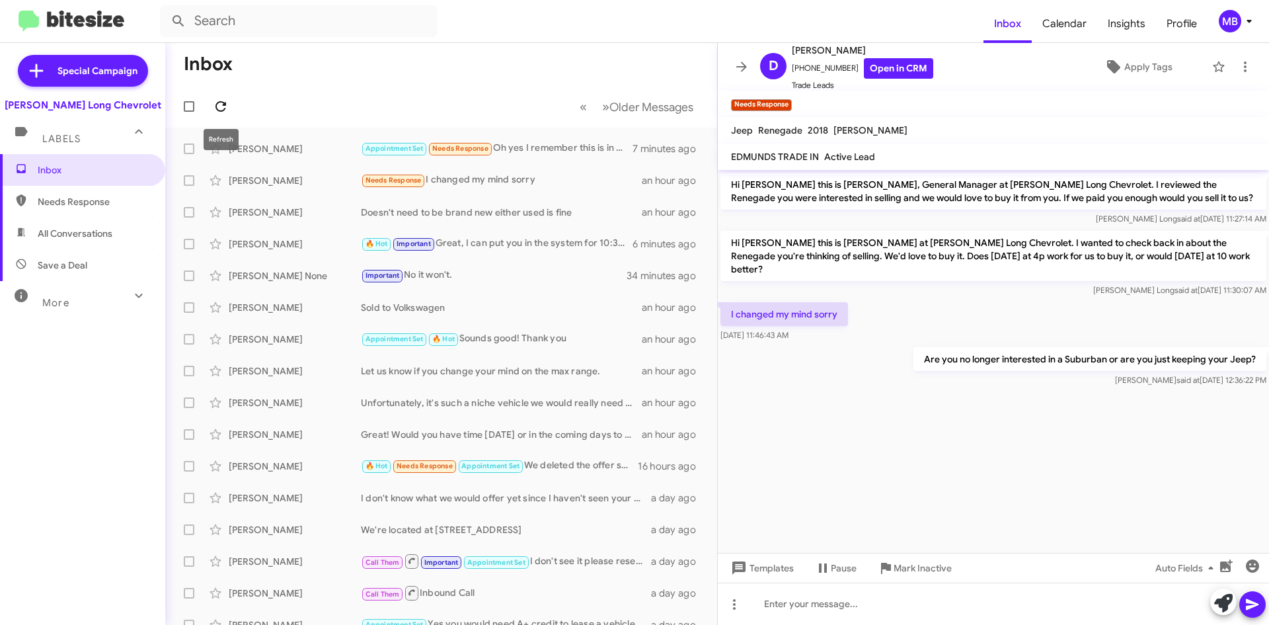
click at [221, 102] on icon at bounding box center [221, 106] width 11 height 11
click at [473, 278] on div "Important No it won't." at bounding box center [507, 275] width 293 height 15
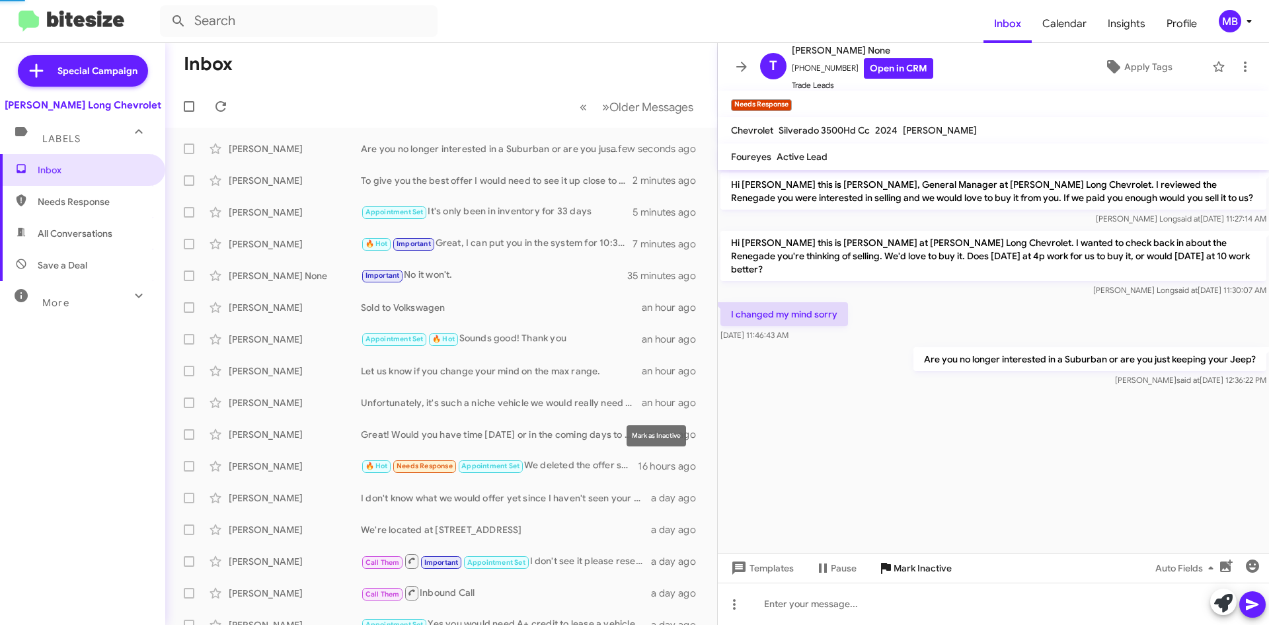
scroll to position [83, 0]
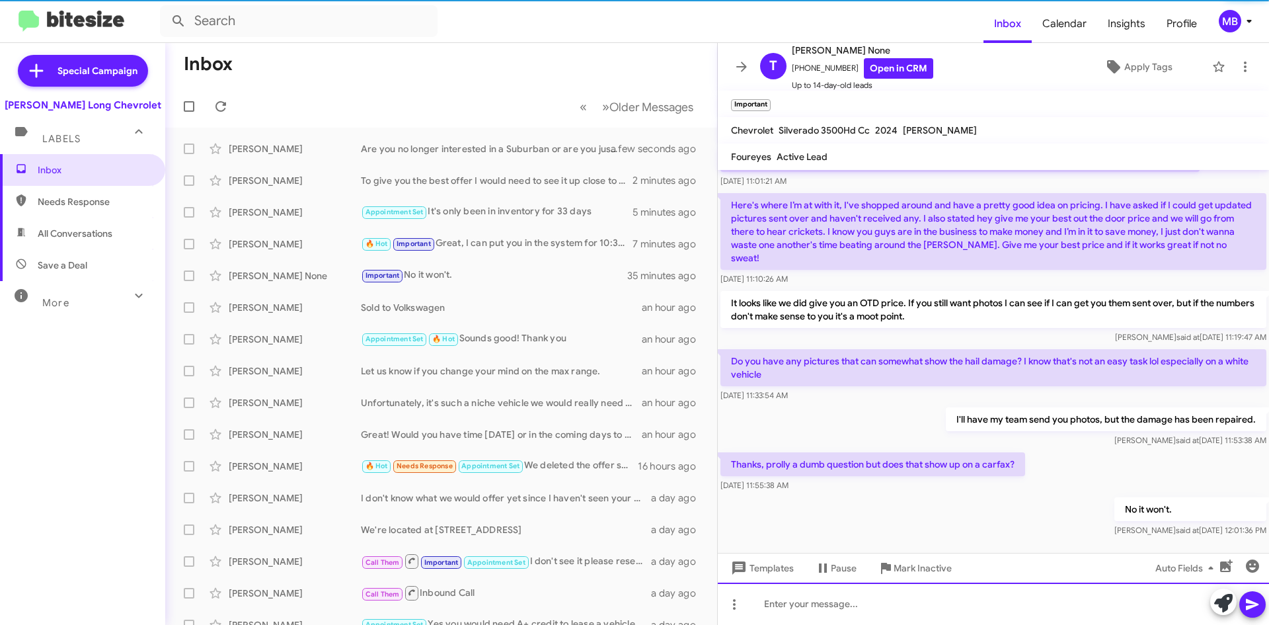
click at [938, 608] on div at bounding box center [993, 603] width 551 height 42
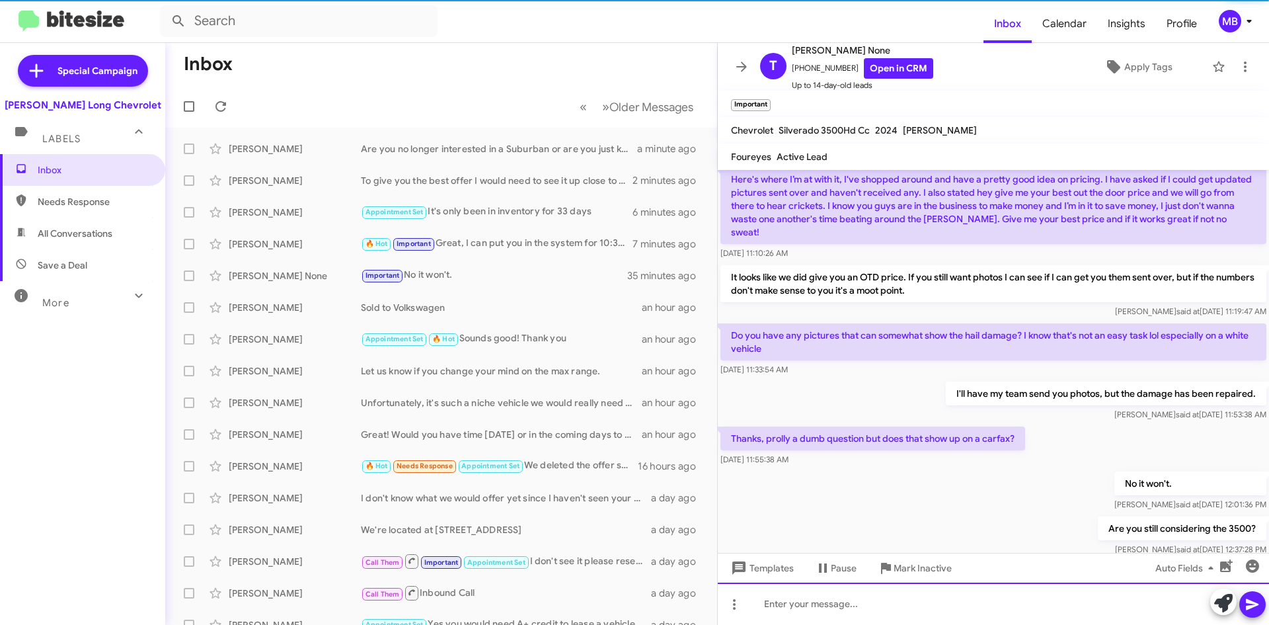
scroll to position [131, 0]
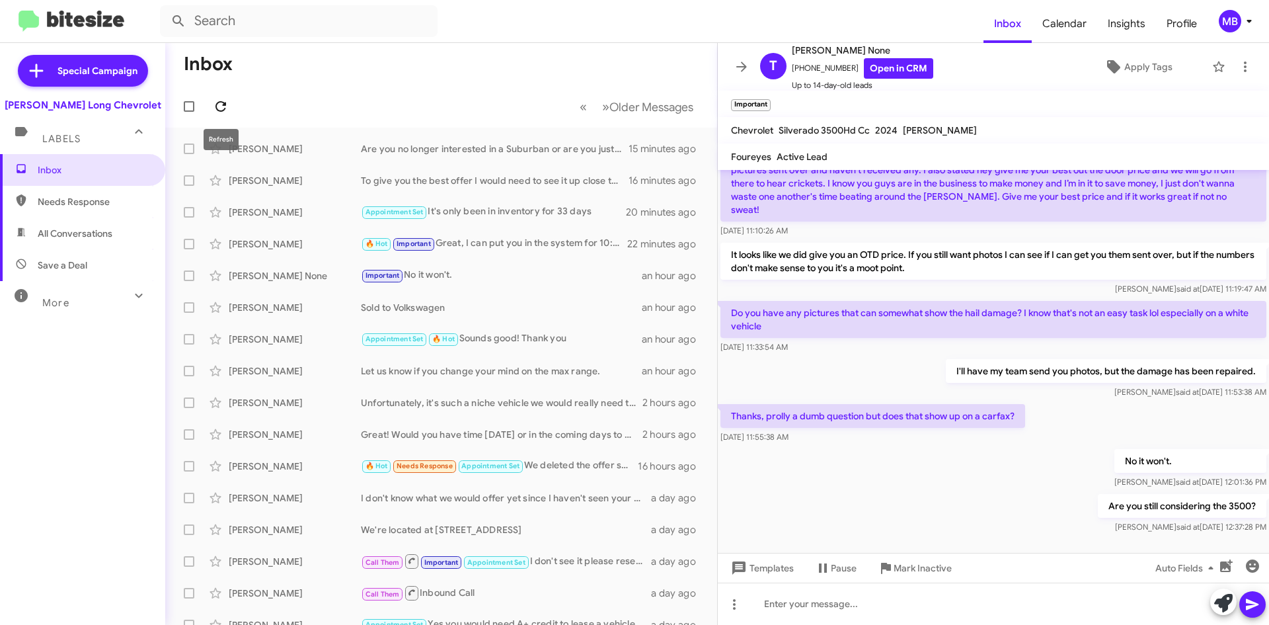
click at [214, 101] on icon at bounding box center [221, 107] width 16 height 16
click at [223, 103] on icon at bounding box center [221, 106] width 11 height 11
click at [225, 108] on icon at bounding box center [221, 106] width 11 height 11
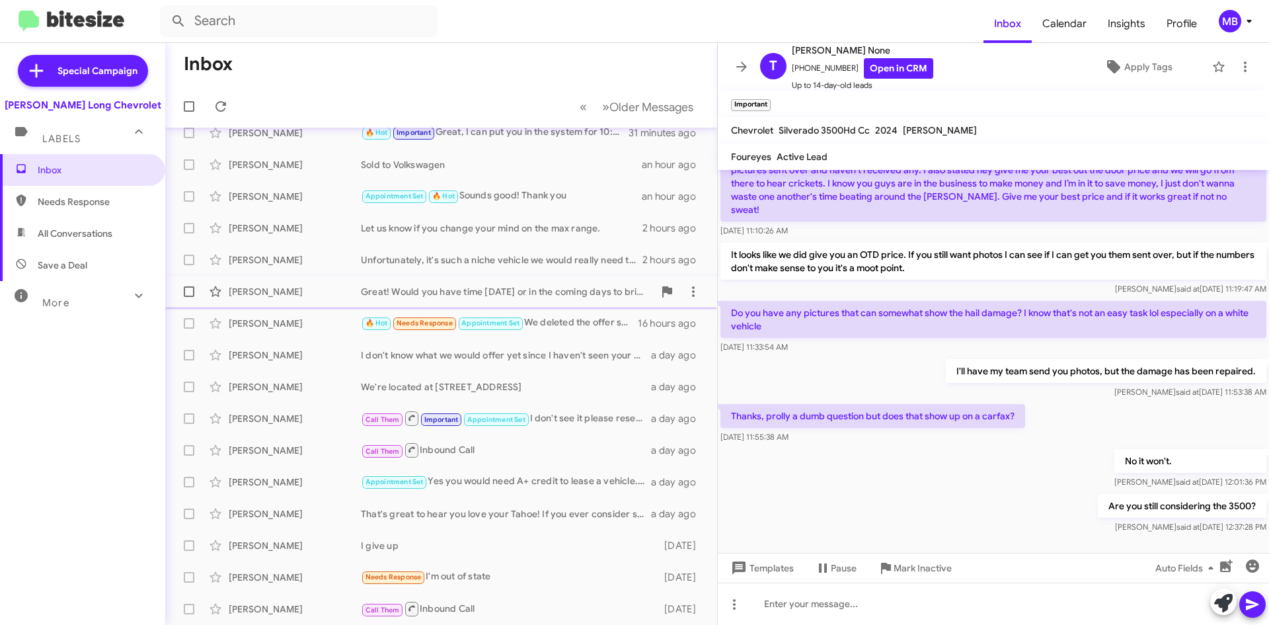
scroll to position [0, 0]
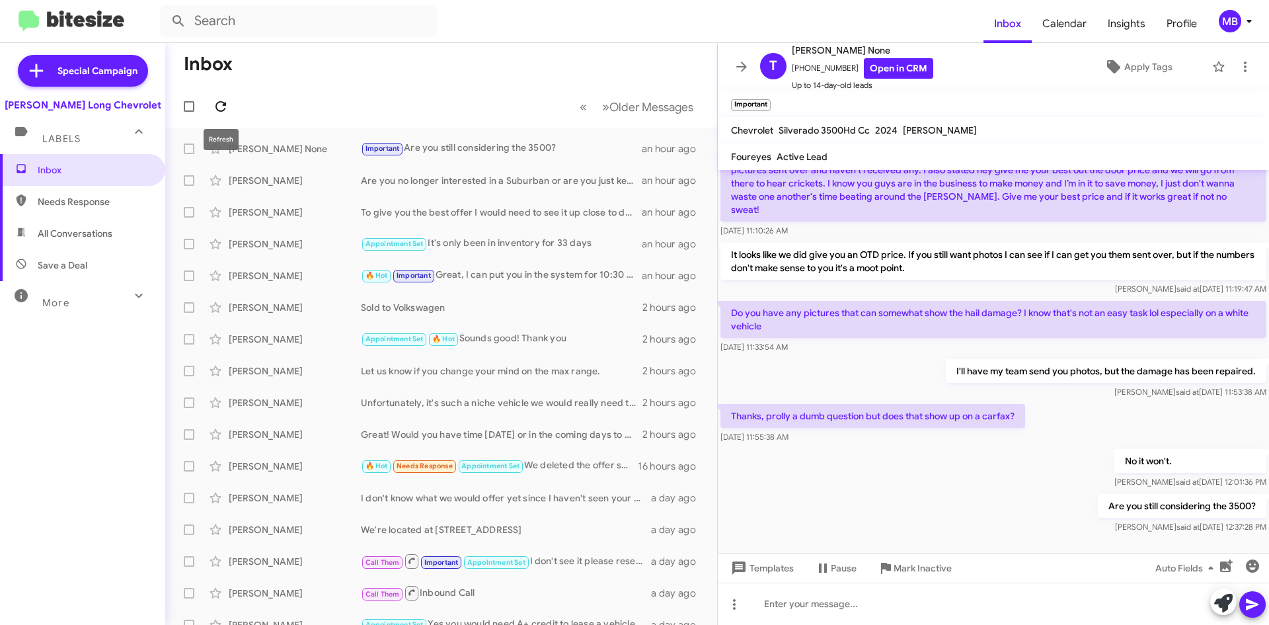
click at [225, 104] on icon at bounding box center [221, 106] width 11 height 11
